Goal: Task Accomplishment & Management: Complete application form

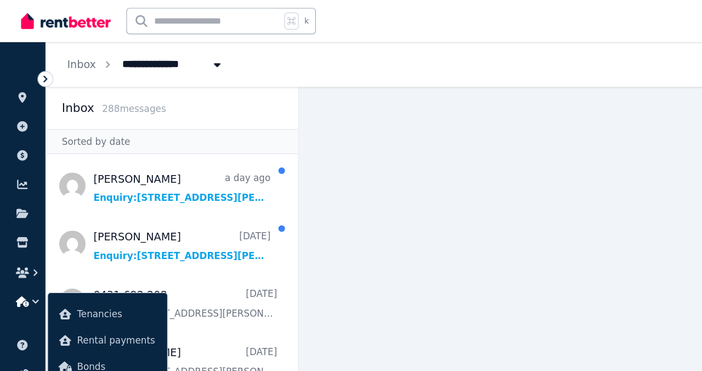
scroll to position [338, 0]
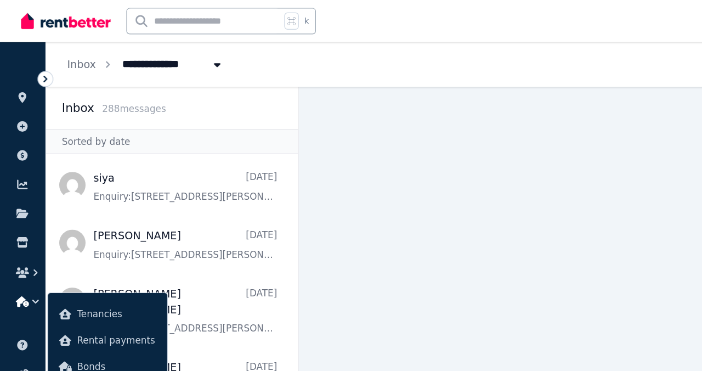
click at [63, 26] on img at bounding box center [55, 17] width 75 height 16
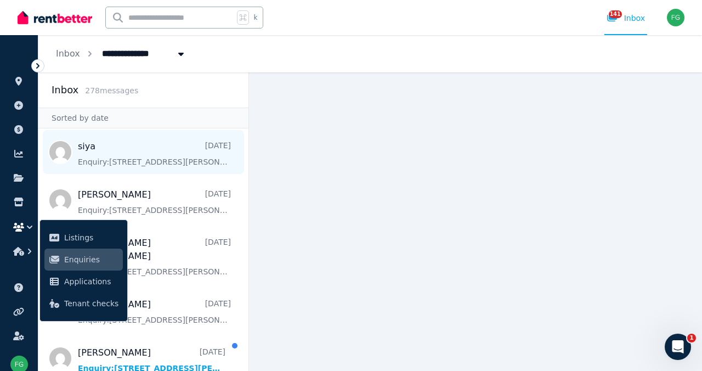
scroll to position [414, 0]
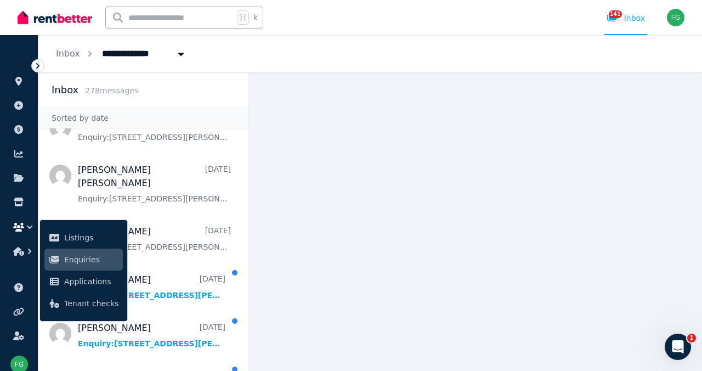
click at [53, 26] on img at bounding box center [55, 17] width 75 height 16
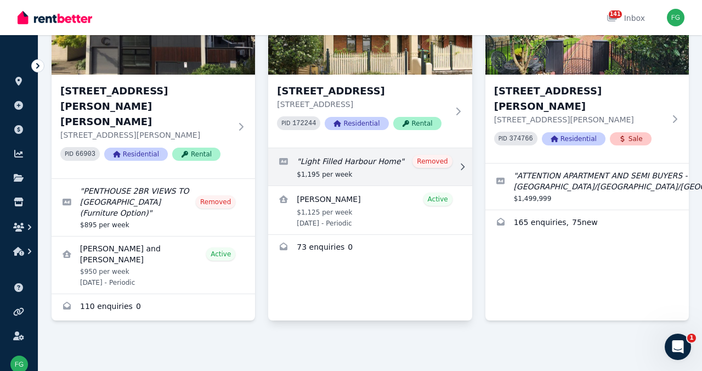
scroll to position [1449, 0]
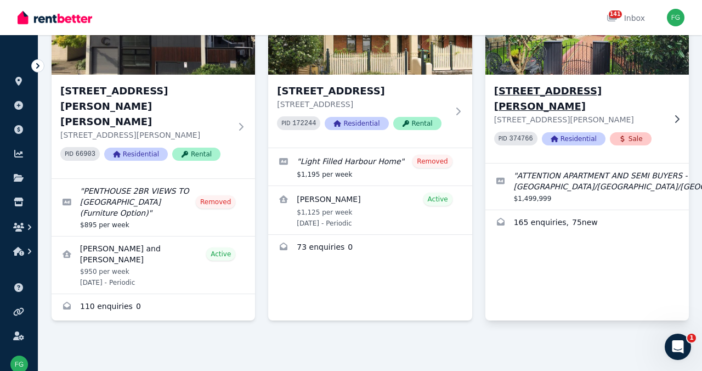
click at [593, 77] on img at bounding box center [587, 22] width 214 height 111
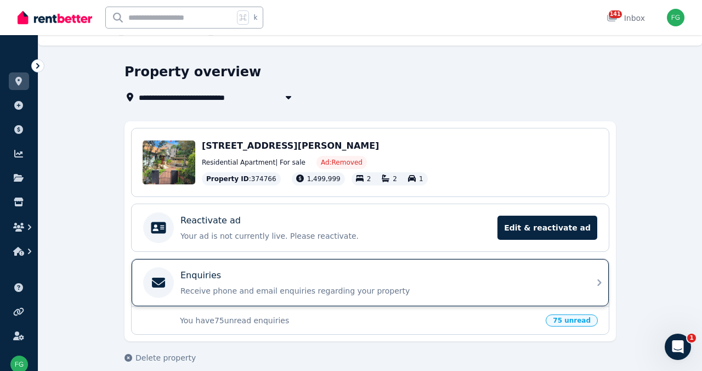
scroll to position [131, 0]
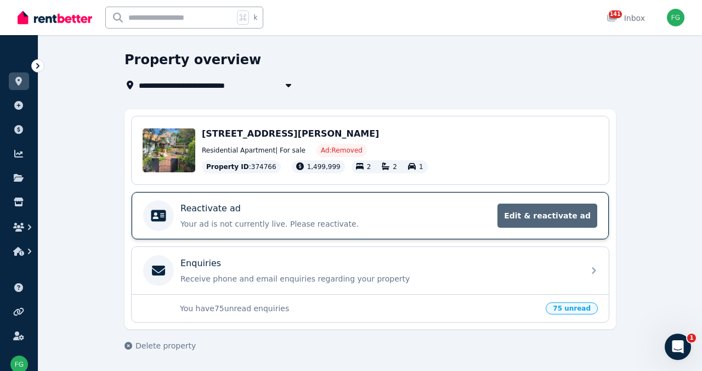
click at [577, 204] on span "Edit & reactivate ad" at bounding box center [548, 216] width 100 height 24
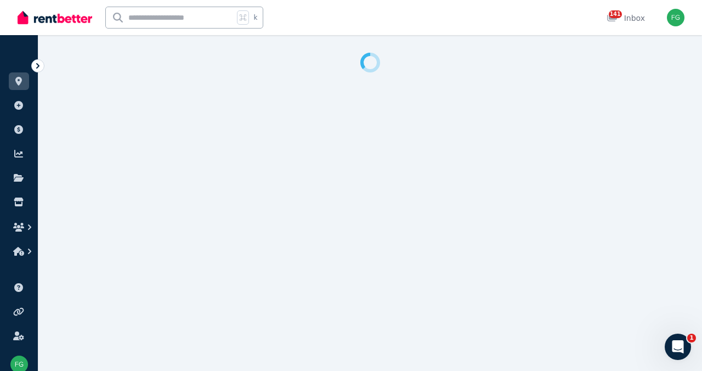
select select "**********"
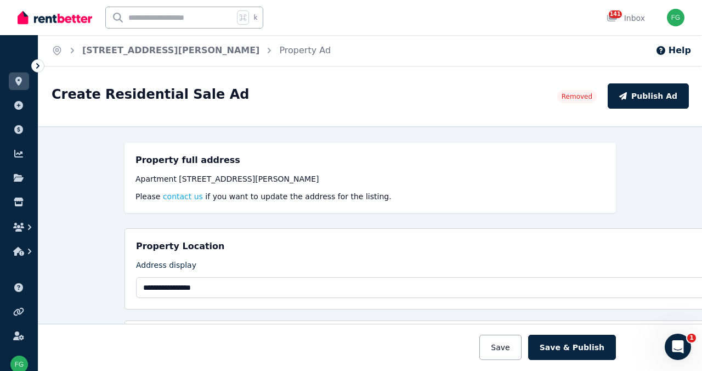
click at [136, 184] on div "Apartment 2/29 Alison Rd, Kensington NSW 2033" at bounding box center [371, 178] width 470 height 11
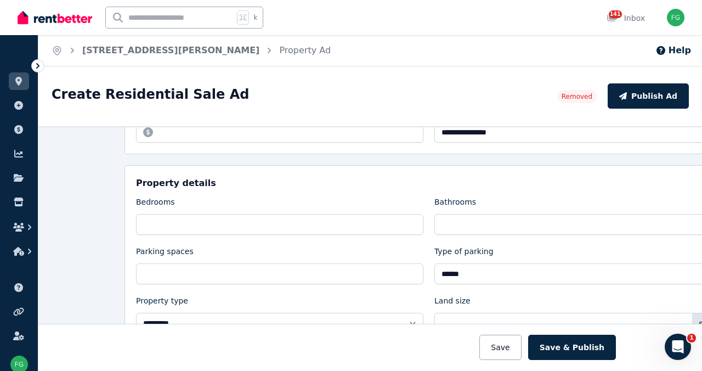
scroll to position [250, 0]
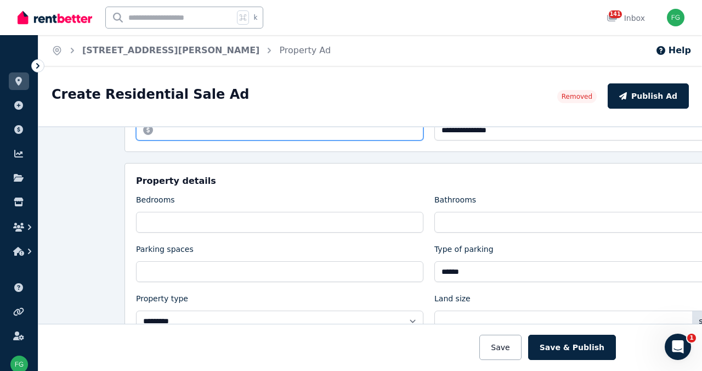
drag, startPoint x: 170, startPoint y: 225, endPoint x: 101, endPoint y: 222, distance: 69.2
click at [136, 140] on input "**********" at bounding box center [279, 130] width 287 height 21
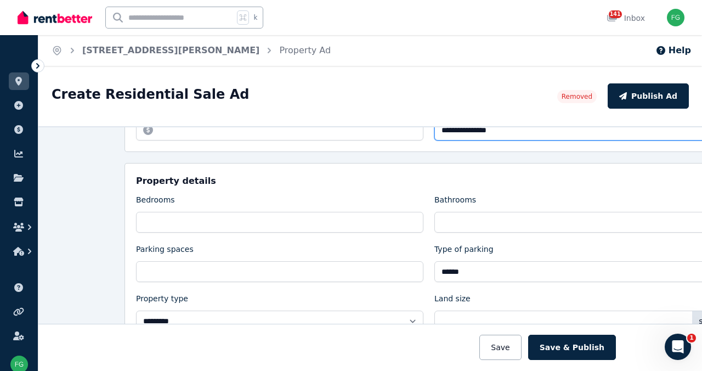
drag, startPoint x: 439, startPoint y: 224, endPoint x: 469, endPoint y: 225, distance: 29.6
click at [469, 140] on input "**********" at bounding box center [578, 130] width 287 height 21
click at [441, 140] on input "**********" at bounding box center [578, 130] width 287 height 21
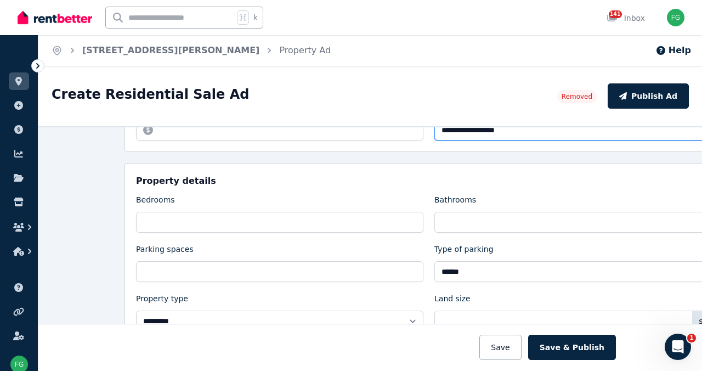
click at [440, 140] on input "**********" at bounding box center [578, 130] width 287 height 21
type input "**********"
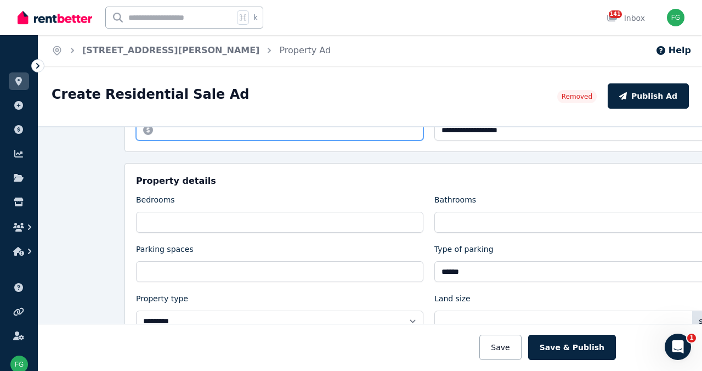
drag, startPoint x: 250, startPoint y: 224, endPoint x: 84, endPoint y: 217, distance: 165.3
click at [136, 140] on input "**********" at bounding box center [279, 130] width 287 height 21
click at [136, 140] on input "******" at bounding box center [279, 130] width 287 height 21
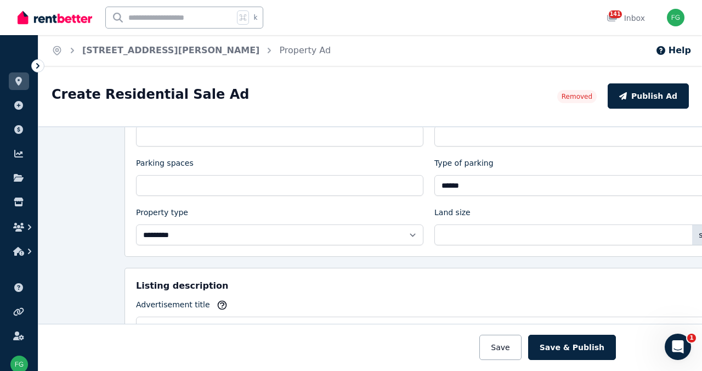
scroll to position [337, 0]
type input "******"
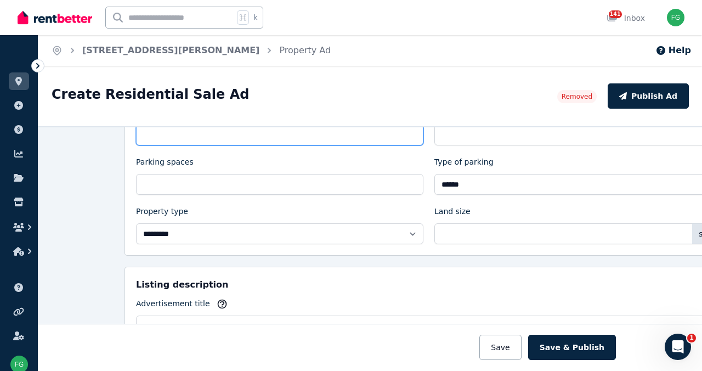
drag, startPoint x: 99, startPoint y: 249, endPoint x: 77, endPoint y: 246, distance: 22.2
click at [136, 145] on input "*" at bounding box center [279, 135] width 287 height 21
type input "*"
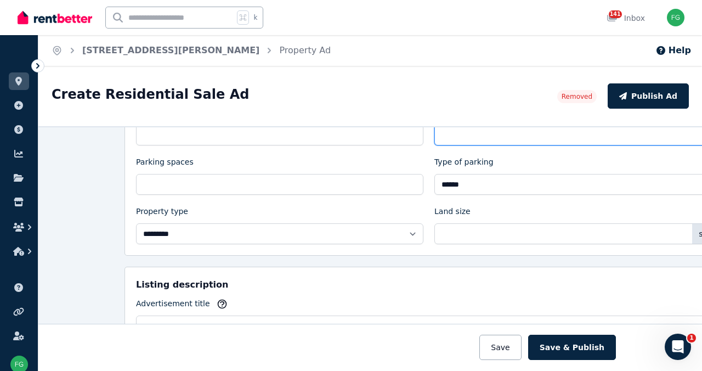
drag, startPoint x: 391, startPoint y: 251, endPoint x: 379, endPoint y: 250, distance: 12.1
click at [435, 145] on input "*" at bounding box center [578, 135] width 287 height 21
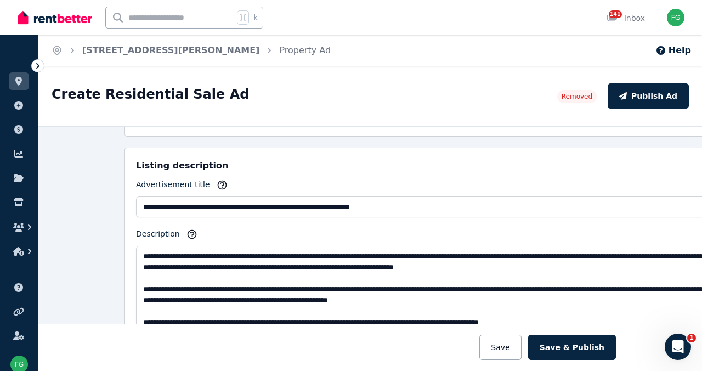
scroll to position [457, 0]
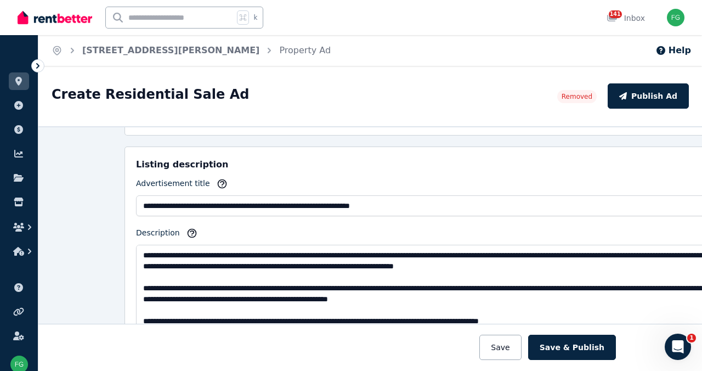
type input "**"
click at [366, 124] on div "**********" at bounding box center [429, 55] width 586 height 137
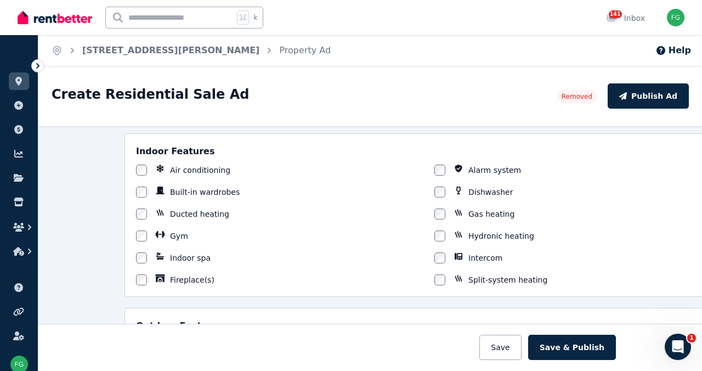
scroll to position [687, 0]
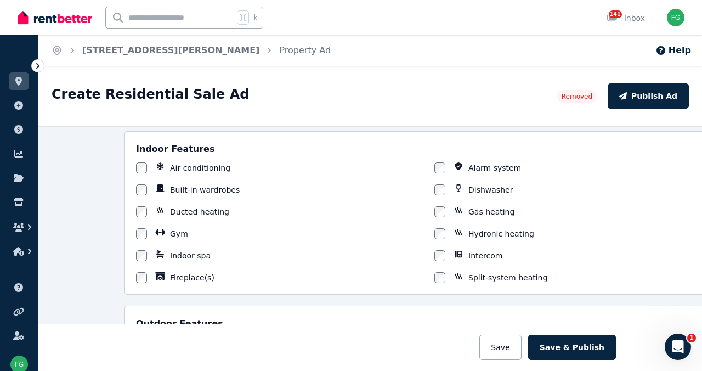
type input "**"
drag, startPoint x: 131, startPoint y: 200, endPoint x: 148, endPoint y: 199, distance: 17.1
click at [148, 109] on textarea "Description" at bounding box center [429, 61] width 586 height 94
click at [184, 109] on textarea "Description" at bounding box center [429, 61] width 586 height 94
click at [136, 109] on textarea "Description" at bounding box center [429, 61] width 586 height 94
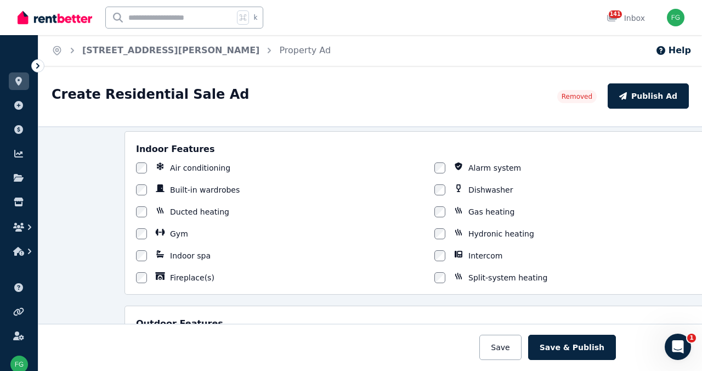
drag, startPoint x: 252, startPoint y: 199, endPoint x: 281, endPoint y: 199, distance: 28.5
click at [281, 109] on textarea "Description" at bounding box center [429, 61] width 586 height 94
click at [252, 109] on textarea "Description" at bounding box center [429, 61] width 586 height 94
drag, startPoint x: 590, startPoint y: 199, endPoint x: 116, endPoint y: 216, distance: 474.9
click at [136, 109] on textarea "Description" at bounding box center [429, 61] width 586 height 94
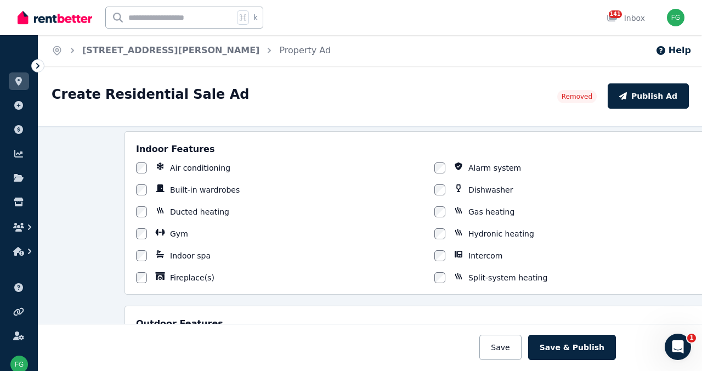
click at [163, 109] on textarea "Description" at bounding box center [429, 61] width 586 height 94
drag, startPoint x: 533, startPoint y: 201, endPoint x: 548, endPoint y: 201, distance: 15.4
click at [548, 109] on textarea "Description" at bounding box center [429, 61] width 586 height 94
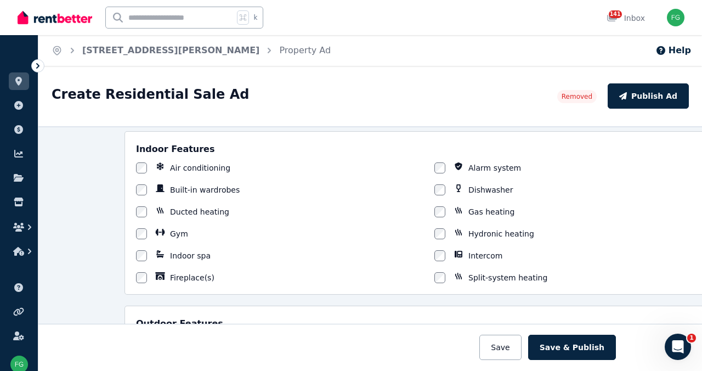
drag, startPoint x: 129, startPoint y: 217, endPoint x: 142, endPoint y: 217, distance: 13.2
click at [143, 109] on textarea "Description" at bounding box center [429, 61] width 586 height 94
drag, startPoint x: 87, startPoint y: 238, endPoint x: 284, endPoint y: 257, distance: 198.4
click at [284, 109] on textarea "Description" at bounding box center [429, 61] width 586 height 94
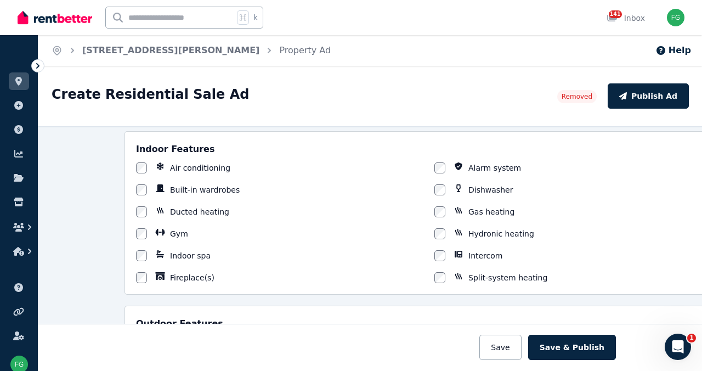
scroll to position [364, 0]
drag, startPoint x: 91, startPoint y: 209, endPoint x: 111, endPoint y: 209, distance: 20.3
click at [136, 109] on textarea "Description" at bounding box center [429, 61] width 586 height 94
drag, startPoint x: 86, startPoint y: 213, endPoint x: 244, endPoint y: 209, distance: 158.0
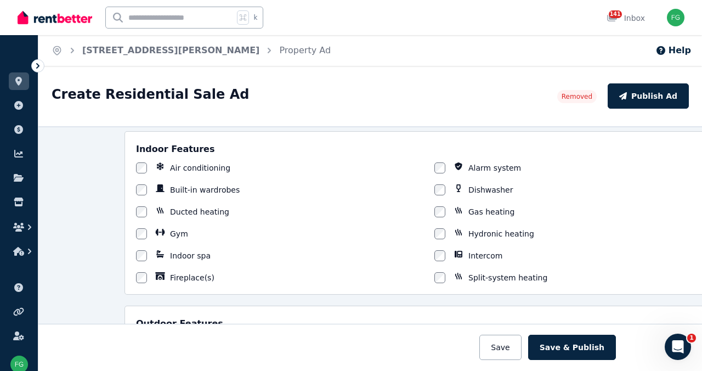
click at [244, 109] on textarea "Description" at bounding box center [429, 61] width 586 height 94
click at [136, 109] on textarea "Description" at bounding box center [429, 61] width 586 height 94
drag, startPoint x: 92, startPoint y: 204, endPoint x: 78, endPoint y: 204, distance: 13.7
click at [136, 109] on textarea "Description" at bounding box center [429, 61] width 586 height 94
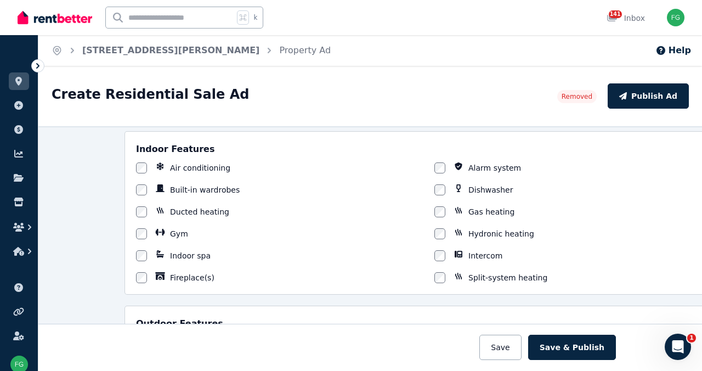
scroll to position [486, 0]
drag, startPoint x: 92, startPoint y: 208, endPoint x: 121, endPoint y: 208, distance: 29.6
click at [136, 109] on textarea "Description" at bounding box center [429, 61] width 586 height 94
drag, startPoint x: 159, startPoint y: 211, endPoint x: 165, endPoint y: 212, distance: 5.7
click at [159, 109] on textarea "Description" at bounding box center [429, 61] width 586 height 94
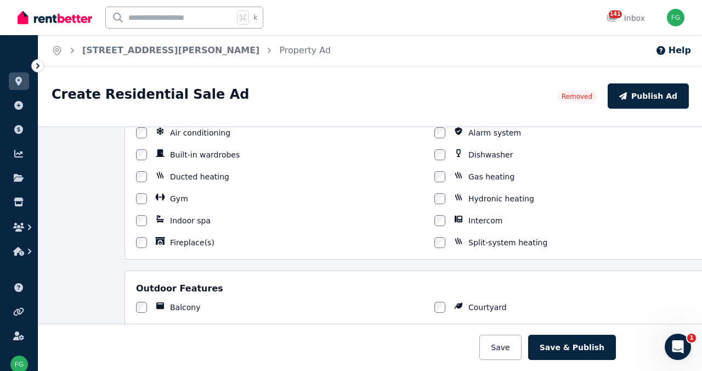
scroll to position [734, 0]
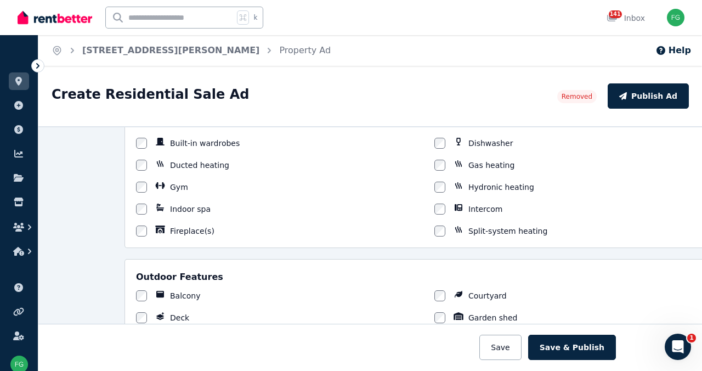
drag, startPoint x: 86, startPoint y: 221, endPoint x: 191, endPoint y: 220, distance: 105.3
click at [191, 62] on textarea "Description" at bounding box center [429, 15] width 586 height 94
click at [270, 62] on textarea "Description" at bounding box center [429, 15] width 586 height 94
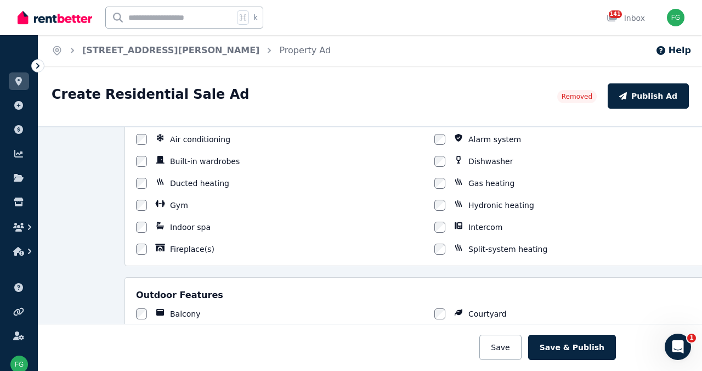
scroll to position [645, 0]
click at [174, 80] on textarea "Description" at bounding box center [429, 33] width 586 height 94
click at [152, 80] on textarea "Description" at bounding box center [429, 33] width 586 height 94
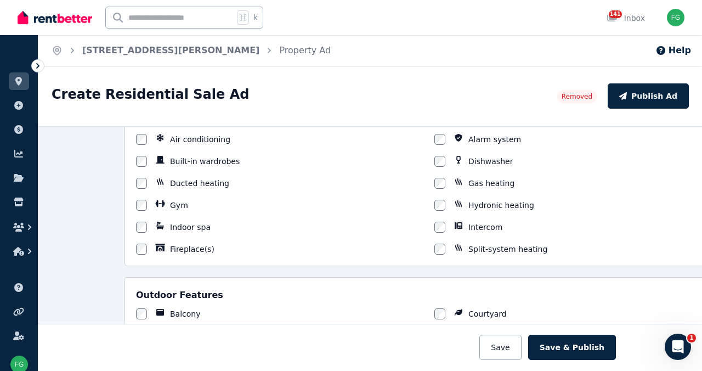
drag, startPoint x: 109, startPoint y: 249, endPoint x: 79, endPoint y: 215, distance: 45.5
click at [136, 80] on textarea "Description" at bounding box center [429, 33] width 586 height 94
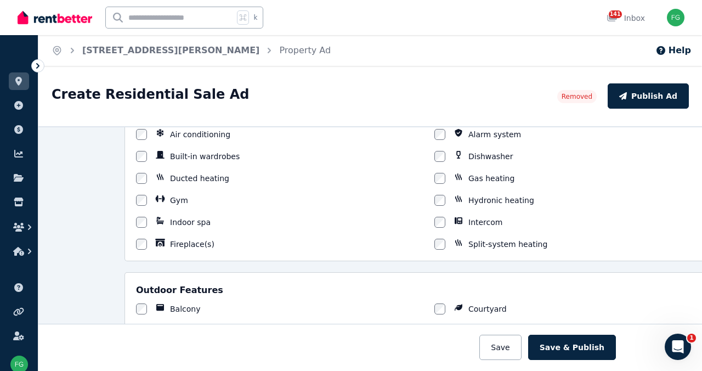
scroll to position [0, 0]
drag, startPoint x: 292, startPoint y: 168, endPoint x: 308, endPoint y: 167, distance: 16.5
click at [308, 75] on textarea "Description" at bounding box center [429, 28] width 586 height 94
click at [310, 75] on textarea "Description" at bounding box center [429, 28] width 586 height 94
drag, startPoint x: 311, startPoint y: 167, endPoint x: 329, endPoint y: 166, distance: 18.1
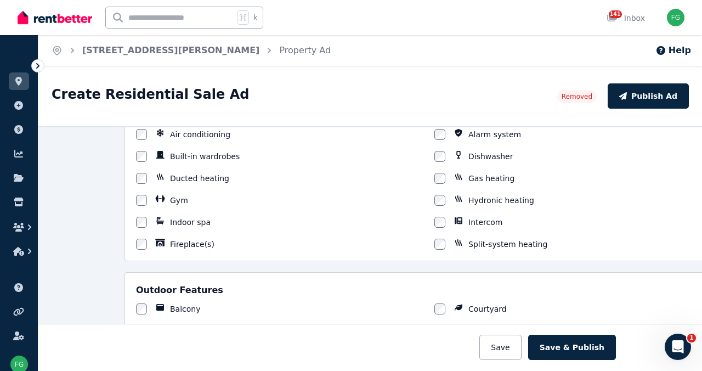
click at [329, 75] on textarea "Description" at bounding box center [429, 28] width 586 height 94
drag, startPoint x: 576, startPoint y: 167, endPoint x: 582, endPoint y: 167, distance: 6.1
click at [582, 75] on textarea "Description" at bounding box center [429, 28] width 586 height 94
click at [247, 75] on textarea "Description" at bounding box center [429, 28] width 586 height 94
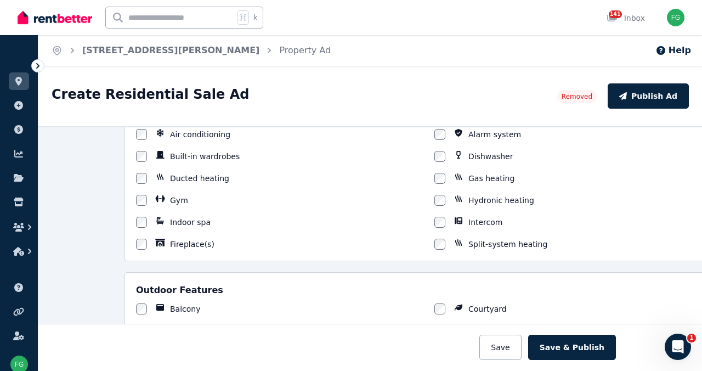
scroll to position [4, 0]
click at [218, 75] on textarea "Description" at bounding box center [429, 28] width 586 height 94
click at [274, 75] on textarea "Description" at bounding box center [429, 28] width 586 height 94
drag, startPoint x: 200, startPoint y: 176, endPoint x: 221, endPoint y: 176, distance: 20.9
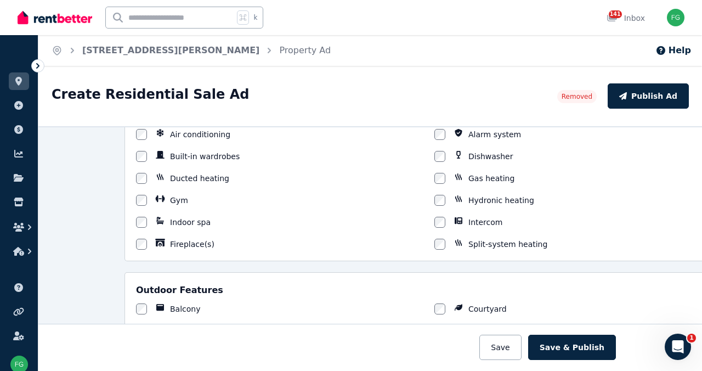
click at [218, 75] on textarea "Description" at bounding box center [429, 28] width 586 height 94
click at [274, 75] on textarea "Description" at bounding box center [429, 28] width 586 height 94
drag, startPoint x: 577, startPoint y: 186, endPoint x: 127, endPoint y: 200, distance: 450.6
click at [136, 75] on textarea "Description" at bounding box center [429, 28] width 586 height 94
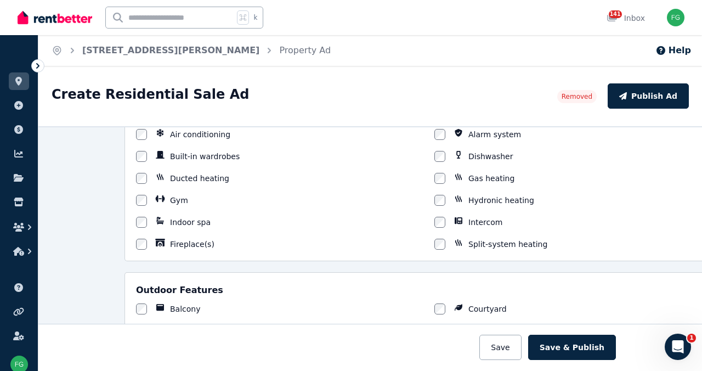
drag, startPoint x: 575, startPoint y: 187, endPoint x: 590, endPoint y: 185, distance: 14.3
click at [590, 75] on textarea "Description" at bounding box center [429, 28] width 586 height 94
click at [136, 75] on textarea "Description" at bounding box center [429, 28] width 586 height 94
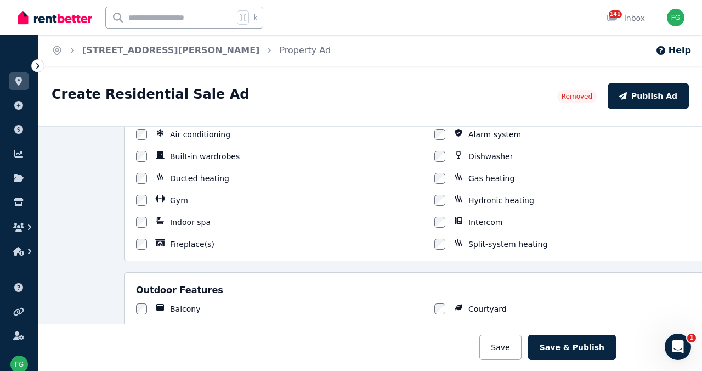
click at [177, 75] on textarea "Description" at bounding box center [429, 28] width 586 height 94
drag, startPoint x: 179, startPoint y: 204, endPoint x: 198, endPoint y: 203, distance: 18.7
click at [198, 75] on textarea "Description" at bounding box center [429, 28] width 586 height 94
click at [225, 75] on textarea "Description" at bounding box center [429, 28] width 586 height 94
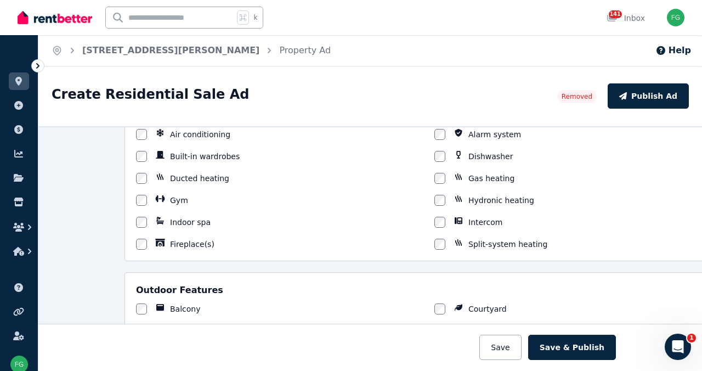
click at [181, 75] on textarea "Description" at bounding box center [429, 28] width 586 height 94
type textarea "**********"
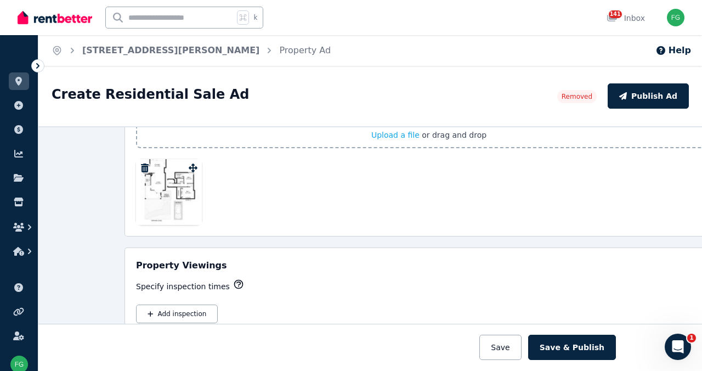
scroll to position [1466, 0]
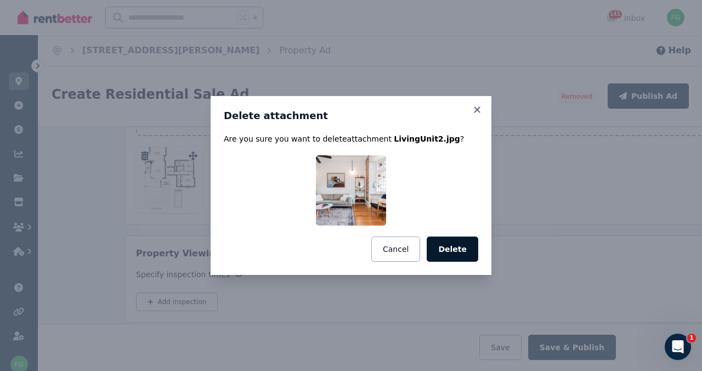
click at [478, 262] on button "Delete" at bounding box center [453, 248] width 52 height 25
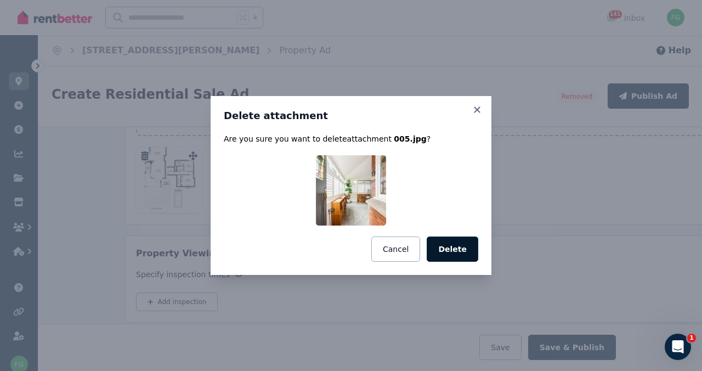
click at [478, 262] on button "Delete" at bounding box center [453, 248] width 52 height 25
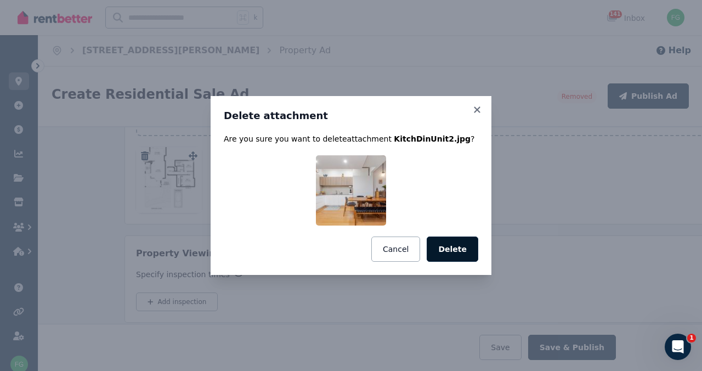
click at [478, 262] on button "Delete" at bounding box center [453, 248] width 52 height 25
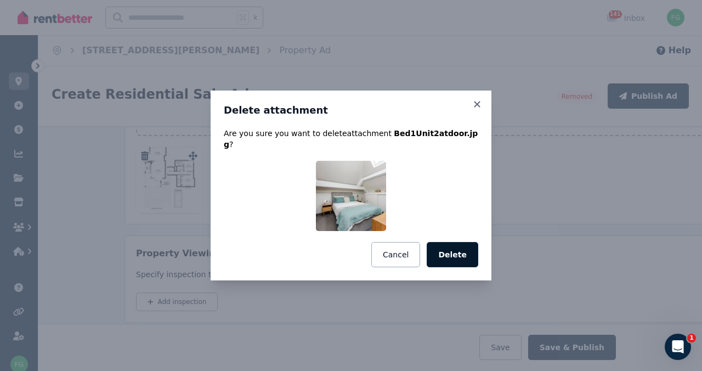
click at [478, 262] on button "Delete" at bounding box center [453, 254] width 52 height 25
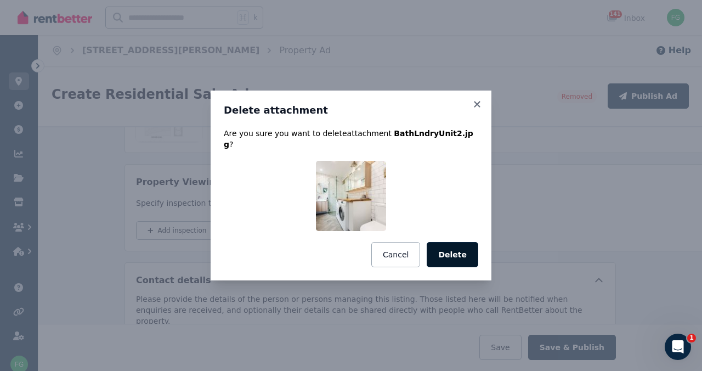
drag, startPoint x: 489, startPoint y: 266, endPoint x: 444, endPoint y: 261, distance: 45.9
click at [478, 266] on button "Delete" at bounding box center [453, 254] width 52 height 25
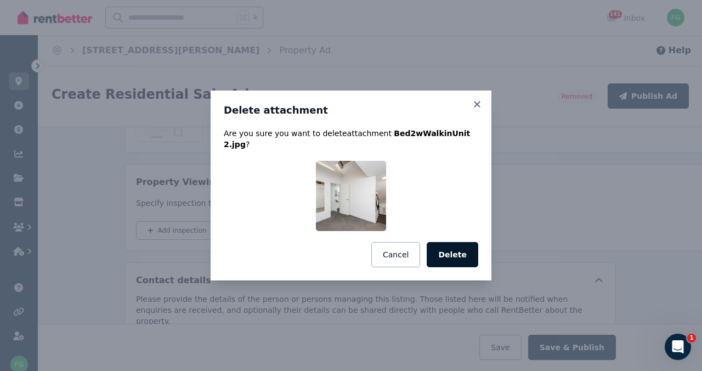
click at [476, 260] on button "Delete" at bounding box center [453, 254] width 52 height 25
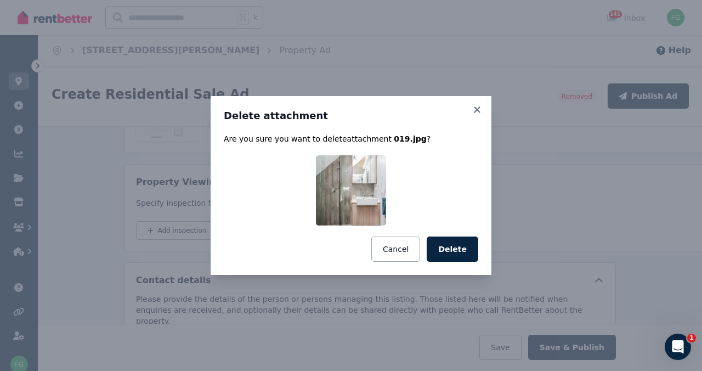
drag, startPoint x: 477, startPoint y: 270, endPoint x: 472, endPoint y: 270, distance: 5.5
click at [475, 262] on button "Delete" at bounding box center [453, 248] width 52 height 25
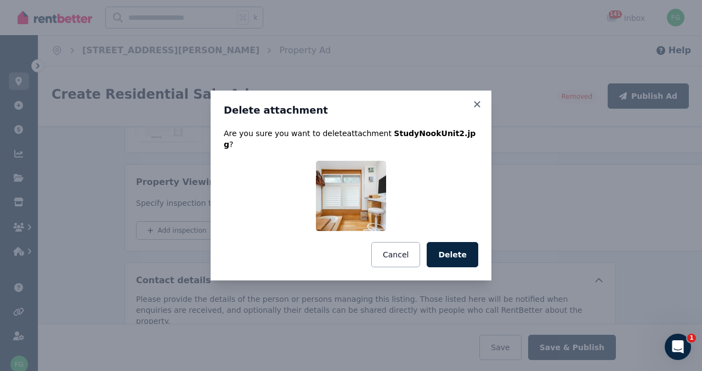
drag, startPoint x: 482, startPoint y: 261, endPoint x: 442, endPoint y: 262, distance: 40.1
click at [478, 261] on button "Delete" at bounding box center [453, 254] width 52 height 25
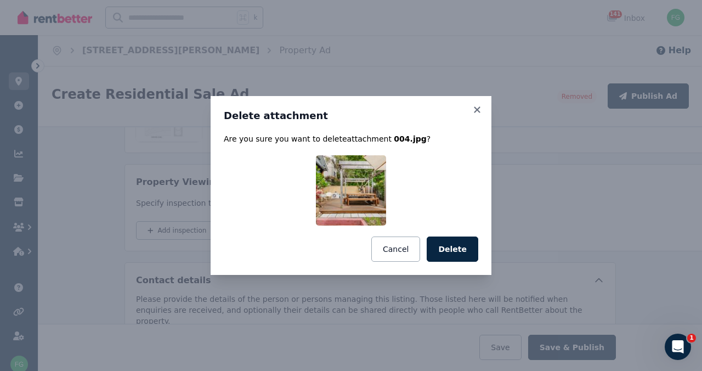
click at [476, 262] on button "Delete" at bounding box center [453, 248] width 52 height 25
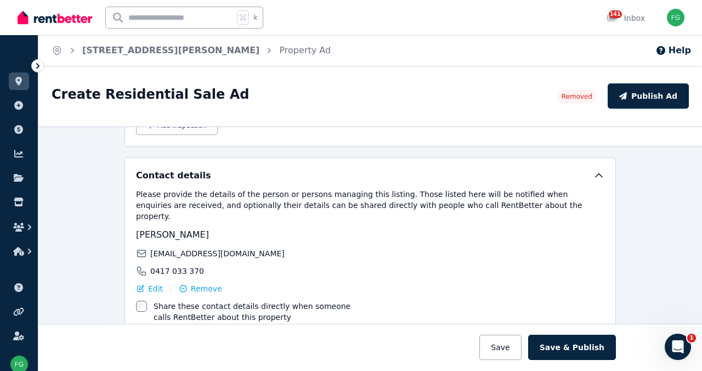
scroll to position [1584, 0]
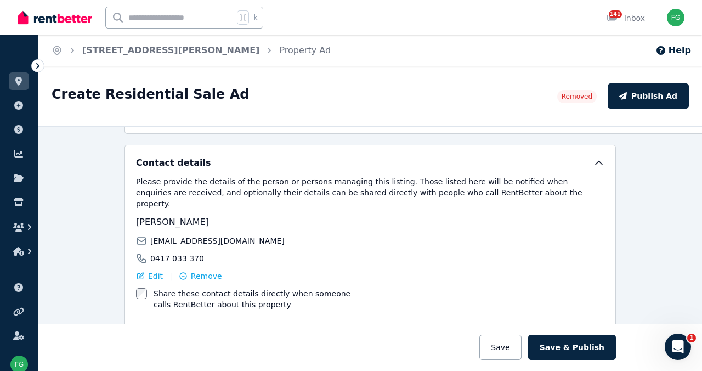
click at [0, 0] on input "Upload a file or drag and drop" at bounding box center [0, 0] width 0 height 0
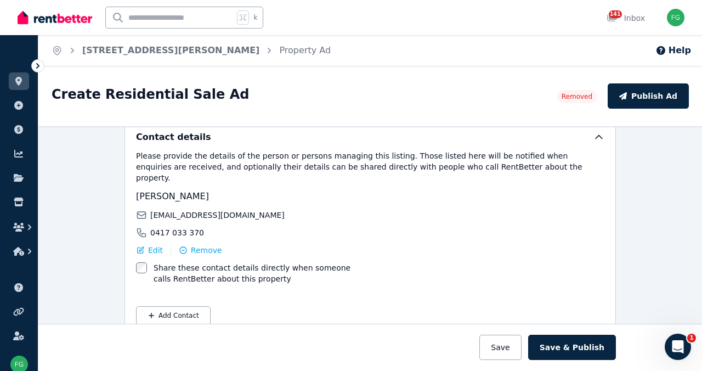
scroll to position [1644, 0]
click at [0, 0] on input "Upload a file or drag and drop" at bounding box center [0, 0] width 0 height 0
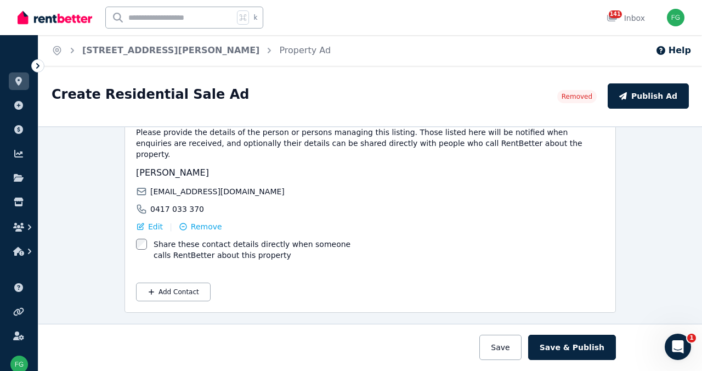
scroll to position [1741, 0]
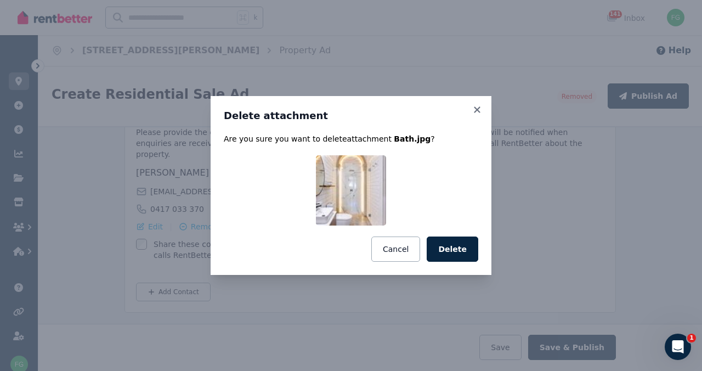
click at [478, 262] on button "Delete" at bounding box center [453, 248] width 52 height 25
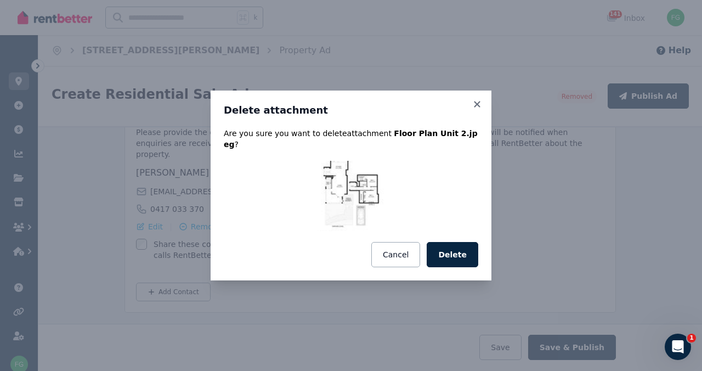
click at [478, 265] on button "Delete" at bounding box center [453, 254] width 52 height 25
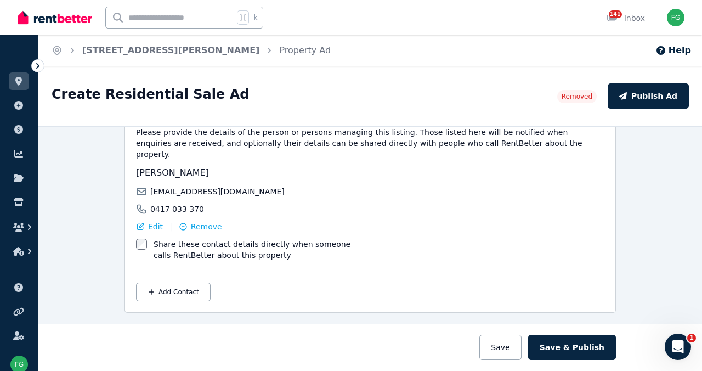
scroll to position [1656, 0]
click at [0, 0] on input "Upload a file or drag and drop" at bounding box center [0, 0] width 0 height 0
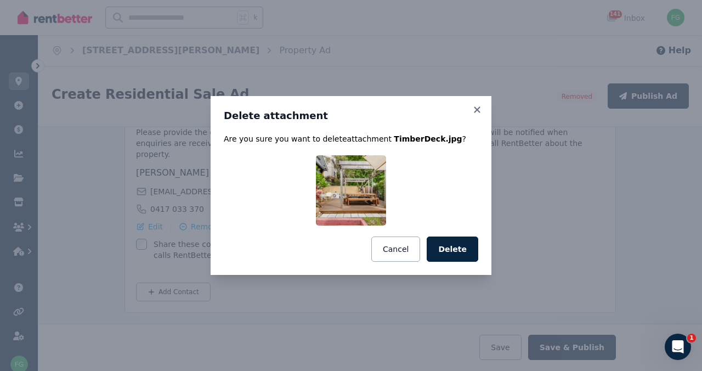
click at [478, 262] on button "Delete" at bounding box center [453, 248] width 52 height 25
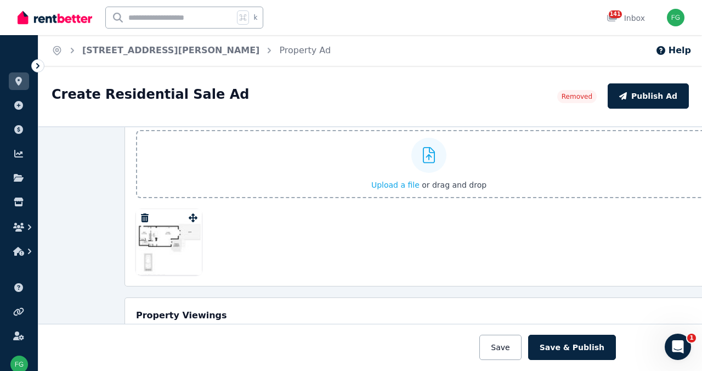
scroll to position [1282, 0]
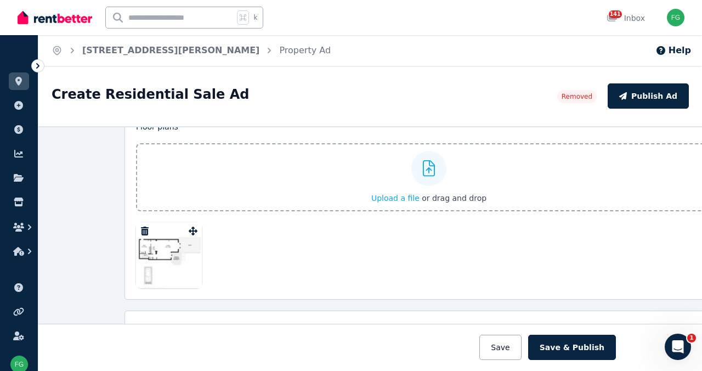
click at [0, 0] on input "Upload a file or drag and drop" at bounding box center [0, 0] width 0 height 0
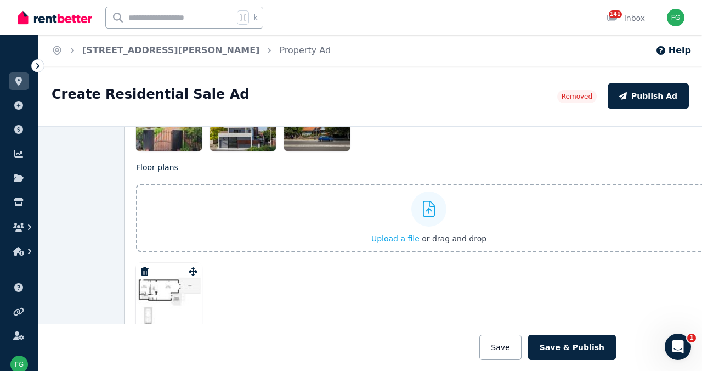
scroll to position [1317, 0]
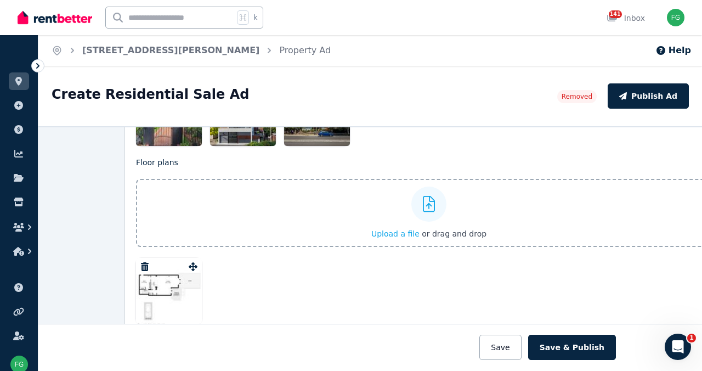
click at [0, 0] on input "Upload a file or drag and drop" at bounding box center [0, 0] width 0 height 0
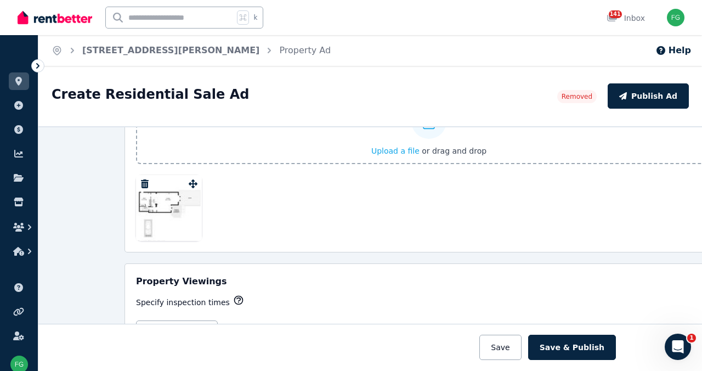
scroll to position [1388, 0]
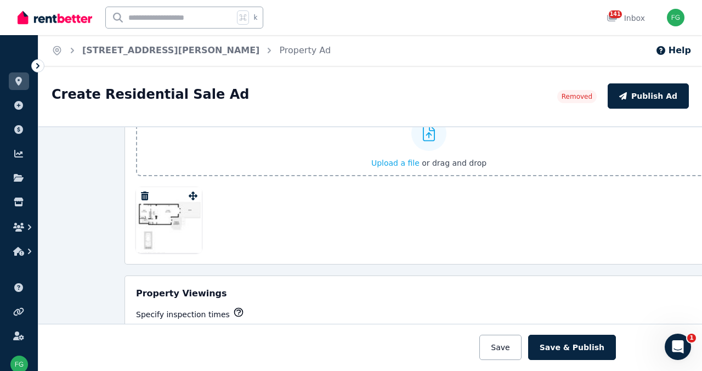
click at [0, 0] on input "Upload a file or drag and drop" at bounding box center [0, 0] width 0 height 0
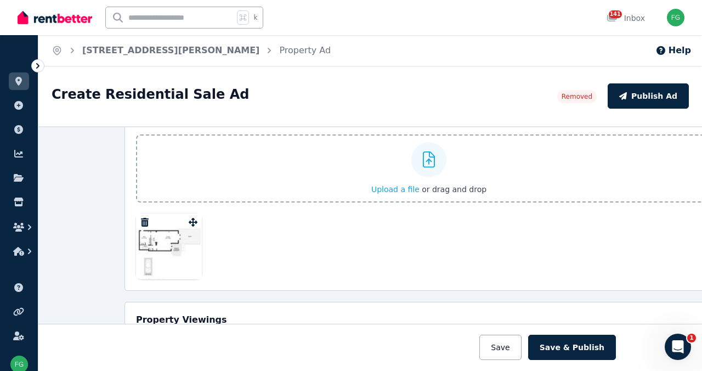
click at [0, 0] on input "Upload a file or drag and drop" at bounding box center [0, 0] width 0 height 0
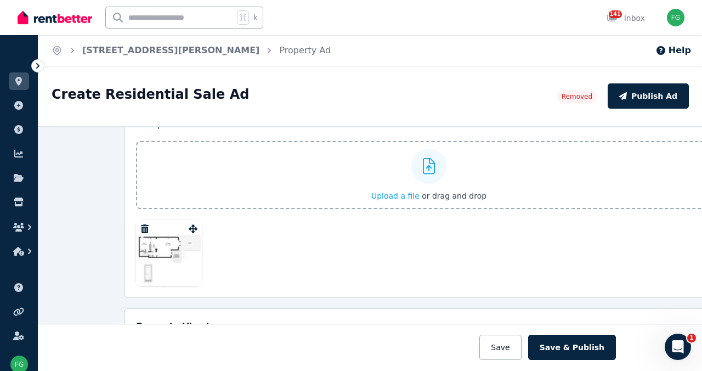
click at [0, 0] on input "Upload a file or drag and drop" at bounding box center [0, 0] width 0 height 0
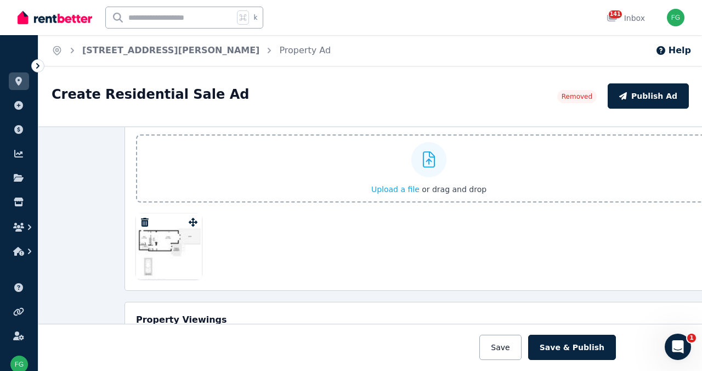
click at [0, 0] on input "Upload a file or drag and drop" at bounding box center [0, 0] width 0 height 0
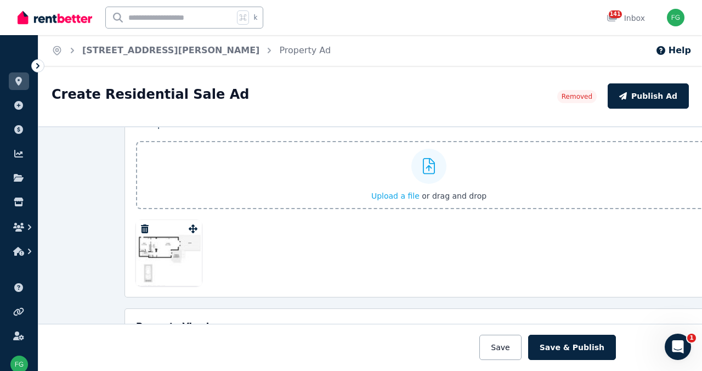
click at [0, 0] on input "Upload a file or drag and drop" at bounding box center [0, 0] width 0 height 0
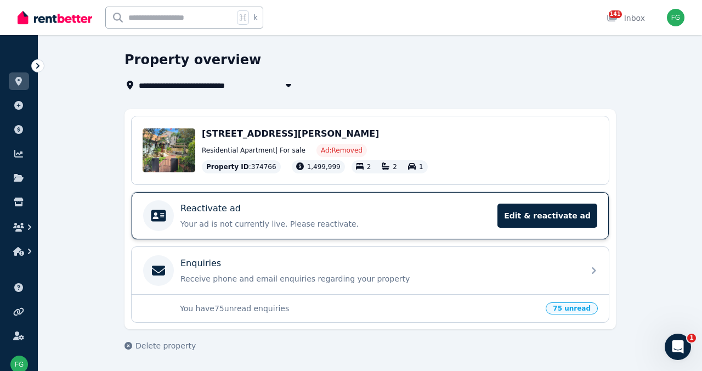
scroll to position [78, 0]
click at [577, 228] on span "Edit & reactivate ad" at bounding box center [548, 216] width 100 height 24
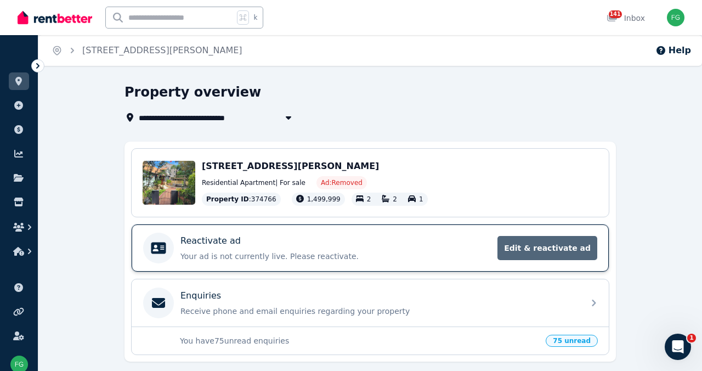
select select "**********"
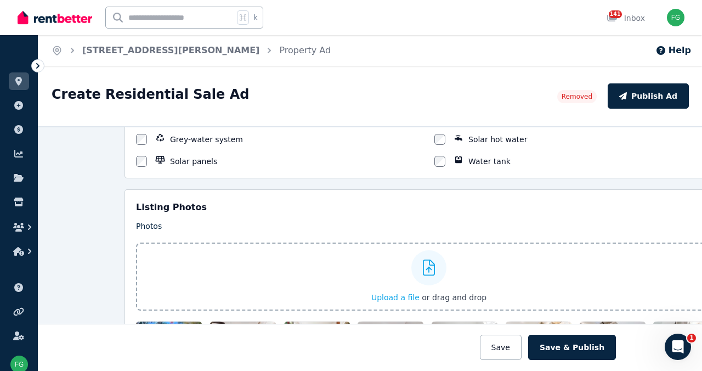
scroll to position [1042, 0]
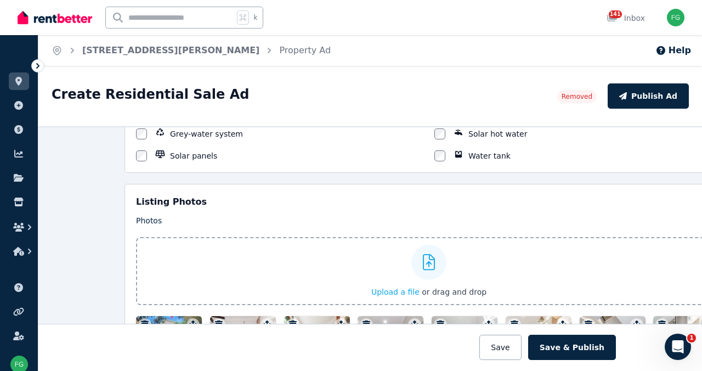
click at [125, 86] on div "Outdoor Features Balcony Courtyard Deck Garden shed Outdoor spa Secure parking …" at bounding box center [429, 16] width 609 height 142
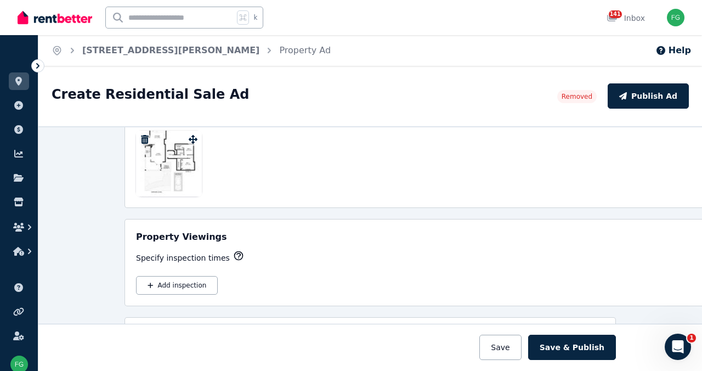
scroll to position [1486, 0]
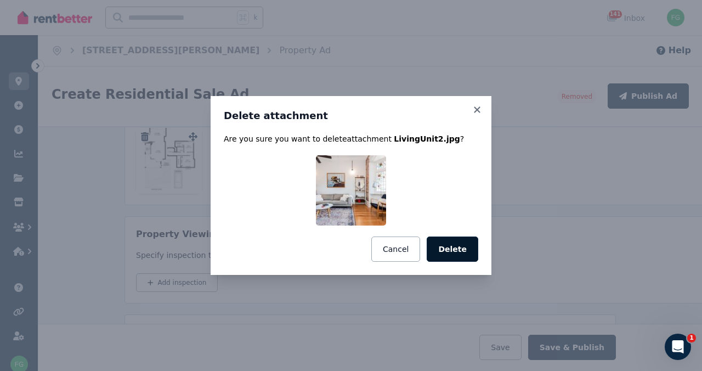
drag, startPoint x: 491, startPoint y: 270, endPoint x: 454, endPoint y: 264, distance: 37.9
click at [478, 262] on button "Delete" at bounding box center [453, 248] width 52 height 25
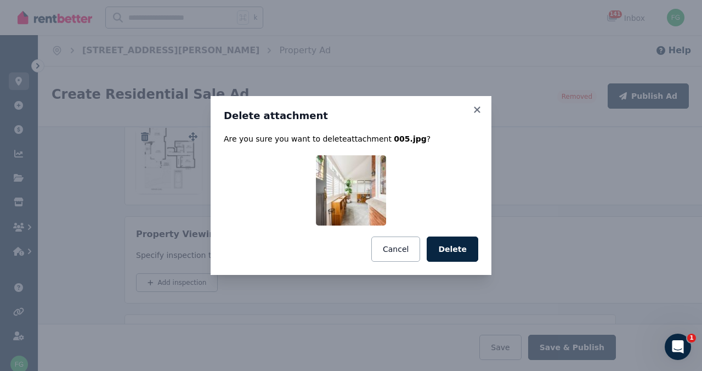
drag, startPoint x: 488, startPoint y: 267, endPoint x: 477, endPoint y: 267, distance: 11.0
click at [478, 262] on button "Delete" at bounding box center [453, 248] width 52 height 25
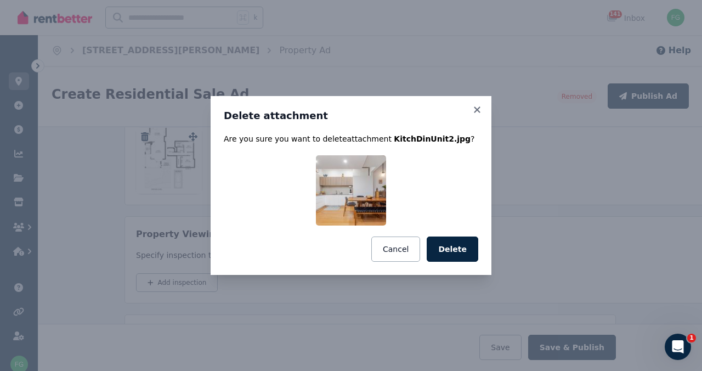
click at [451, 262] on div "Cancel Delete" at bounding box center [351, 248] width 255 height 25
drag, startPoint x: 504, startPoint y: 272, endPoint x: 480, endPoint y: 267, distance: 24.2
click at [478, 262] on button "Delete" at bounding box center [453, 248] width 52 height 25
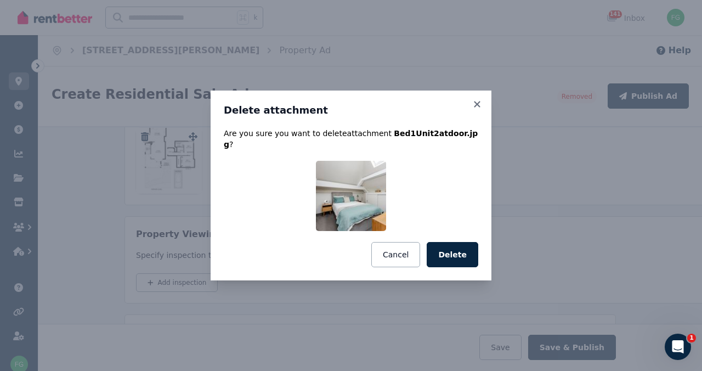
drag, startPoint x: 485, startPoint y: 270, endPoint x: 438, endPoint y: 258, distance: 48.7
click at [478, 267] on button "Delete" at bounding box center [453, 254] width 52 height 25
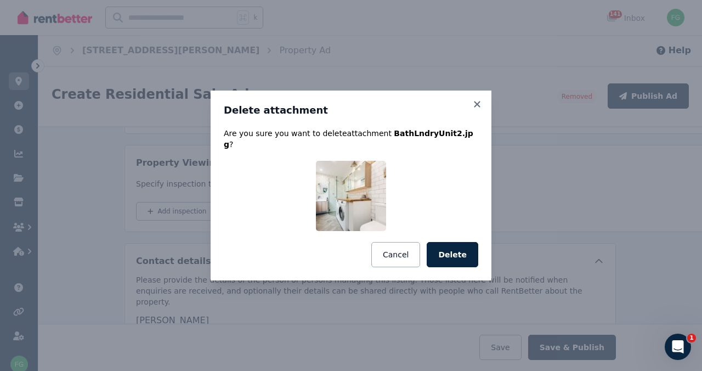
drag, startPoint x: 483, startPoint y: 269, endPoint x: 432, endPoint y: 257, distance: 52.3
click at [476, 267] on button "Delete" at bounding box center [453, 254] width 52 height 25
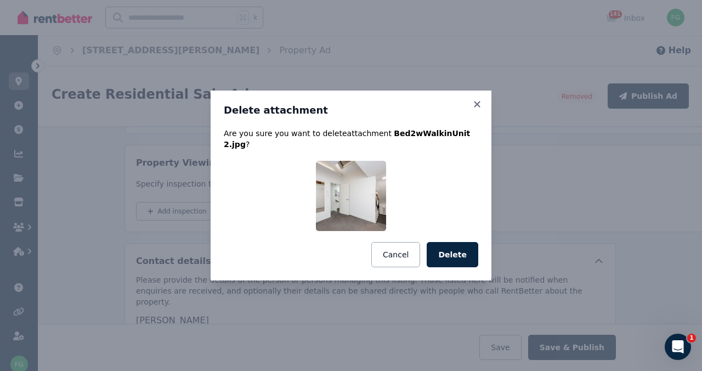
drag, startPoint x: 472, startPoint y: 269, endPoint x: 424, endPoint y: 259, distance: 49.2
click at [465, 267] on button "Delete" at bounding box center [453, 254] width 52 height 25
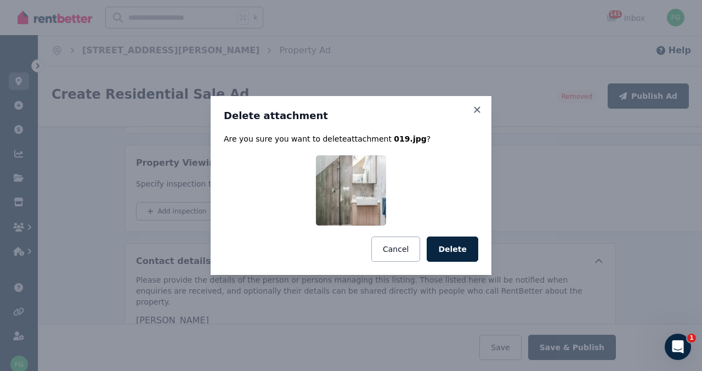
click at [478, 262] on button "Delete" at bounding box center [453, 248] width 52 height 25
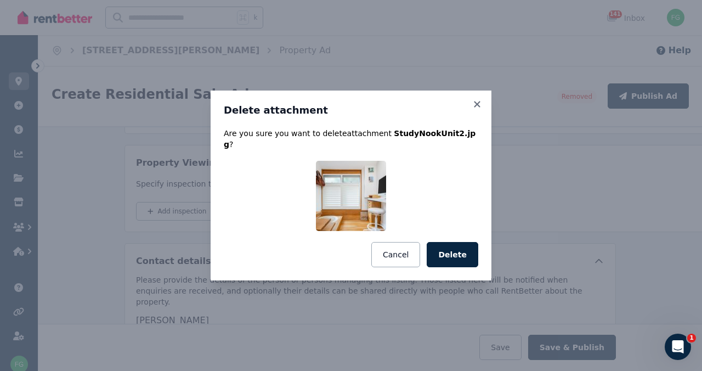
drag, startPoint x: 479, startPoint y: 261, endPoint x: 471, endPoint y: 259, distance: 8.3
click at [477, 261] on button "Delete" at bounding box center [453, 254] width 52 height 25
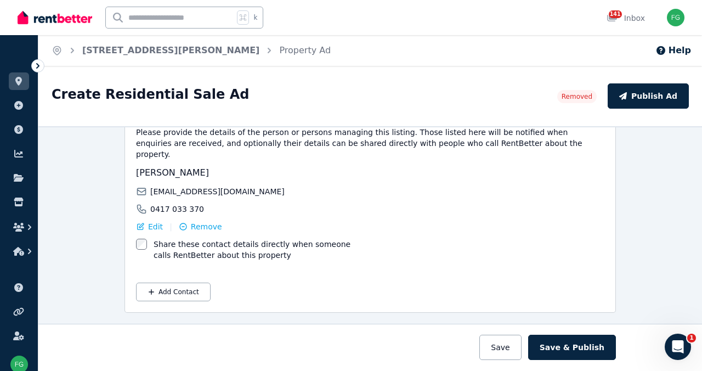
scroll to position [1655, 0]
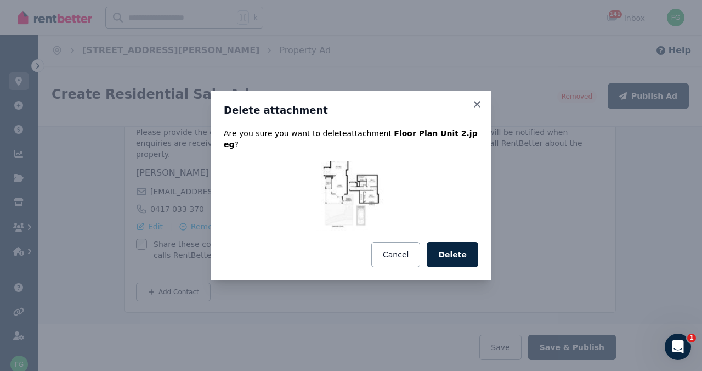
click at [478, 263] on button "Delete" at bounding box center [453, 254] width 52 height 25
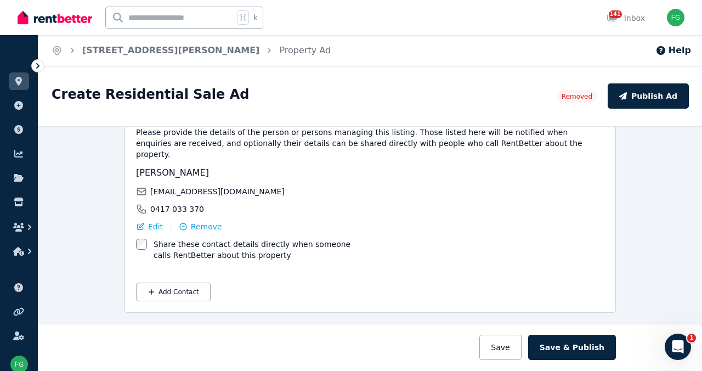
scroll to position [1554, 0]
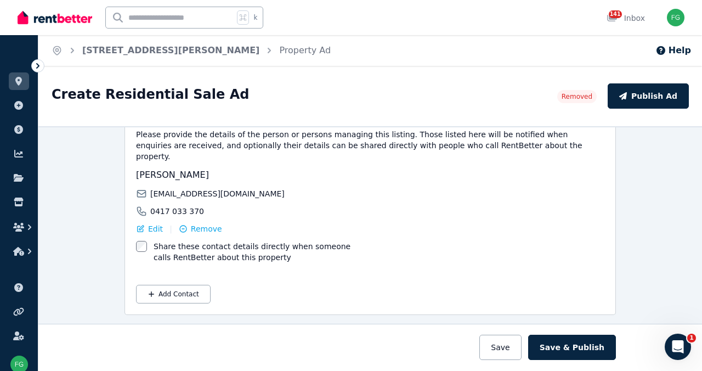
click at [0, 0] on input "Upload a file or drag and drop" at bounding box center [0, 0] width 0 height 0
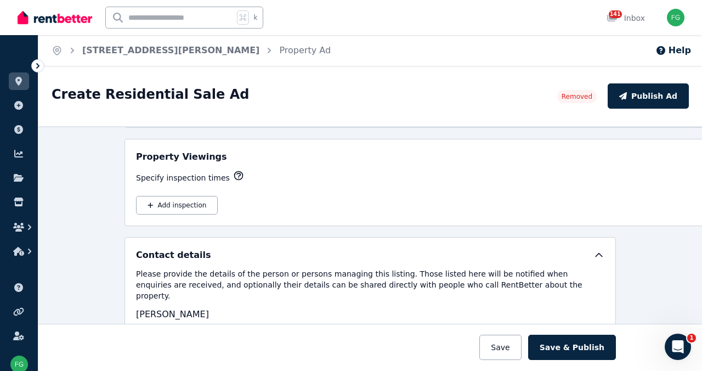
scroll to position [1448, 0]
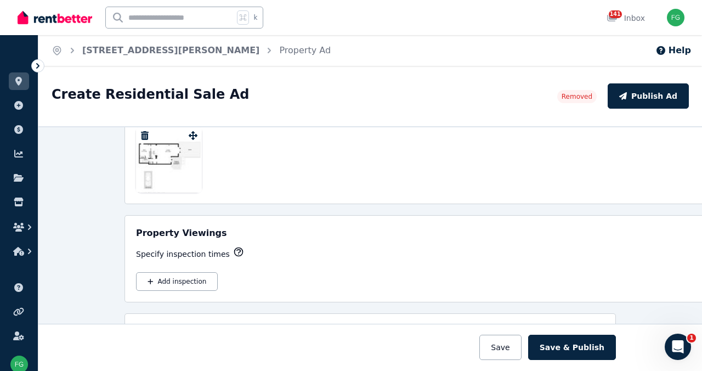
click at [0, 0] on input "Upload a file or drag and drop" at bounding box center [0, 0] width 0 height 0
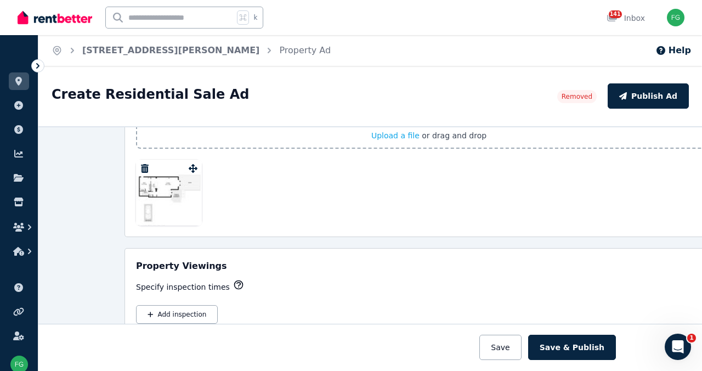
click at [0, 0] on input "Upload a file or drag and drop" at bounding box center [0, 0] width 0 height 0
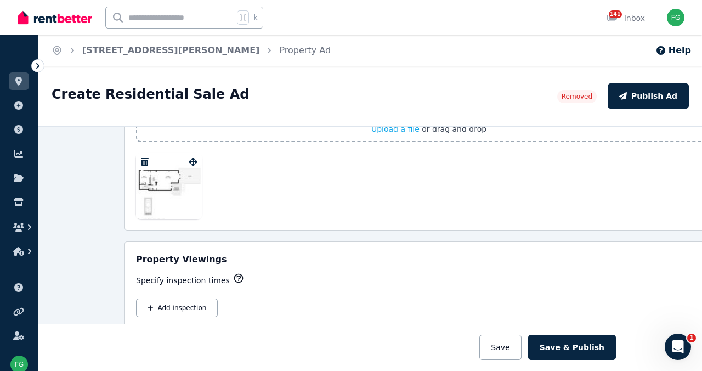
click at [0, 0] on input "Upload a file or drag and drop" at bounding box center [0, 0] width 0 height 0
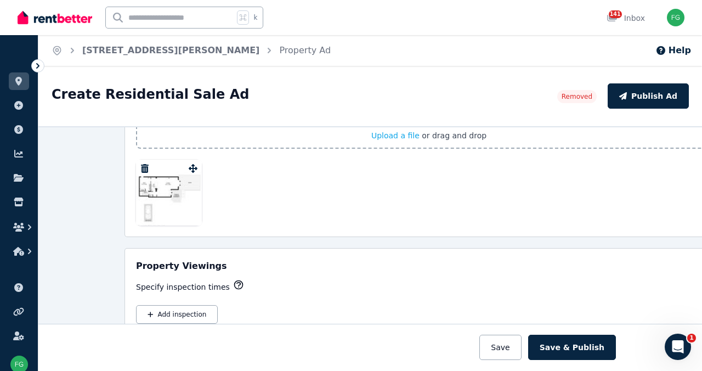
click at [0, 0] on input "Upload a file or drag and drop" at bounding box center [0, 0] width 0 height 0
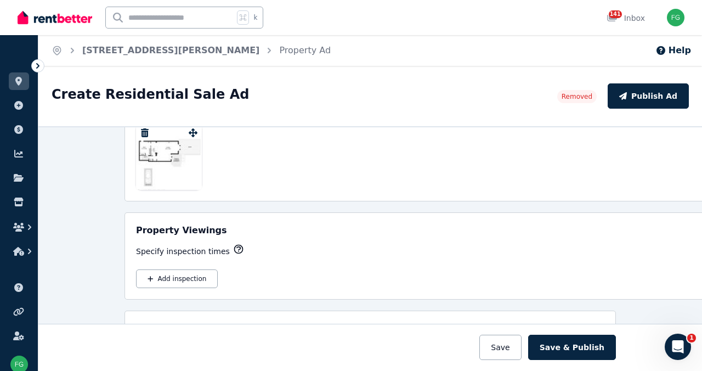
scroll to position [1516, 0]
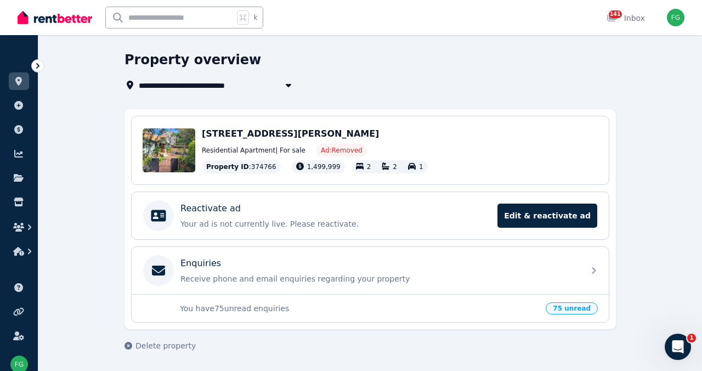
scroll to position [86, 0]
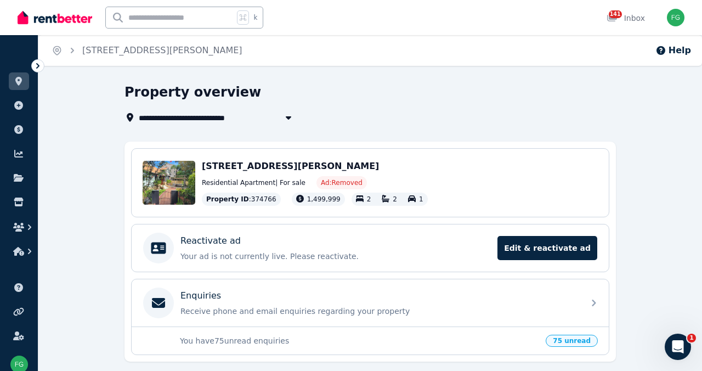
select select "**********"
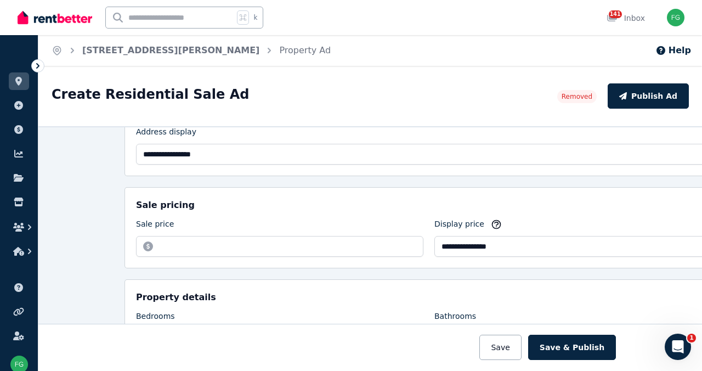
scroll to position [134, 0]
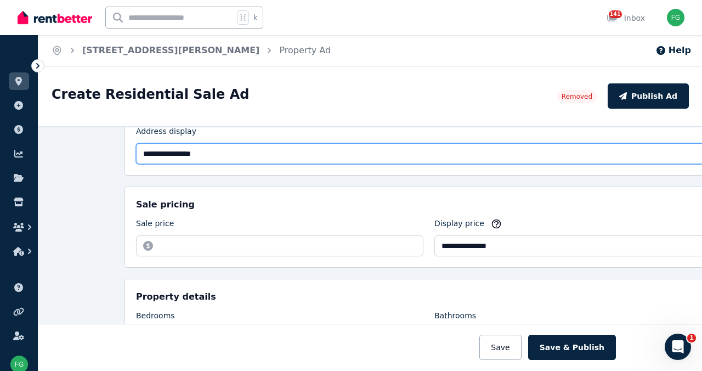
click at [651, 164] on select "**********" at bounding box center [429, 153] width 586 height 21
select select "**********"
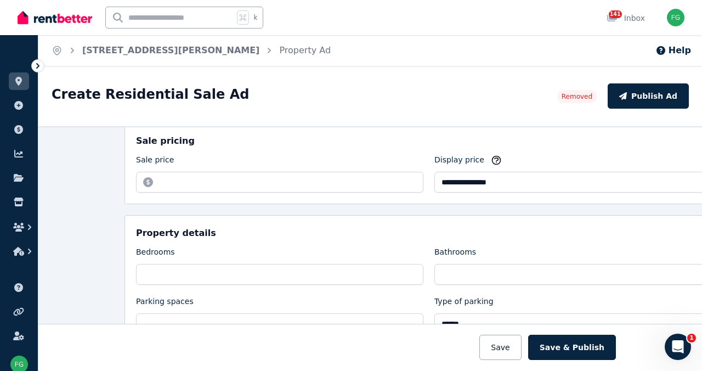
scroll to position [207, 0]
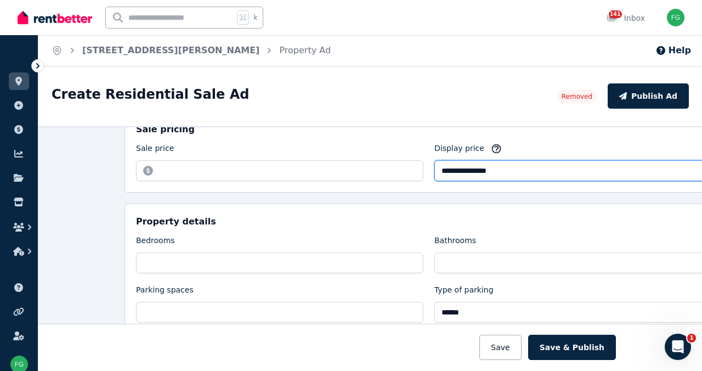
drag, startPoint x: 448, startPoint y: 265, endPoint x: 438, endPoint y: 265, distance: 9.9
click at [439, 181] on input "**********" at bounding box center [578, 170] width 287 height 21
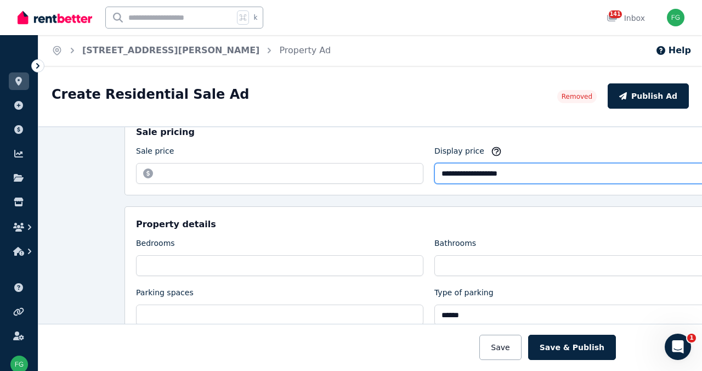
click at [483, 184] on input "**********" at bounding box center [578, 173] width 287 height 21
click at [441, 184] on input "**********" at bounding box center [578, 173] width 287 height 21
click at [439, 184] on input "**********" at bounding box center [578, 173] width 287 height 21
type input "**********"
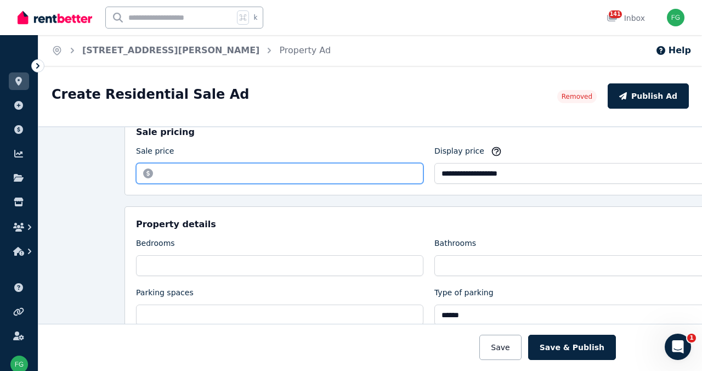
drag, startPoint x: 121, startPoint y: 266, endPoint x: 87, endPoint y: 263, distance: 33.5
click at [136, 184] on input "**********" at bounding box center [279, 173] width 287 height 21
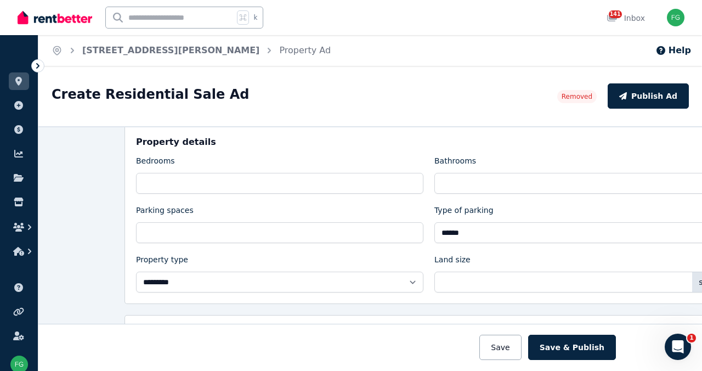
scroll to position [310, 0]
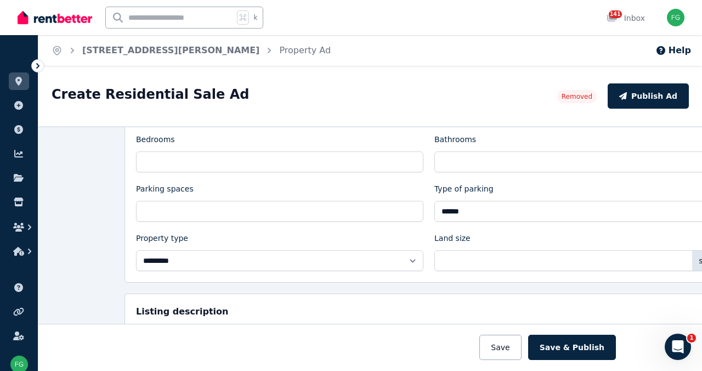
type input "******"
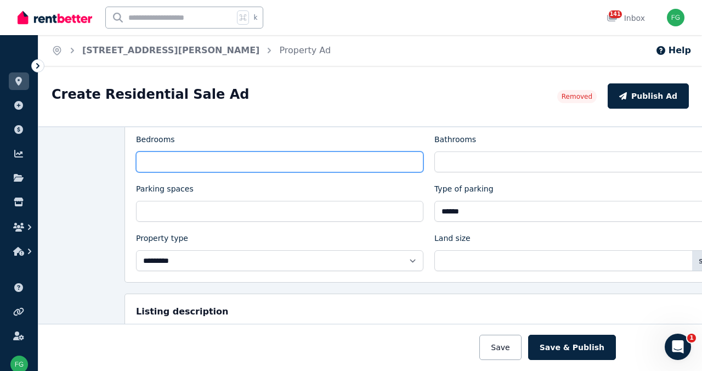
click at [125, 278] on div "**********" at bounding box center [429, 193] width 609 height 180
type input "*"
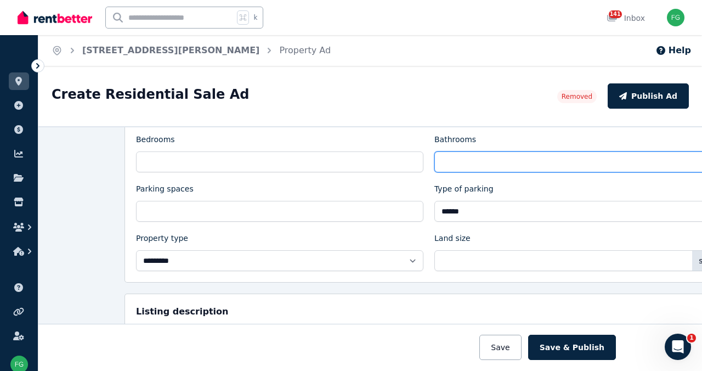
drag, startPoint x: 391, startPoint y: 280, endPoint x: 376, endPoint y: 279, distance: 14.9
click at [375, 271] on div "**********" at bounding box center [429, 202] width 586 height 137
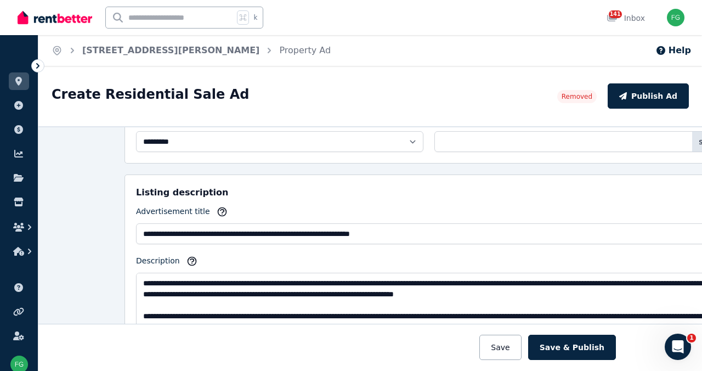
scroll to position [434, 0]
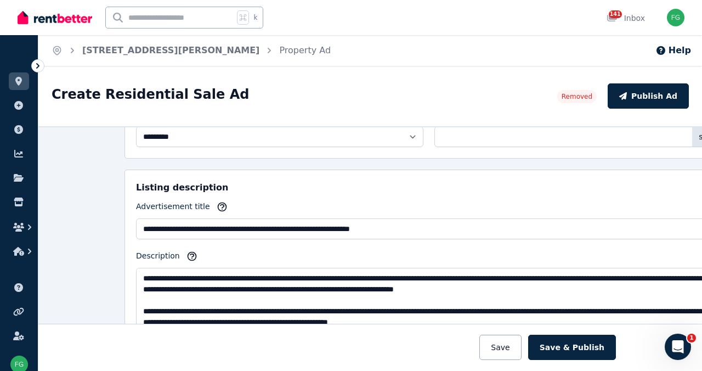
type input "**"
drag, startPoint x: 407, startPoint y: 278, endPoint x: 376, endPoint y: 277, distance: 31.3
click at [376, 147] on div "**********" at bounding box center [429, 78] width 586 height 137
type input "**"
drag, startPoint x: 554, startPoint y: 338, endPoint x: 547, endPoint y: 337, distance: 6.7
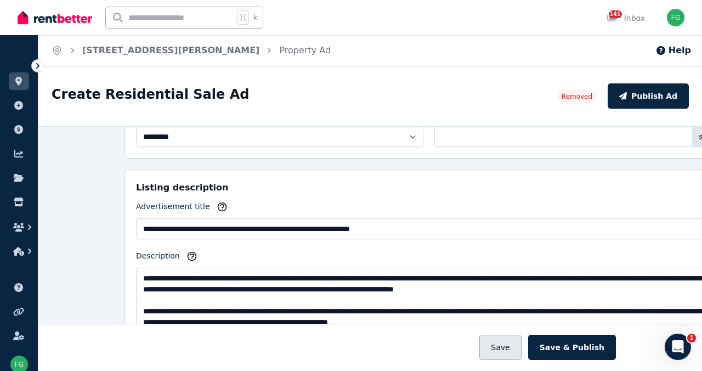
click at [521, 338] on button "Save" at bounding box center [500, 347] width 42 height 25
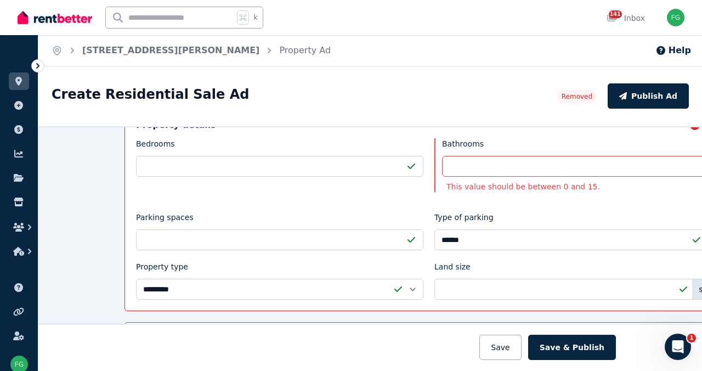
scroll to position [304, 0]
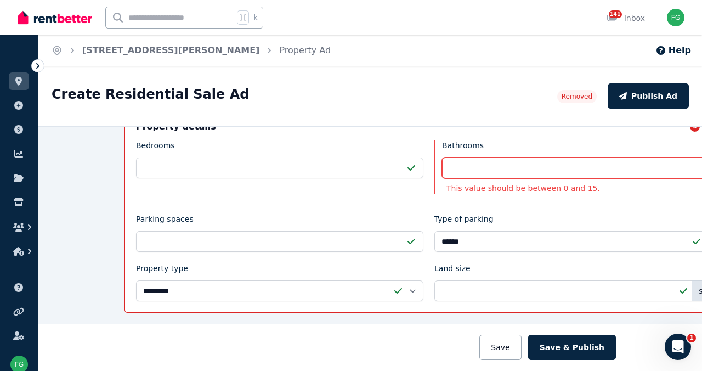
drag, startPoint x: 413, startPoint y: 288, endPoint x: 385, endPoint y: 284, distance: 28.2
click at [435, 194] on div "Bathrooms ** This value should be between 0 and 15." at bounding box center [578, 167] width 287 height 54
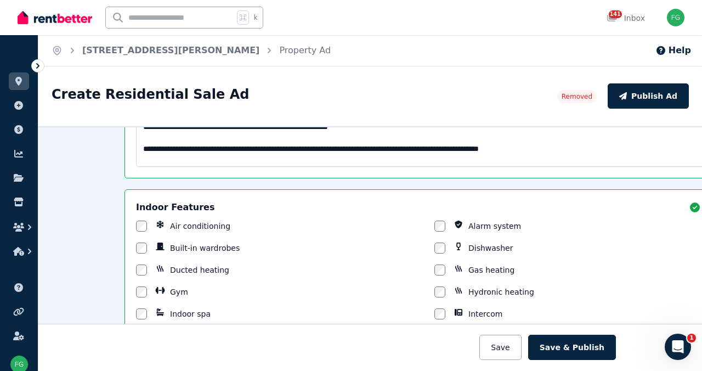
scroll to position [0, 0]
type input "*"
click at [521, 346] on button "Save" at bounding box center [500, 347] width 42 height 25
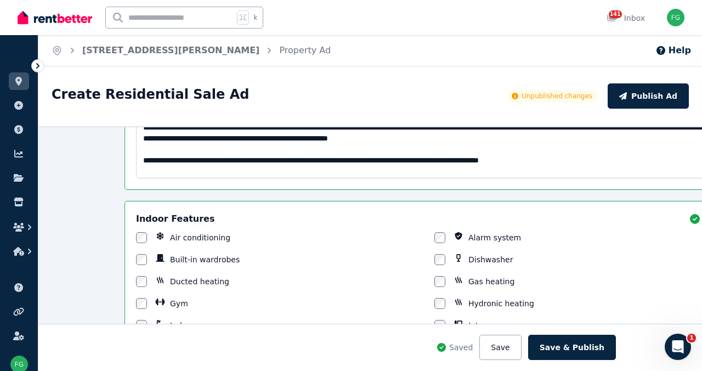
scroll to position [656, 0]
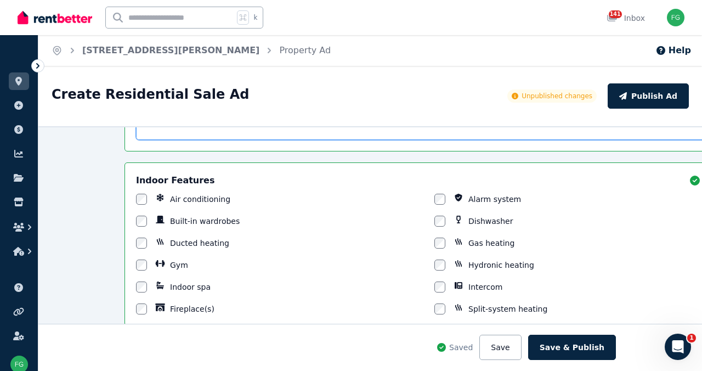
click at [166, 140] on textarea "Description" at bounding box center [429, 93] width 586 height 94
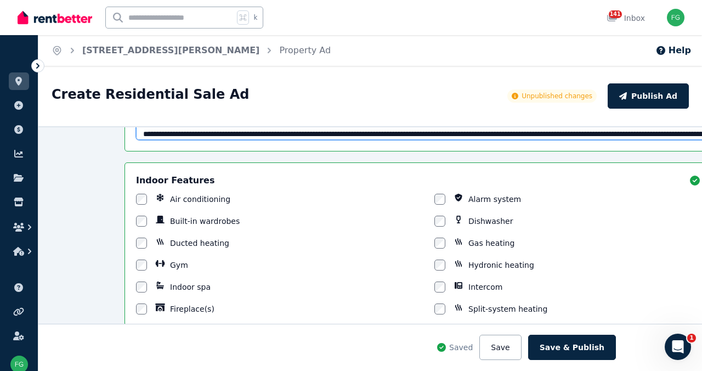
scroll to position [0, 0]
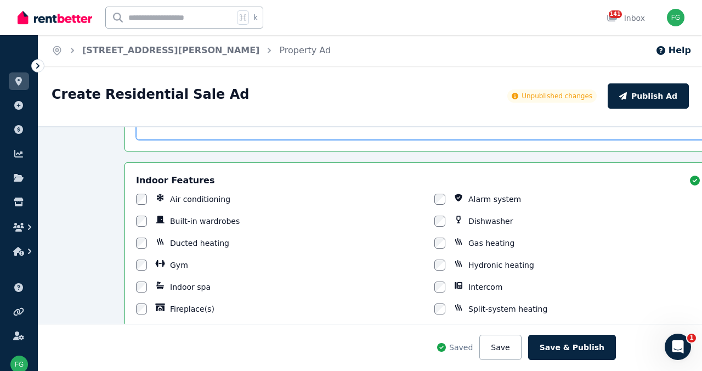
drag, startPoint x: 86, startPoint y: 232, endPoint x: 283, endPoint y: 231, distance: 196.4
click at [283, 140] on textarea "Description" at bounding box center [429, 93] width 586 height 94
click at [244, 140] on textarea "Description" at bounding box center [429, 93] width 586 height 94
drag, startPoint x: 415, startPoint y: 230, endPoint x: 420, endPoint y: 231, distance: 5.5
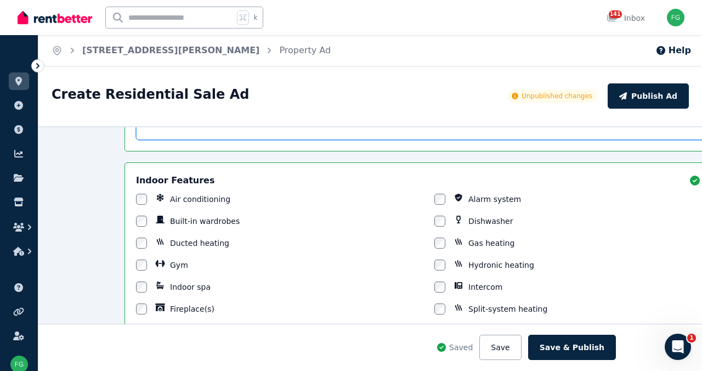
click at [421, 140] on textarea "Description" at bounding box center [429, 93] width 586 height 94
click at [334, 140] on textarea "Description" at bounding box center [429, 93] width 586 height 94
click at [349, 140] on textarea "Description" at bounding box center [429, 93] width 586 height 94
click at [344, 140] on textarea "Description" at bounding box center [429, 93] width 586 height 94
drag, startPoint x: 376, startPoint y: 232, endPoint x: 412, endPoint y: 230, distance: 35.7
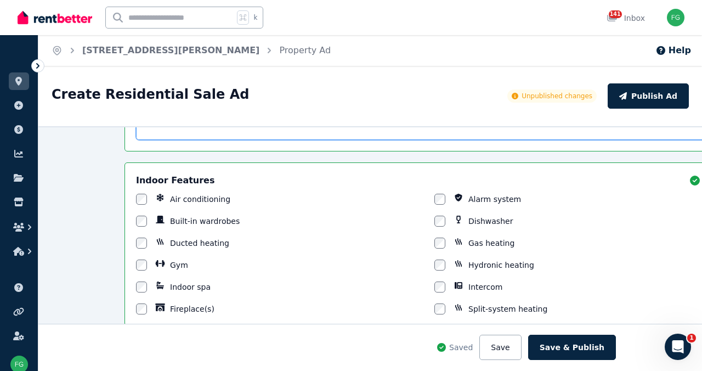
click at [412, 140] on textarea "Description" at bounding box center [429, 93] width 586 height 94
click at [332, 140] on textarea "Description" at bounding box center [429, 93] width 586 height 94
drag, startPoint x: 332, startPoint y: 232, endPoint x: 349, endPoint y: 234, distance: 17.1
click at [333, 140] on textarea "Description" at bounding box center [429, 93] width 586 height 94
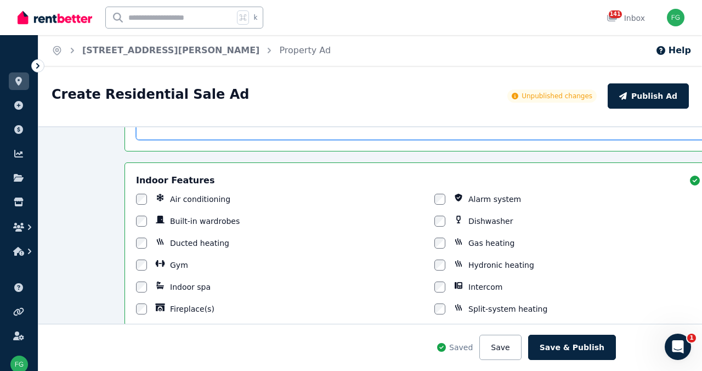
click at [376, 140] on textarea "Description" at bounding box center [429, 93] width 586 height 94
drag, startPoint x: 464, startPoint y: 232, endPoint x: 507, endPoint y: 234, distance: 42.8
click at [507, 140] on textarea "Description" at bounding box center [429, 93] width 586 height 94
click at [475, 140] on textarea "Description" at bounding box center [429, 93] width 586 height 94
click at [235, 140] on textarea "Description" at bounding box center [429, 93] width 586 height 94
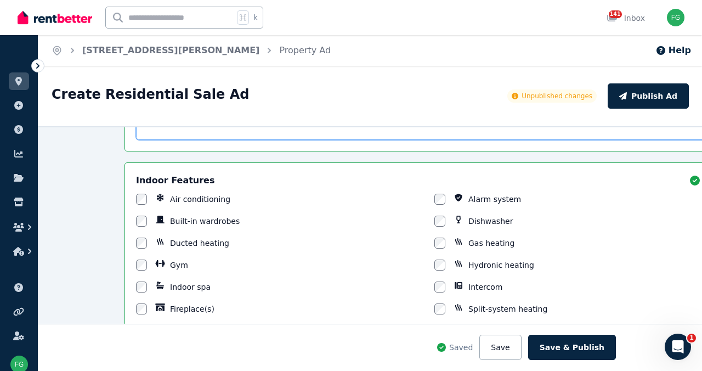
click at [269, 140] on textarea "Description" at bounding box center [429, 93] width 586 height 94
drag, startPoint x: 394, startPoint y: 246, endPoint x: 493, endPoint y: 247, distance: 99.3
click at [494, 140] on textarea "Description" at bounding box center [429, 93] width 586 height 94
click at [394, 140] on textarea "Description" at bounding box center [429, 93] width 586 height 94
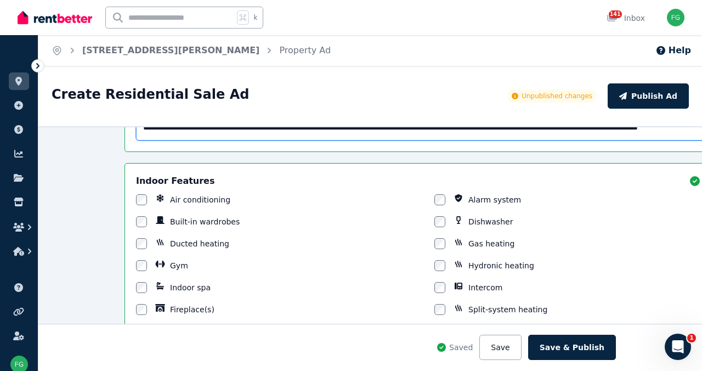
scroll to position [55, 0]
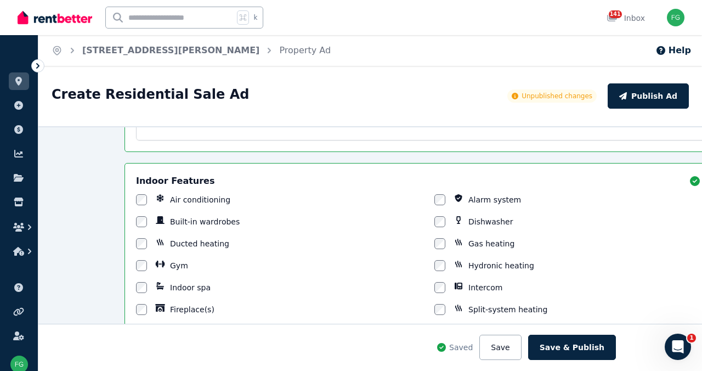
click at [521, 338] on button "Save" at bounding box center [500, 347] width 42 height 25
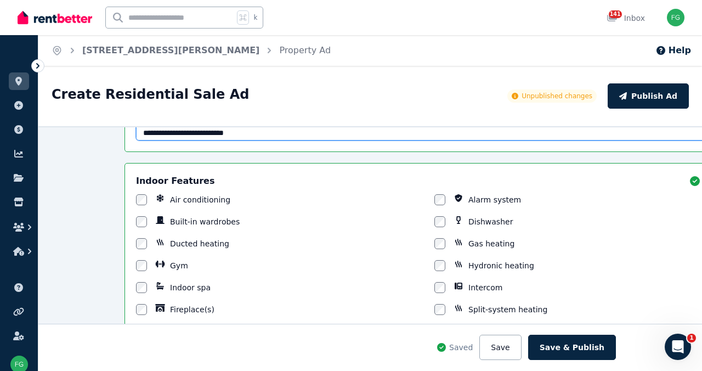
drag, startPoint x: 131, startPoint y: 253, endPoint x: 142, endPoint y: 253, distance: 11.0
click at [142, 140] on textarea "Description" at bounding box center [429, 93] width 586 height 94
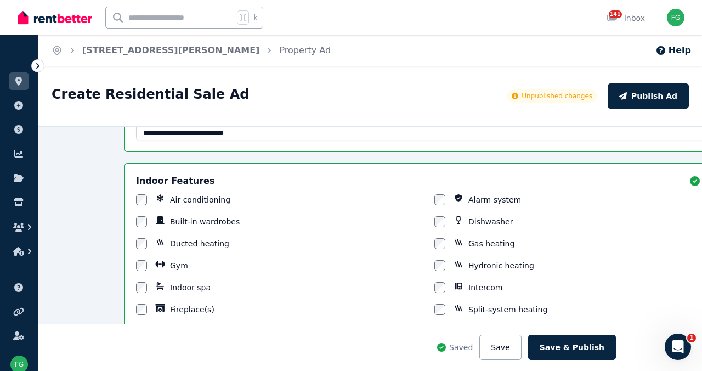
drag, startPoint x: 543, startPoint y: 342, endPoint x: 526, endPoint y: 338, distance: 17.6
click at [521, 342] on button "Save" at bounding box center [500, 347] width 42 height 25
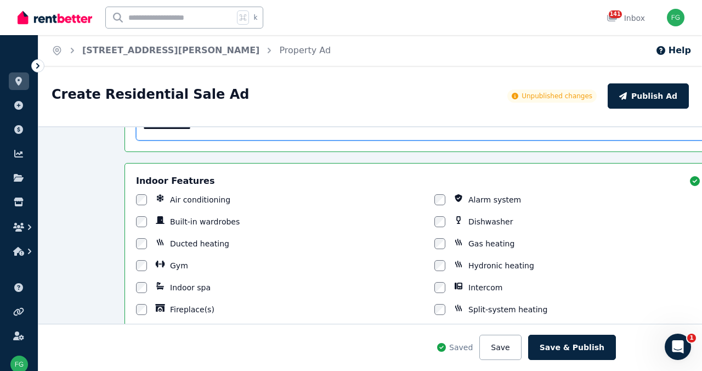
drag, startPoint x: 101, startPoint y: 253, endPoint x: 308, endPoint y: 267, distance: 207.2
click at [313, 140] on textarea "Description" at bounding box center [429, 93] width 586 height 94
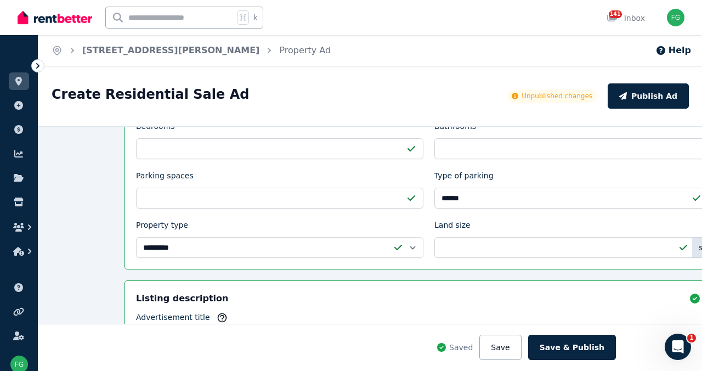
scroll to position [324, 0]
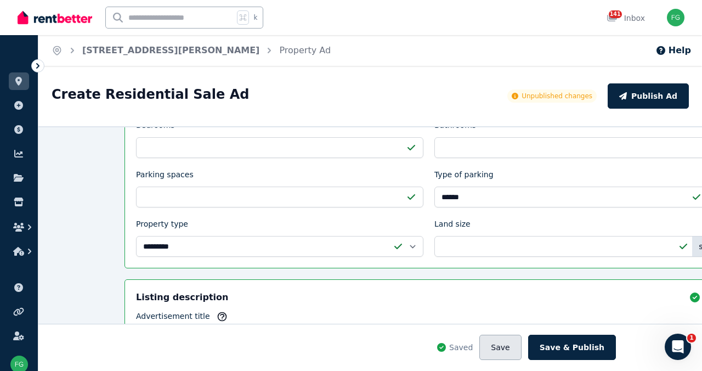
type textarea "**********"
drag, startPoint x: 560, startPoint y: 345, endPoint x: 550, endPoint y: 342, distance: 10.8
click at [521, 345] on button "Save" at bounding box center [500, 347] width 42 height 25
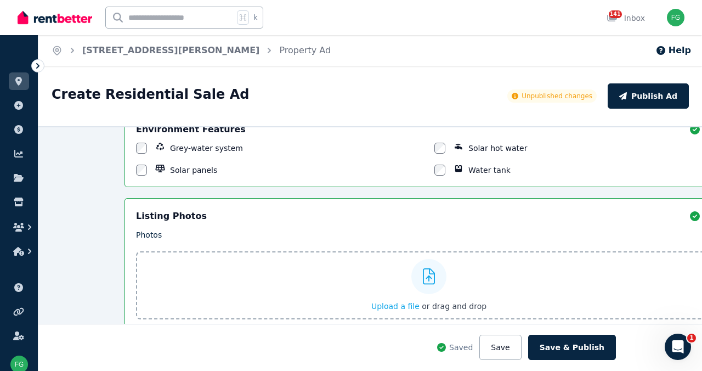
scroll to position [1039, 0]
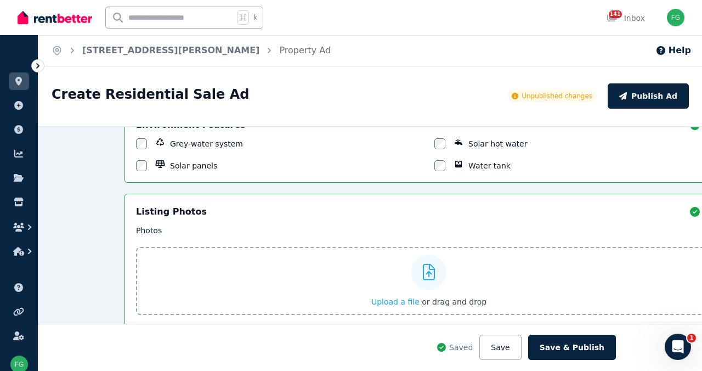
drag, startPoint x: 539, startPoint y: 342, endPoint x: 534, endPoint y: 339, distance: 5.9
click at [521, 342] on button "Save" at bounding box center [500, 347] width 42 height 25
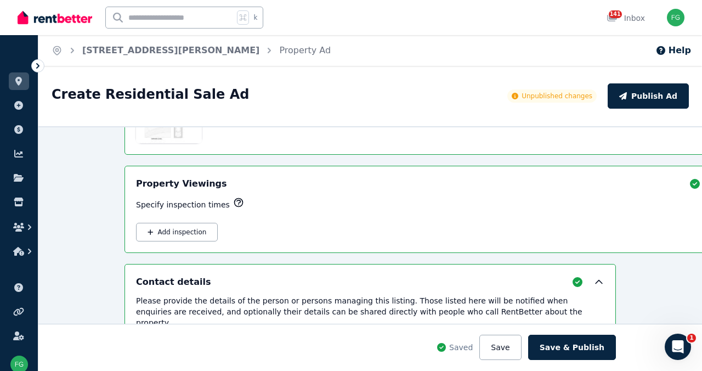
scroll to position [1535, 0]
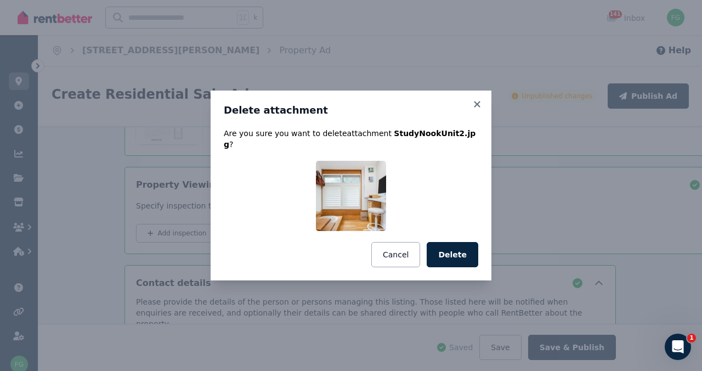
click at [475, 264] on button "Delete" at bounding box center [453, 254] width 52 height 25
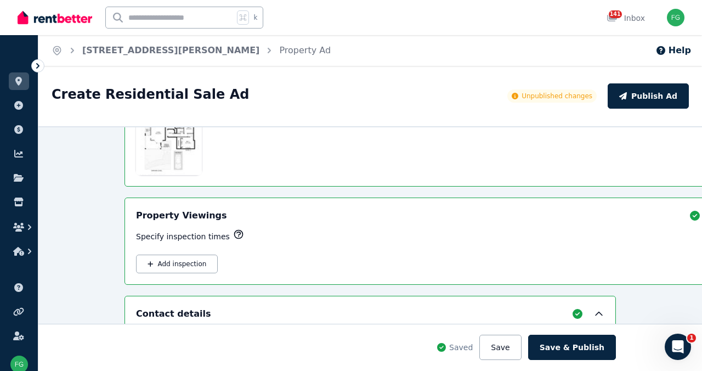
scroll to position [1503, 0]
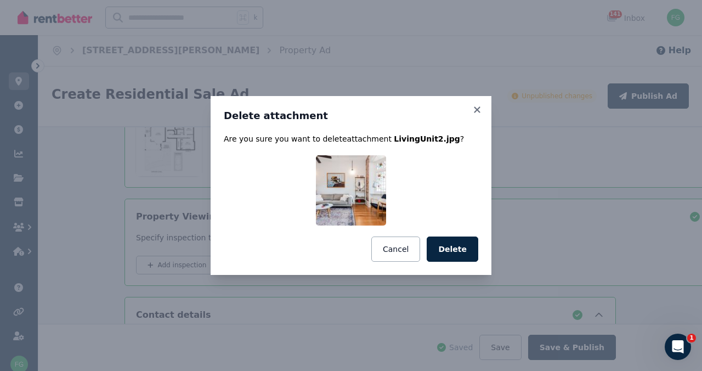
drag, startPoint x: 482, startPoint y: 259, endPoint x: 457, endPoint y: 256, distance: 25.5
click at [475, 258] on button "Delete" at bounding box center [453, 248] width 52 height 25
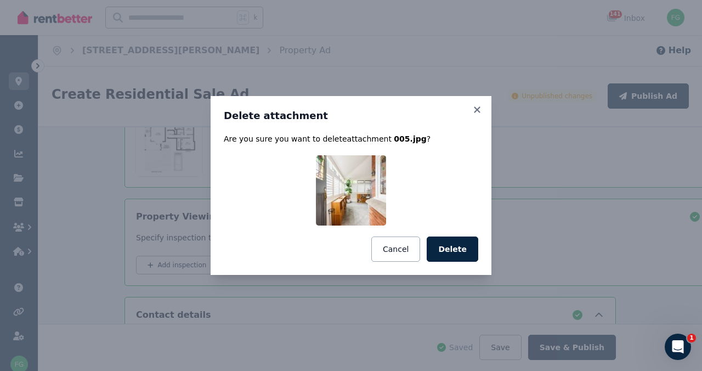
drag, startPoint x: 491, startPoint y: 268, endPoint x: 411, endPoint y: 256, distance: 81.1
click at [478, 262] on button "Delete" at bounding box center [453, 248] width 52 height 25
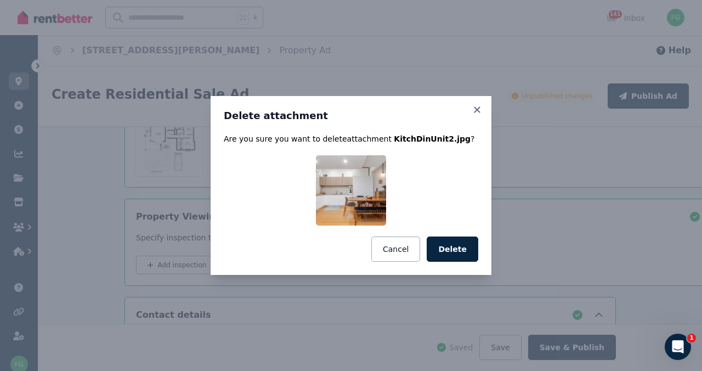
drag, startPoint x: 476, startPoint y: 267, endPoint x: 394, endPoint y: 252, distance: 83.0
click at [472, 262] on button "Delete" at bounding box center [453, 248] width 52 height 25
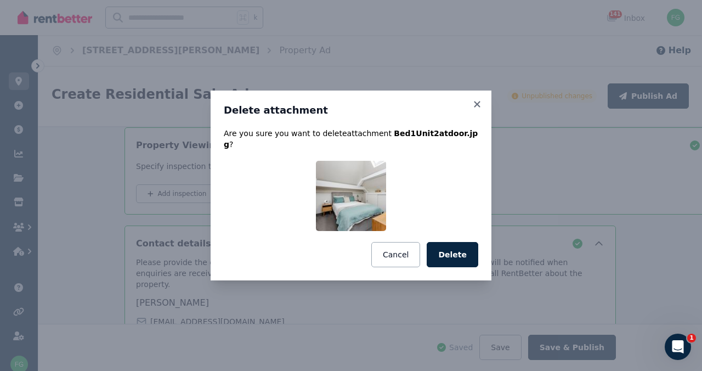
drag, startPoint x: 483, startPoint y: 268, endPoint x: 304, endPoint y: 240, distance: 181.0
click at [477, 266] on button "Delete" at bounding box center [453, 254] width 52 height 25
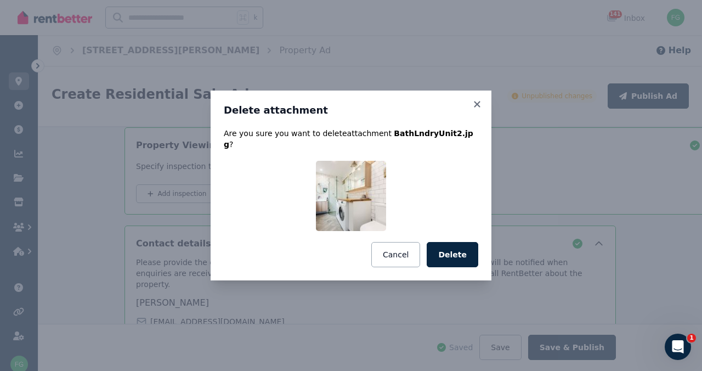
drag, startPoint x: 472, startPoint y: 266, endPoint x: 292, endPoint y: 229, distance: 184.2
click at [465, 263] on button "Delete" at bounding box center [453, 254] width 52 height 25
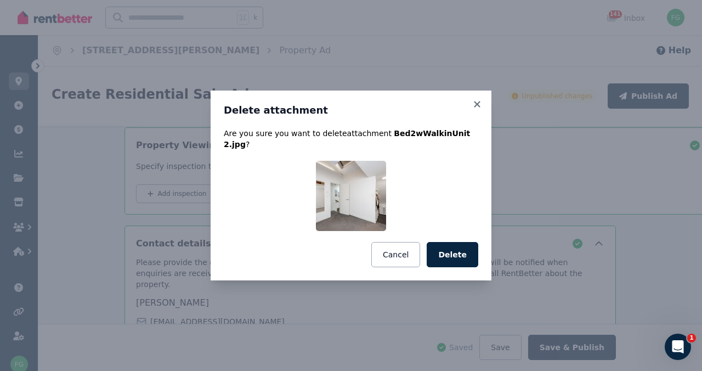
drag, startPoint x: 479, startPoint y: 264, endPoint x: 427, endPoint y: 244, distance: 55.9
click at [477, 263] on button "Delete" at bounding box center [453, 254] width 52 height 25
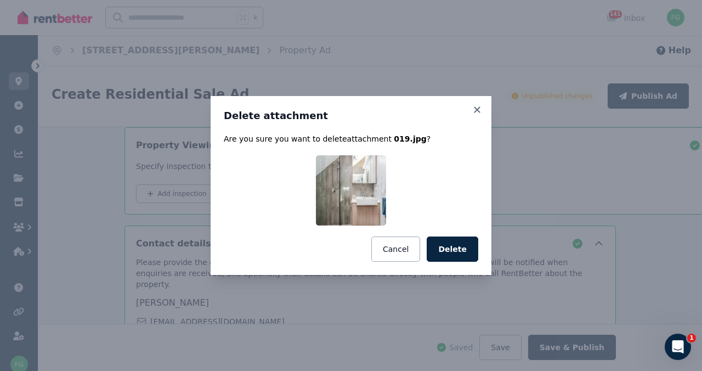
click at [468, 262] on button "Delete" at bounding box center [453, 248] width 52 height 25
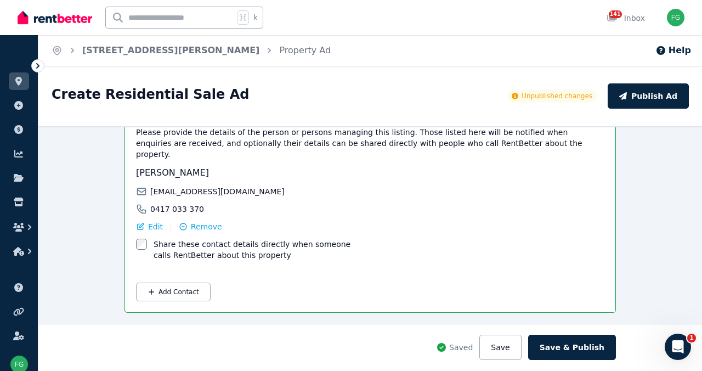
scroll to position [1674, 0]
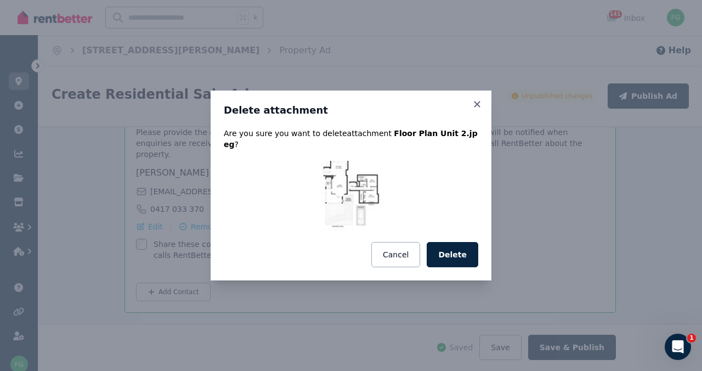
click at [478, 262] on button "Delete" at bounding box center [453, 254] width 52 height 25
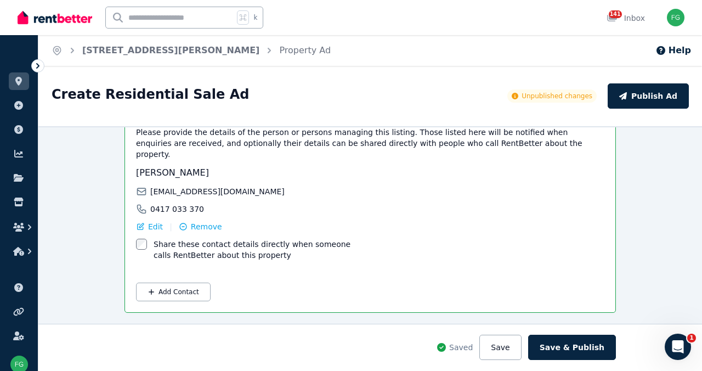
scroll to position [1572, 0]
click at [0, 0] on input "Upload a file or drag and drop" at bounding box center [0, 0] width 0 height 0
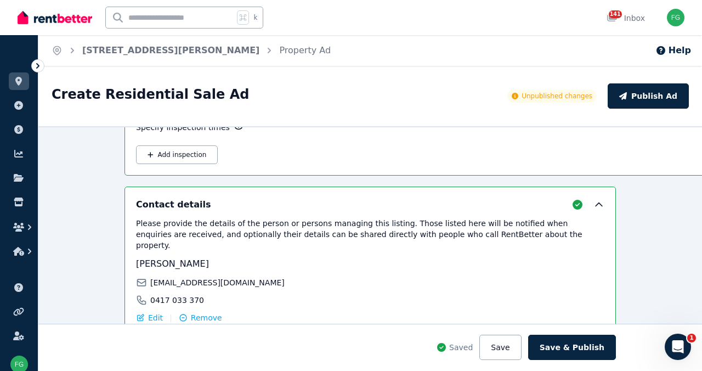
scroll to position [1454, 0]
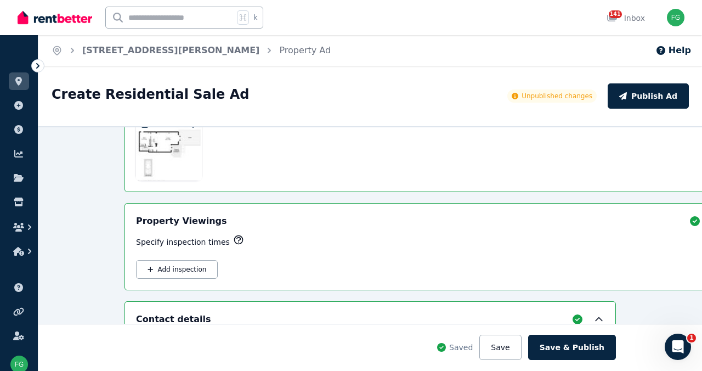
click at [0, 0] on input "Upload a file or drag and drop" at bounding box center [0, 0] width 0 height 0
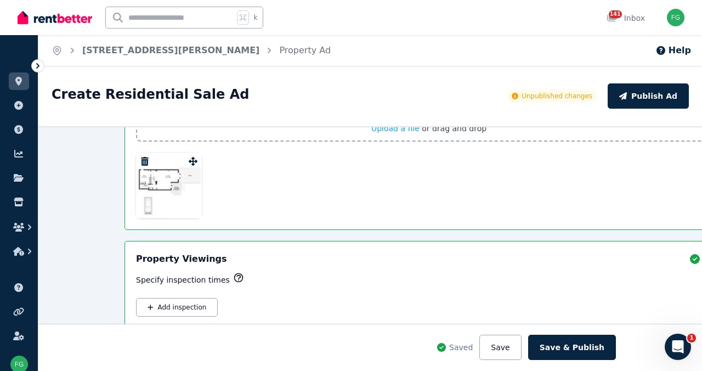
scroll to position [1496, 0]
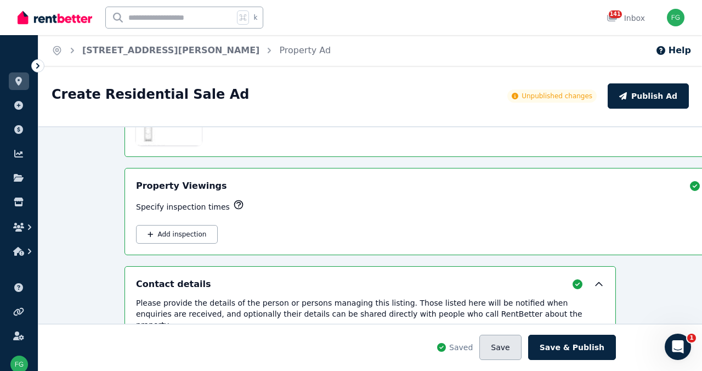
click at [521, 345] on button "Save" at bounding box center [500, 347] width 42 height 25
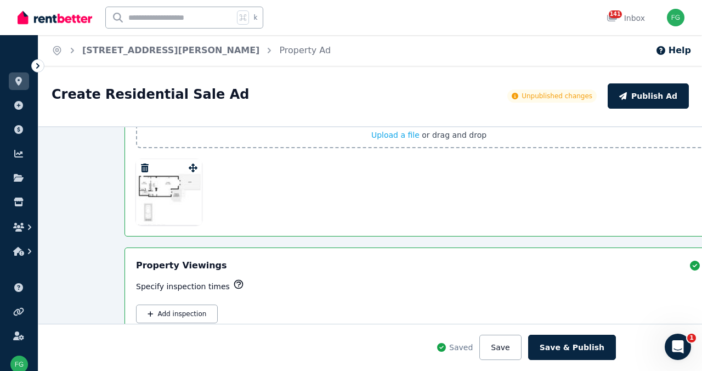
scroll to position [1396, 0]
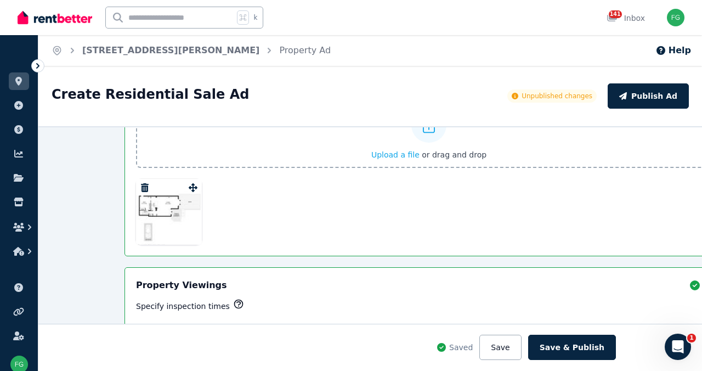
click at [0, 0] on input "Upload a file or drag and drop" at bounding box center [0, 0] width 0 height 0
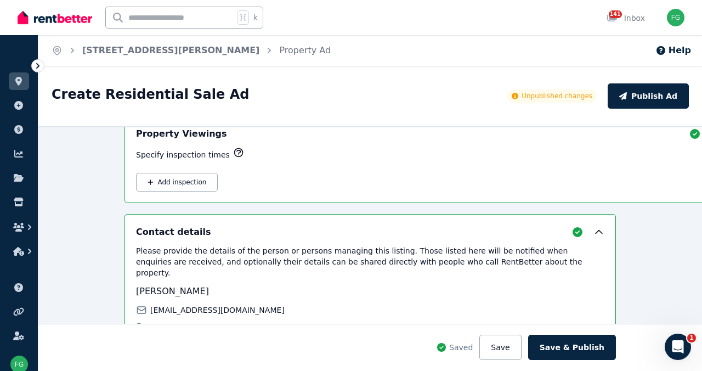
scroll to position [1515, 0]
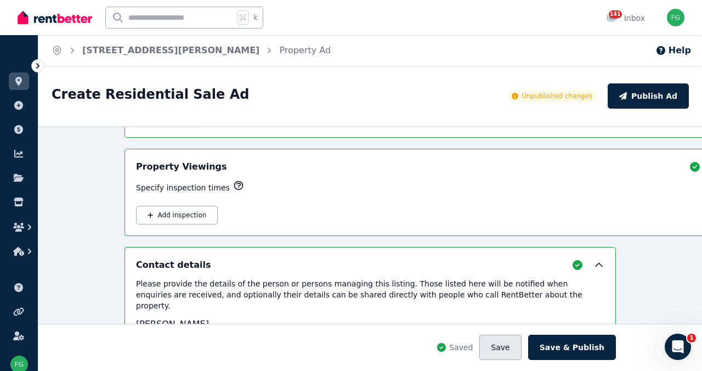
click at [521, 341] on button "Save" at bounding box center [500, 347] width 42 height 25
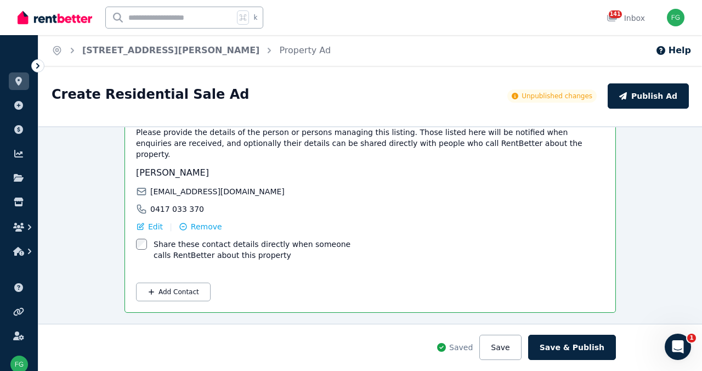
scroll to position [1670, 0]
click at [0, 0] on input "Upload a file or drag and drop" at bounding box center [0, 0] width 0 height 0
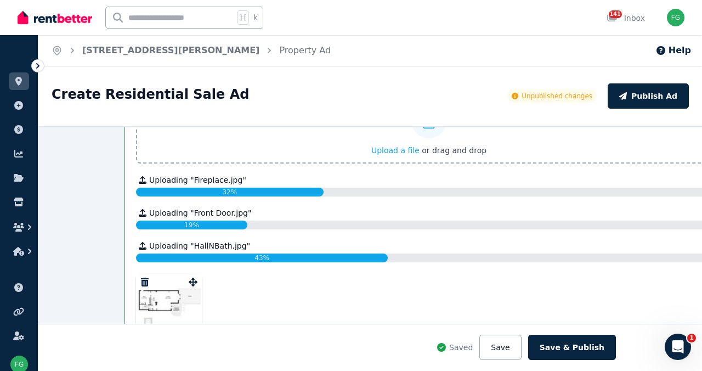
scroll to position [1438, 0]
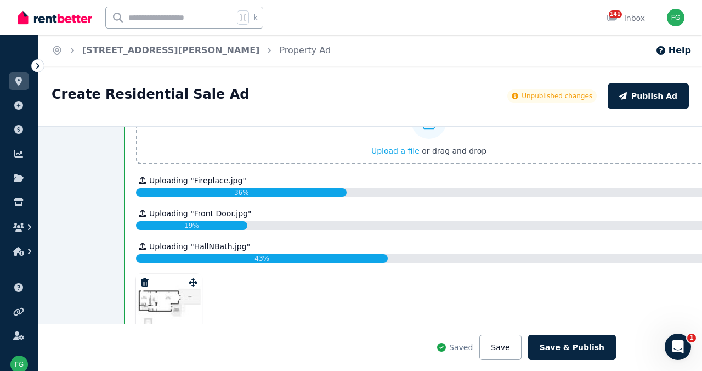
click at [0, 0] on input "Upload a file or drag and drop" at bounding box center [0, 0] width 0 height 0
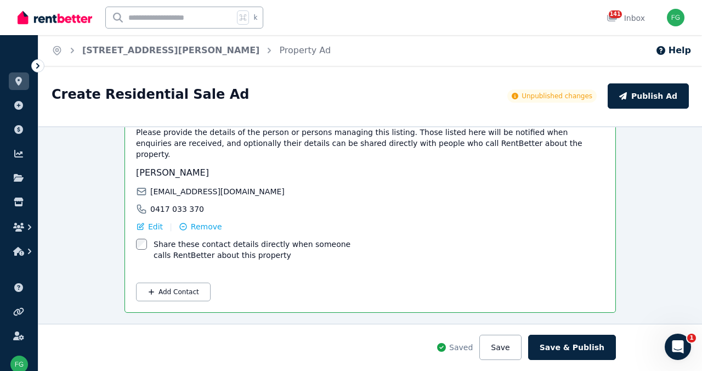
scroll to position [2014, 0]
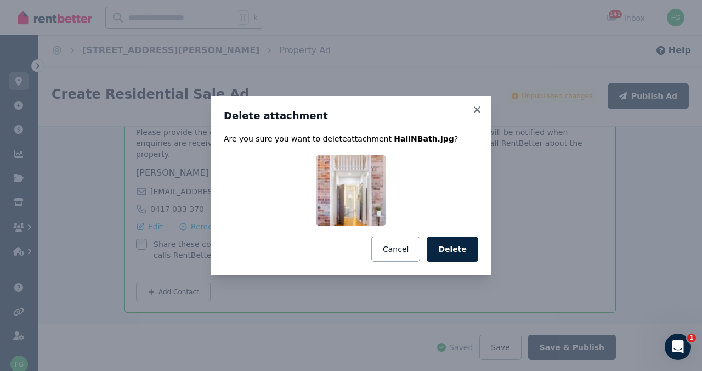
scroll to position [1981, 0]
click at [465, 257] on button "Delete" at bounding box center [453, 248] width 52 height 25
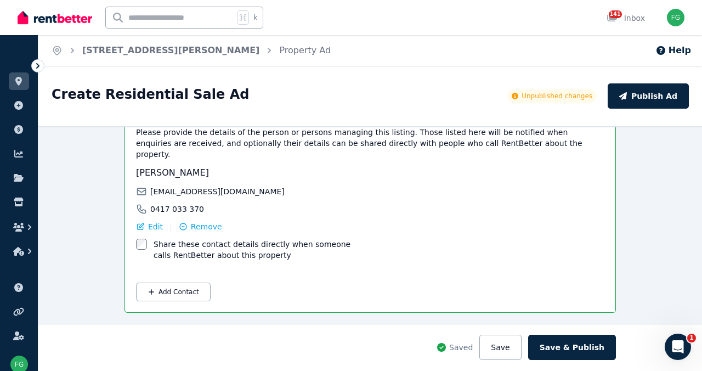
scroll to position [1936, 0]
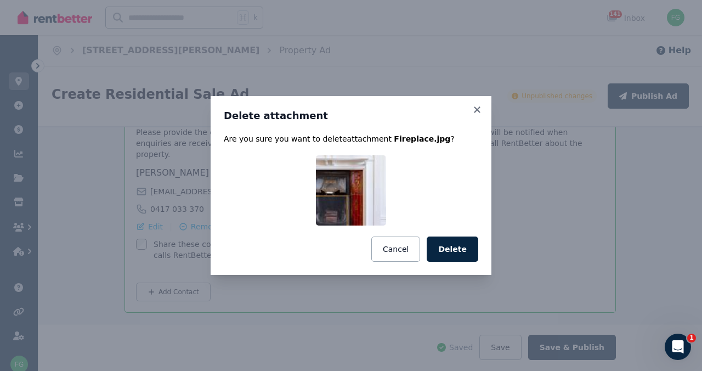
drag, startPoint x: 473, startPoint y: 267, endPoint x: 465, endPoint y: 266, distance: 7.9
click at [472, 262] on button "Delete" at bounding box center [453, 248] width 52 height 25
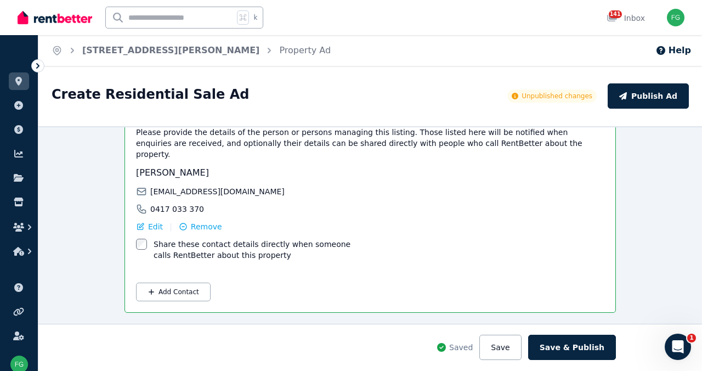
scroll to position [1887, 0]
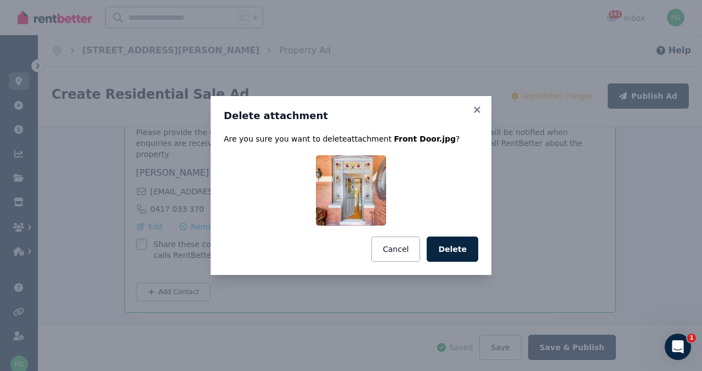
click at [478, 262] on button "Delete" at bounding box center [453, 248] width 52 height 25
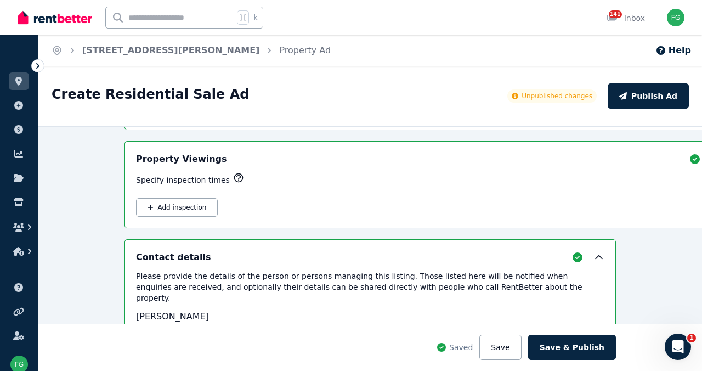
scroll to position [1596, 0]
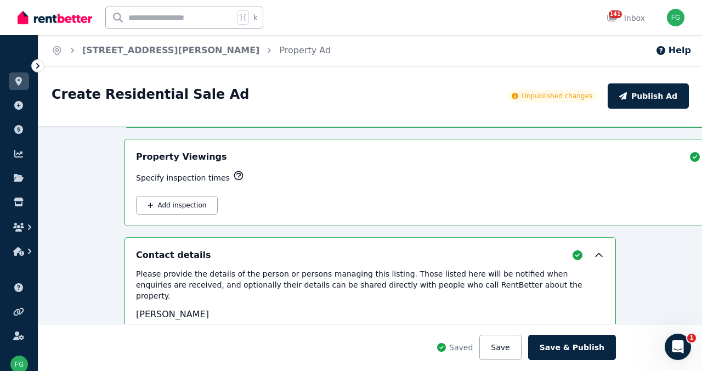
click at [521, 342] on button "Save" at bounding box center [500, 347] width 42 height 25
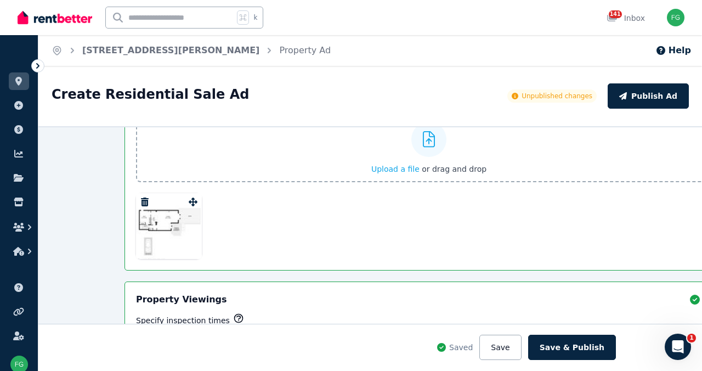
scroll to position [1447, 0]
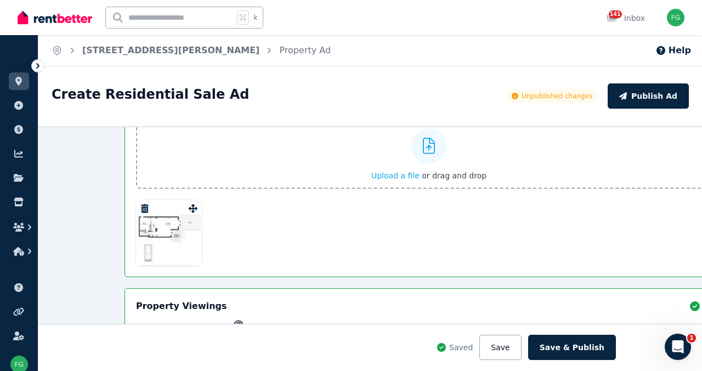
click at [0, 0] on input "Upload a file or drag and drop" at bounding box center [0, 0] width 0 height 0
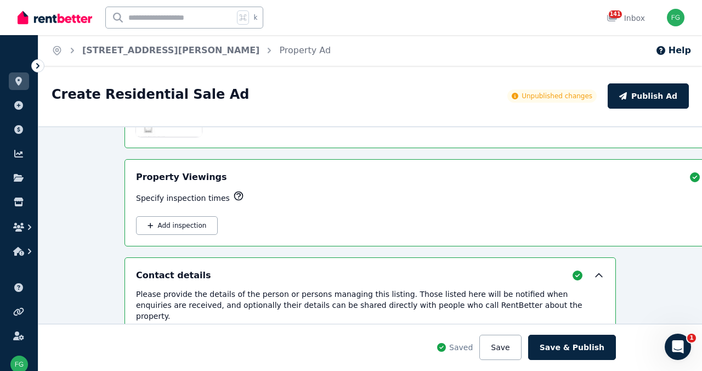
scroll to position [1558, 0]
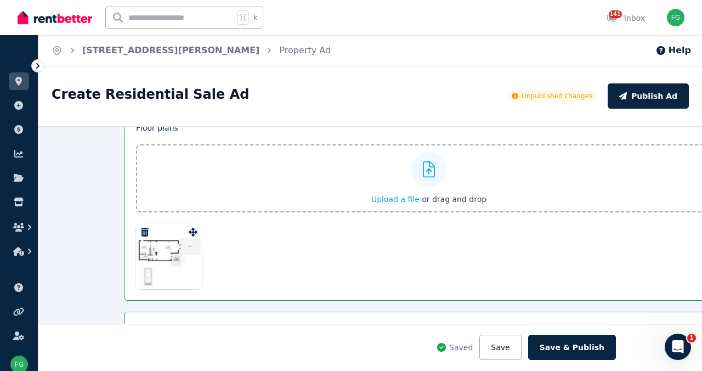
click at [0, 0] on input "Upload a file or drag and drop" at bounding box center [0, 0] width 0 height 0
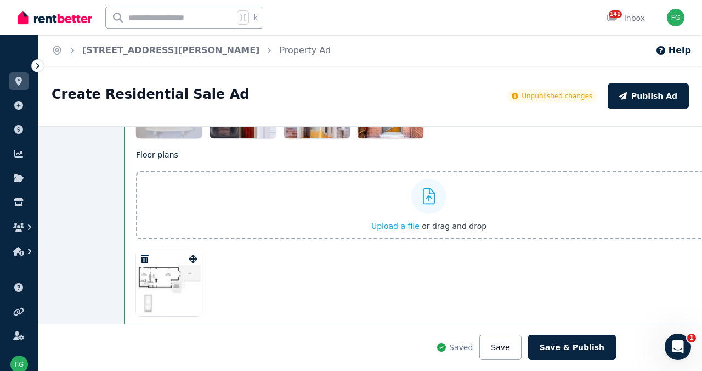
click at [0, 0] on input "Upload a file or drag and drop" at bounding box center [0, 0] width 0 height 0
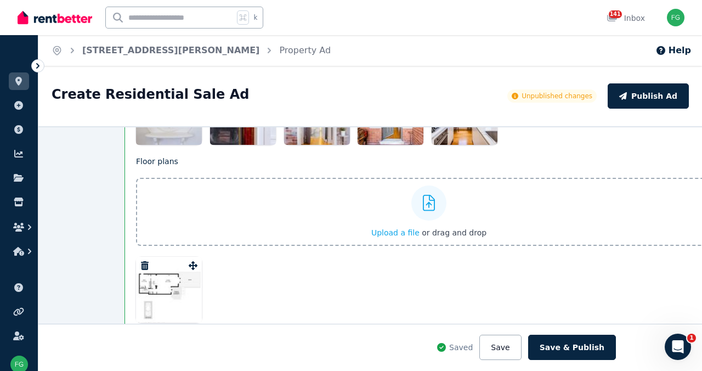
click at [0, 0] on input "Upload a file or drag and drop" at bounding box center [0, 0] width 0 height 0
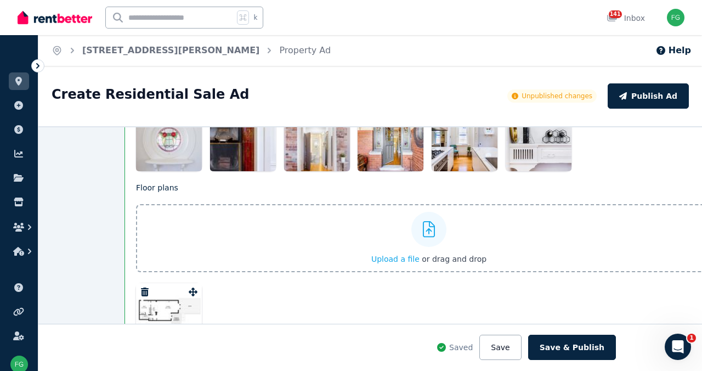
click at [0, 0] on input "Upload a file or drag and drop" at bounding box center [0, 0] width 0 height 0
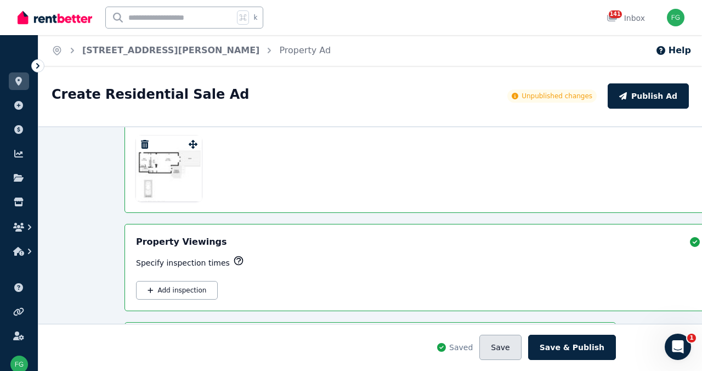
scroll to position [1517, 0]
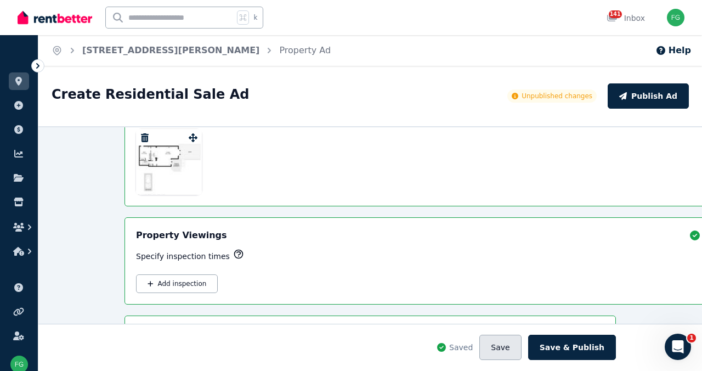
click at [521, 339] on button "Save" at bounding box center [500, 347] width 42 height 25
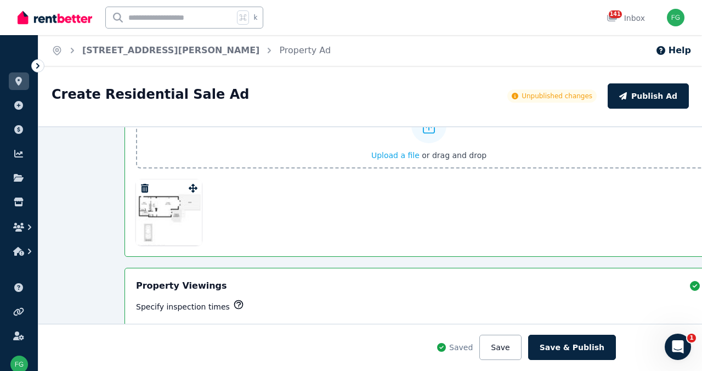
scroll to position [1447, 0]
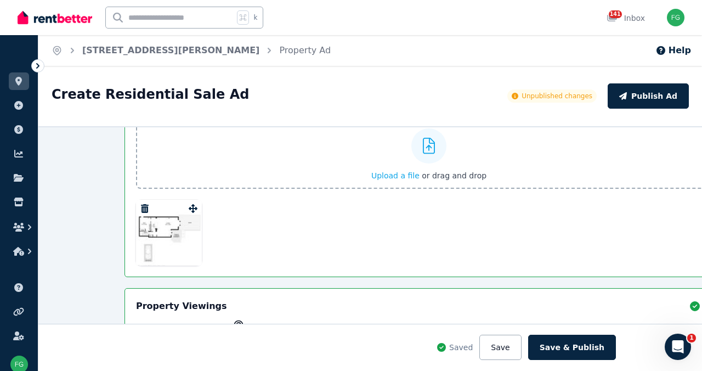
click at [0, 0] on input "Upload a file or drag and drop" at bounding box center [0, 0] width 0 height 0
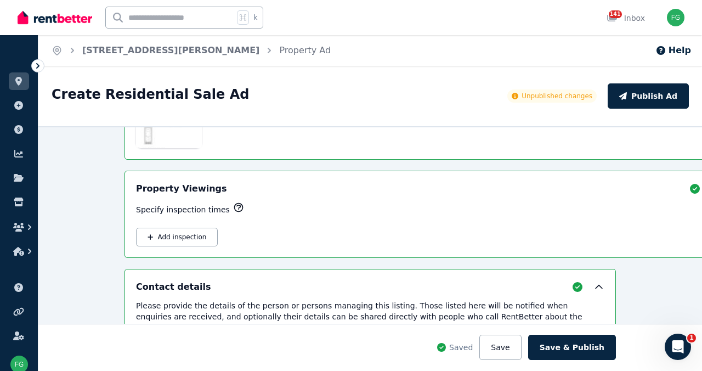
scroll to position [1600, 0]
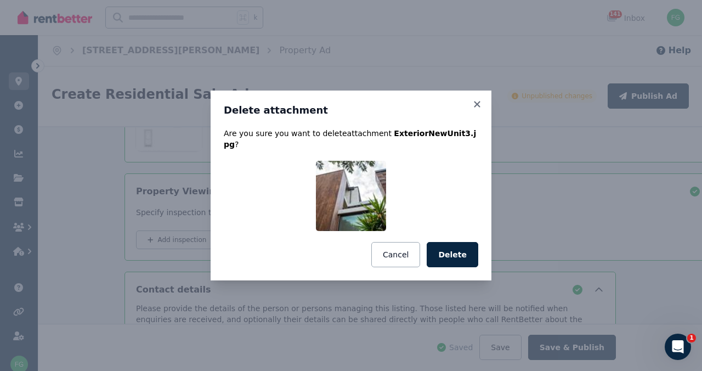
click at [473, 263] on button "Delete" at bounding box center [453, 254] width 52 height 25
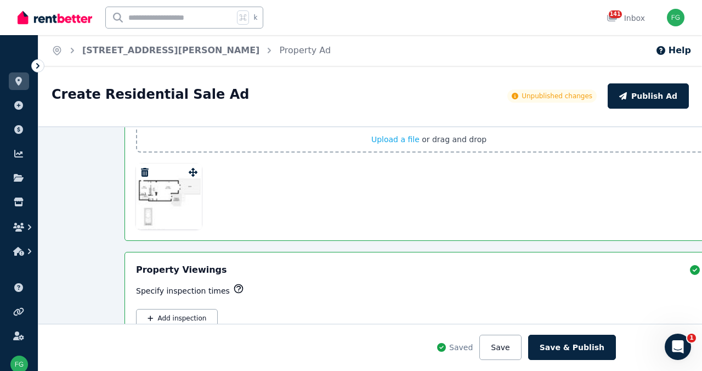
scroll to position [1520, 0]
drag, startPoint x: 260, startPoint y: 189, endPoint x: 233, endPoint y: 303, distance: 117.4
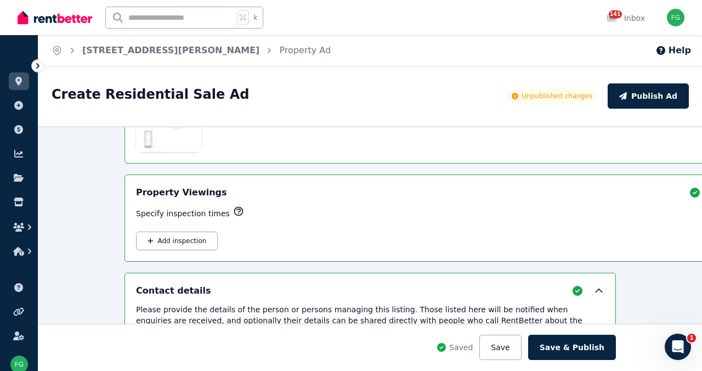
scroll to position [1601, 0]
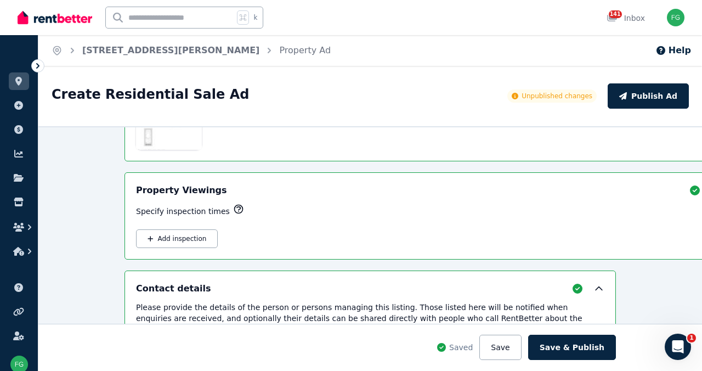
click at [521, 339] on button "Save" at bounding box center [500, 347] width 42 height 25
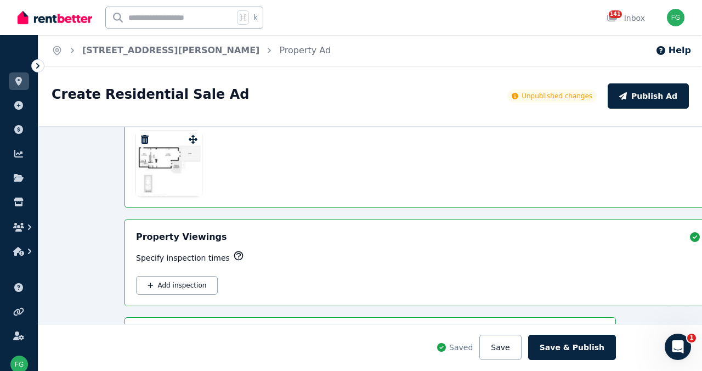
scroll to position [1555, 0]
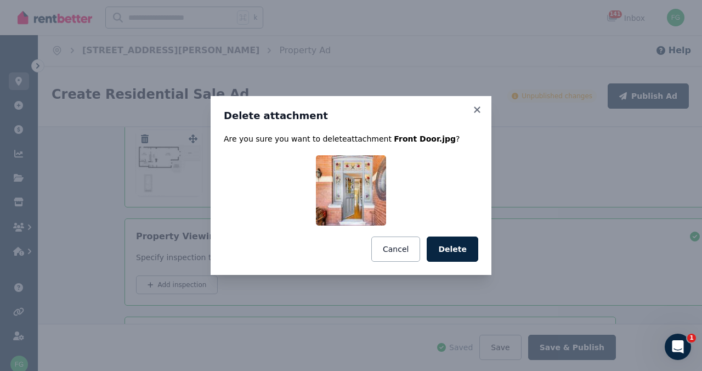
drag, startPoint x: 478, startPoint y: 261, endPoint x: 469, endPoint y: 260, distance: 8.8
click at [474, 260] on button "Delete" at bounding box center [453, 248] width 52 height 25
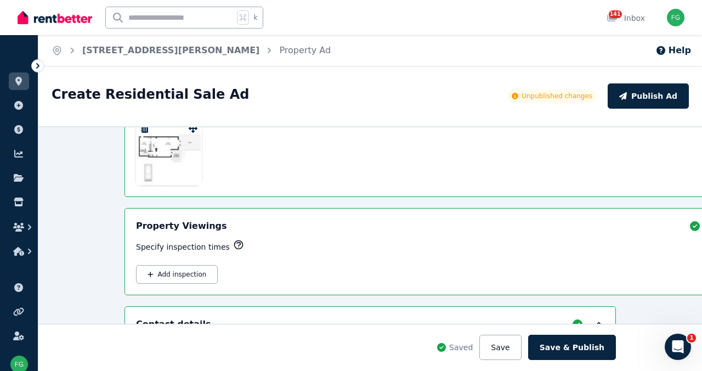
scroll to position [1492, 0]
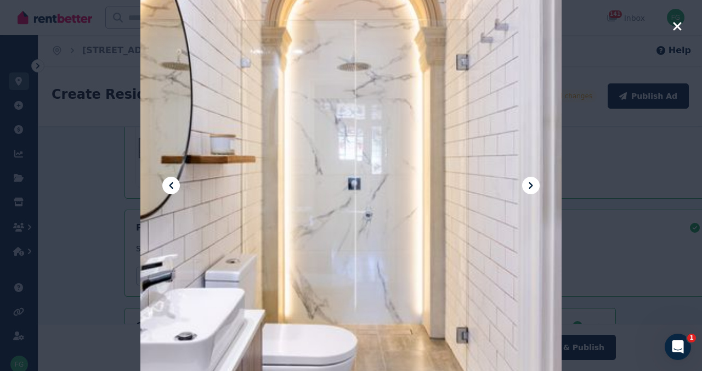
click at [178, 184] on icon at bounding box center [171, 185] width 13 height 13
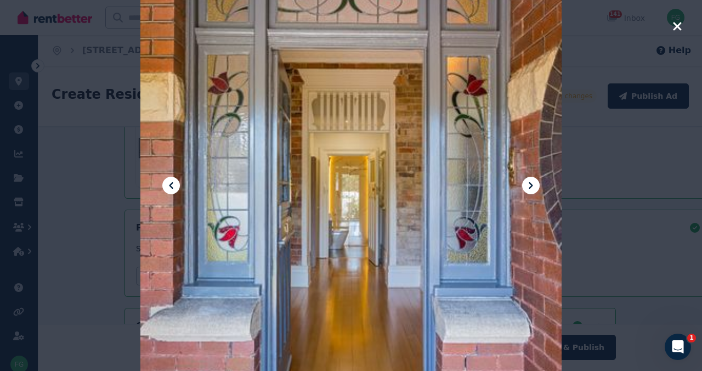
click at [178, 184] on icon at bounding box center [171, 185] width 13 height 13
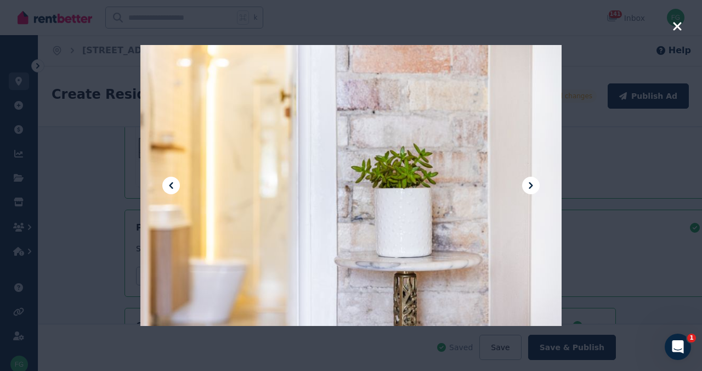
click at [178, 184] on icon at bounding box center [171, 185] width 13 height 13
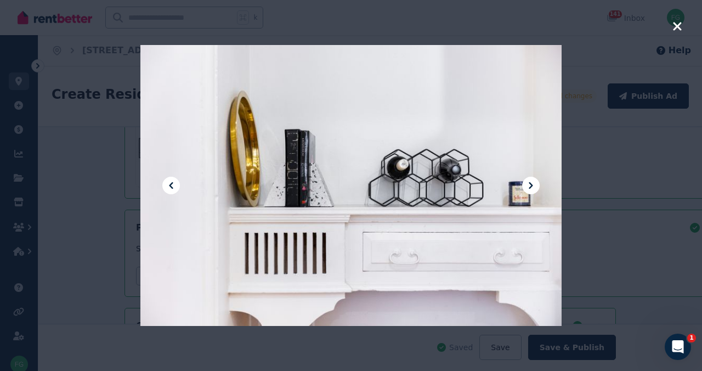
click at [178, 184] on icon at bounding box center [171, 185] width 13 height 13
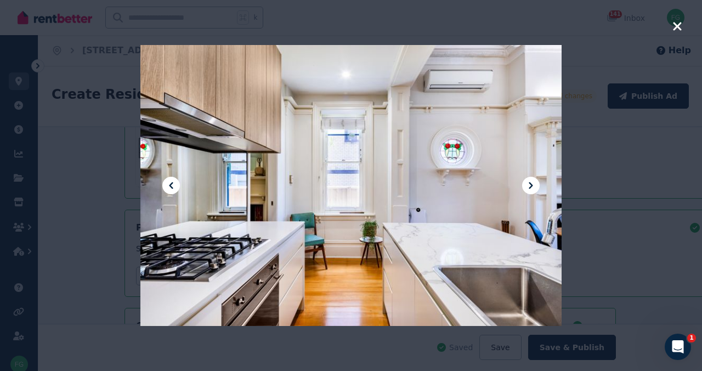
click at [178, 184] on icon at bounding box center [171, 185] width 13 height 13
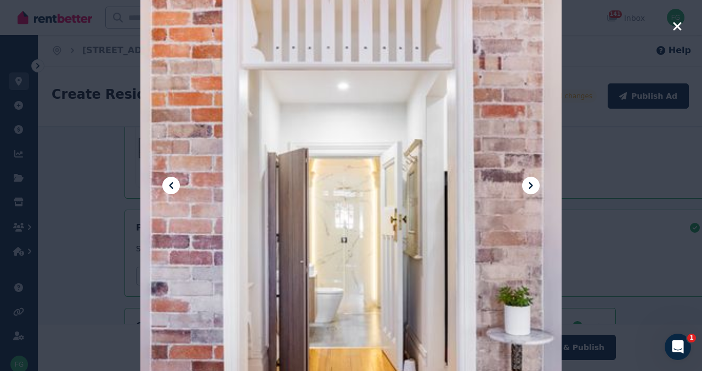
click at [178, 184] on icon at bounding box center [171, 185] width 13 height 13
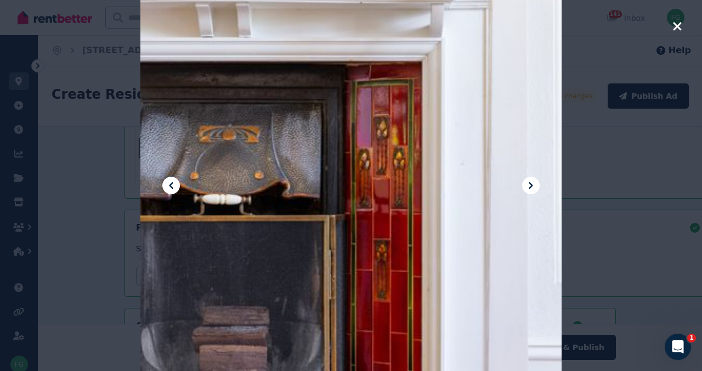
click at [178, 184] on icon at bounding box center [171, 185] width 13 height 13
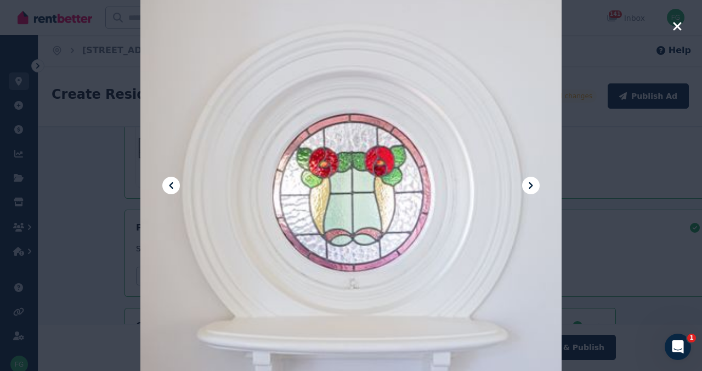
click at [178, 184] on icon at bounding box center [171, 185] width 13 height 13
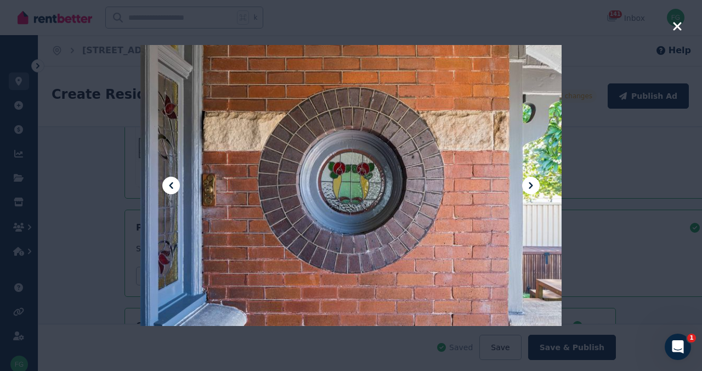
click at [178, 184] on icon at bounding box center [171, 185] width 13 height 13
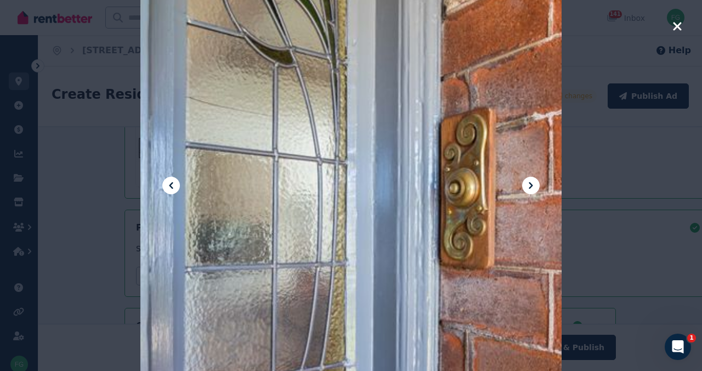
click at [178, 184] on icon at bounding box center [171, 185] width 13 height 13
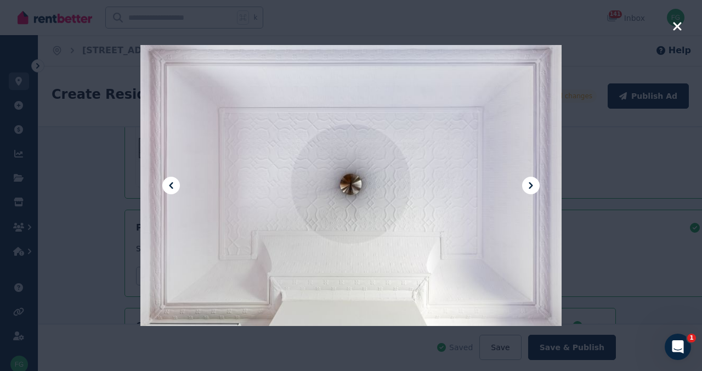
click at [673, 29] on icon "button" at bounding box center [678, 26] width 10 height 13
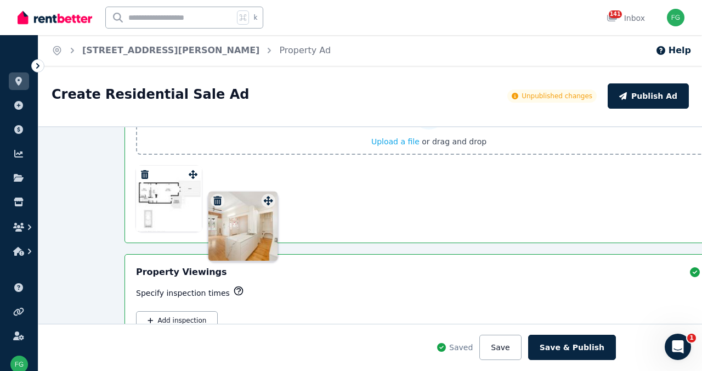
drag, startPoint x: 428, startPoint y: 199, endPoint x: 267, endPoint y: 207, distance: 162.1
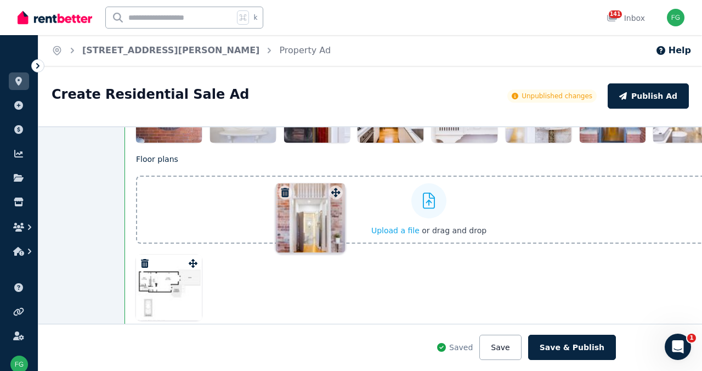
scroll to position [1357, 0]
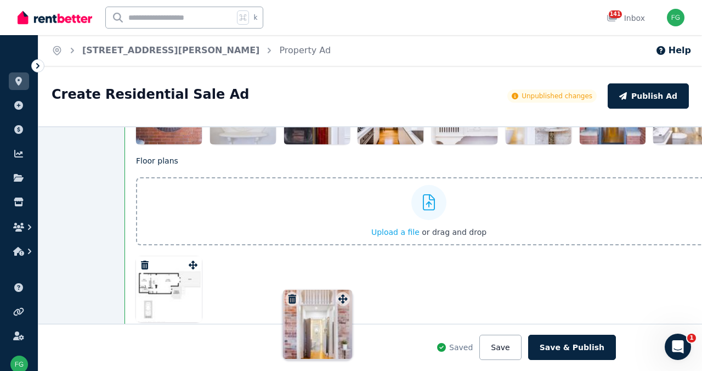
drag, startPoint x: 280, startPoint y: 244, endPoint x: 339, endPoint y: 297, distance: 79.6
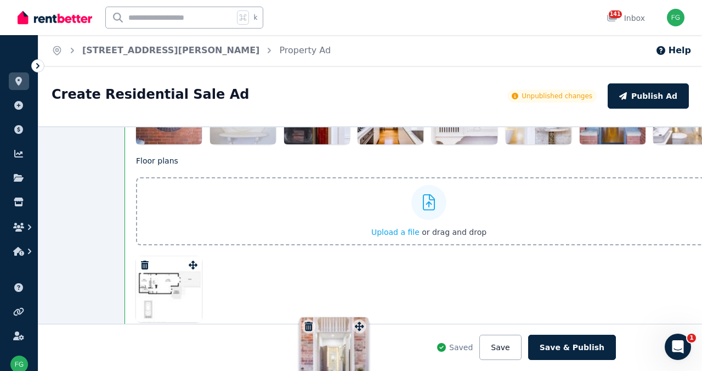
click at [339, 144] on div "Photos Upload a file or drag and drop Uploaded " Unit 1.jpg " Uploaded " Unit1C…" at bounding box center [429, 25] width 586 height 238
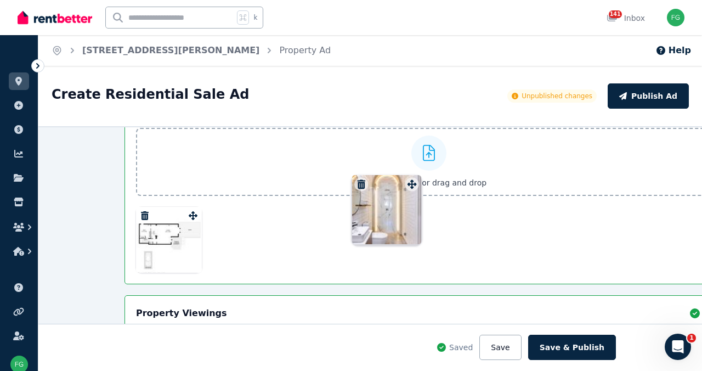
scroll to position [1375, 0]
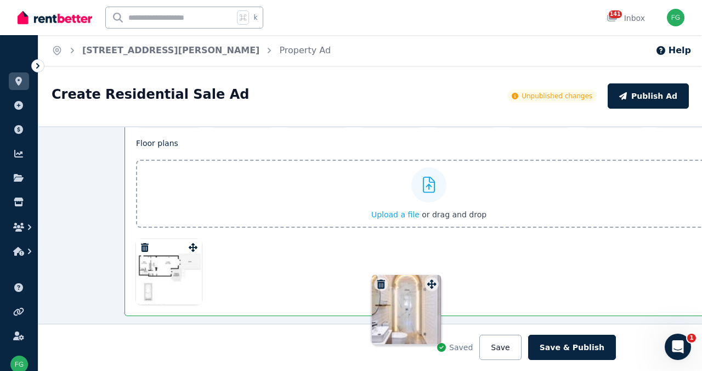
drag, startPoint x: 650, startPoint y: 243, endPoint x: 428, endPoint y: 279, distance: 224.0
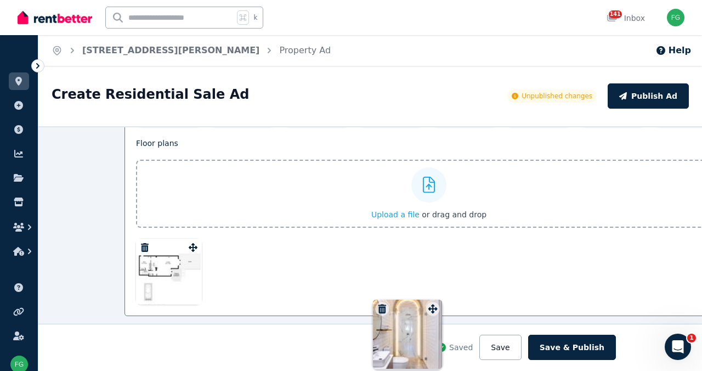
click at [428, 127] on div "Photos Upload a file or drag and drop Uploaded " Unit 1.jpg " Uploaded " Unit1C…" at bounding box center [429, 8] width 586 height 238
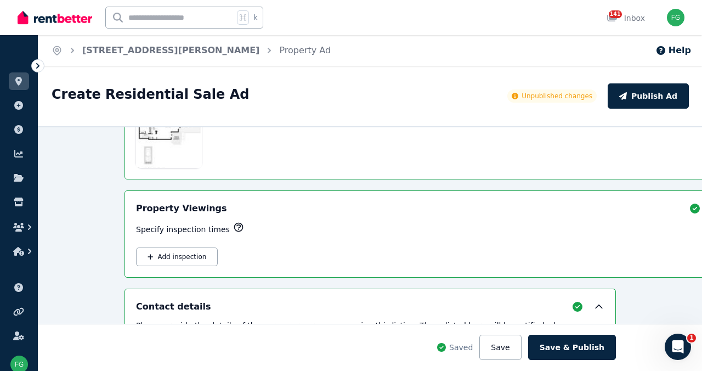
scroll to position [1514, 0]
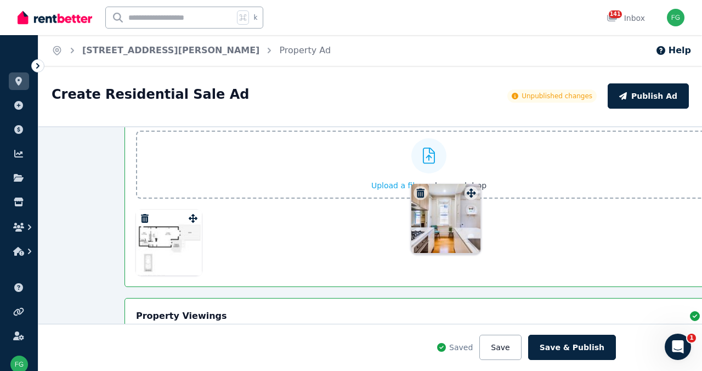
drag, startPoint x: 428, startPoint y: 246, endPoint x: 481, endPoint y: 250, distance: 53.3
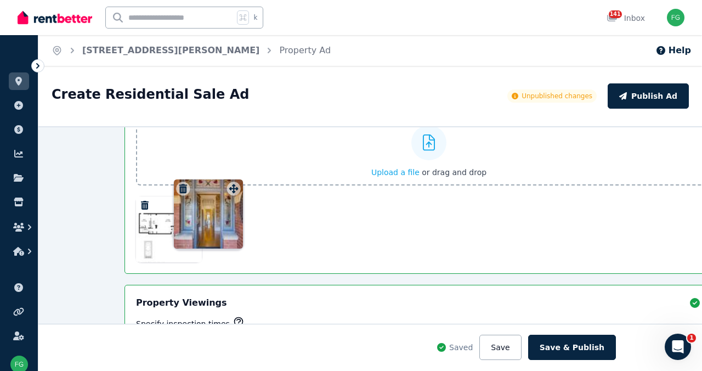
scroll to position [1364, 0]
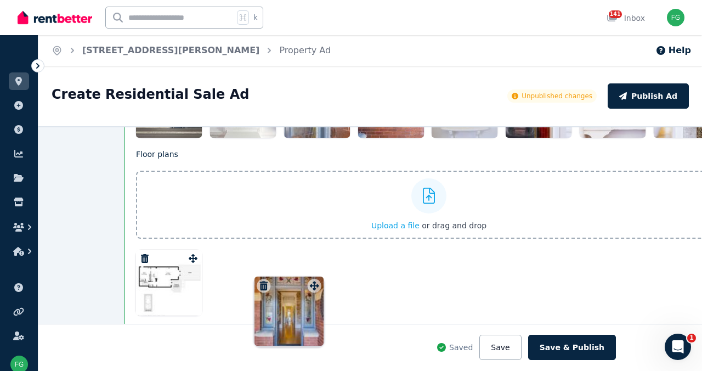
drag, startPoint x: 649, startPoint y: 263, endPoint x: 311, endPoint y: 280, distance: 339.0
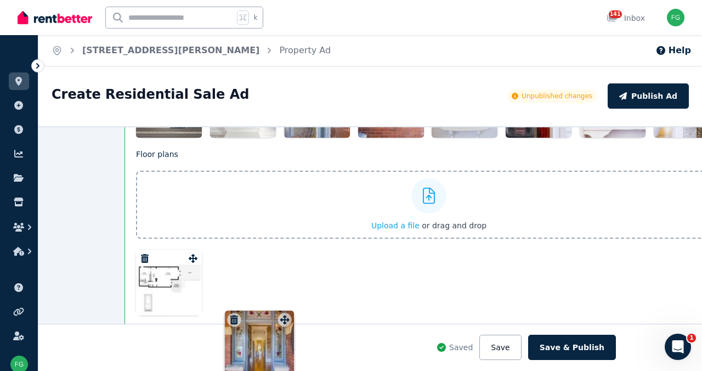
click at [311, 138] on div "Photos Upload a file or drag and drop Uploaded " Unit 1.jpg " Uploaded " Unit1C…" at bounding box center [429, 19] width 586 height 238
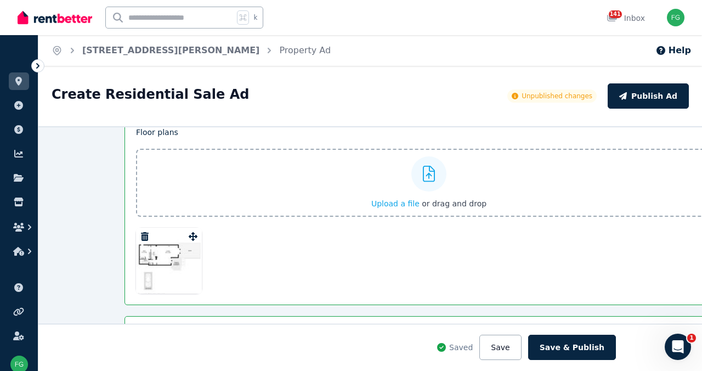
scroll to position [1385, 0]
click at [521, 338] on button "Save" at bounding box center [500, 347] width 42 height 25
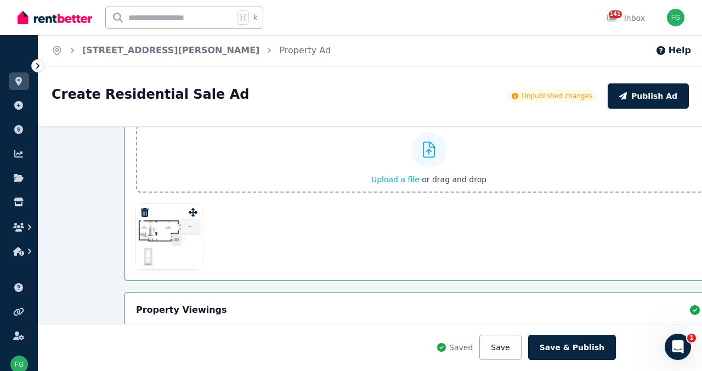
scroll to position [1412, 0]
click at [0, 0] on input "Upload a file or drag and drop" at bounding box center [0, 0] width 0 height 0
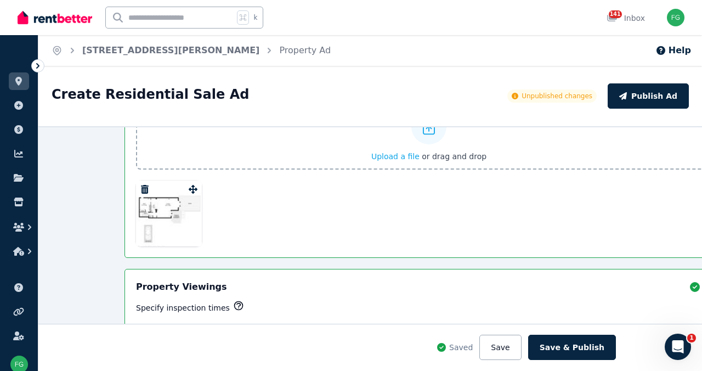
scroll to position [1531, 0]
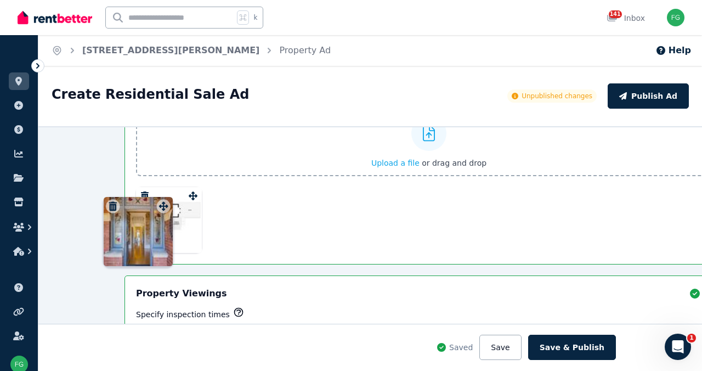
drag, startPoint x: 279, startPoint y: 200, endPoint x: 158, endPoint y: 199, distance: 120.7
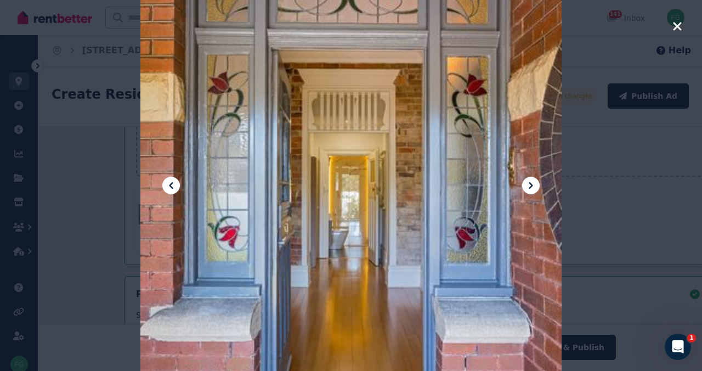
click at [673, 33] on icon "button" at bounding box center [678, 26] width 10 height 13
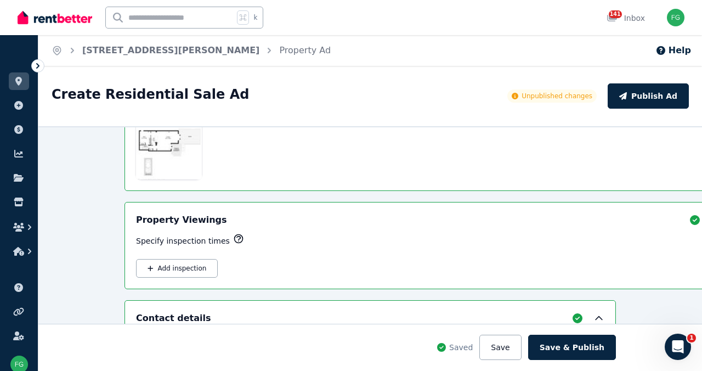
scroll to position [1607, 0]
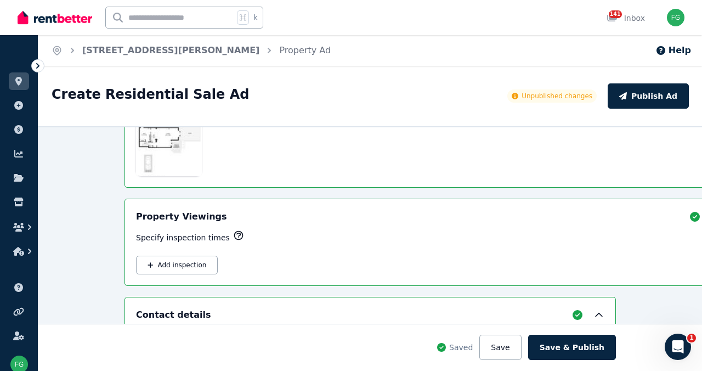
click at [521, 341] on button "Save" at bounding box center [500, 347] width 42 height 25
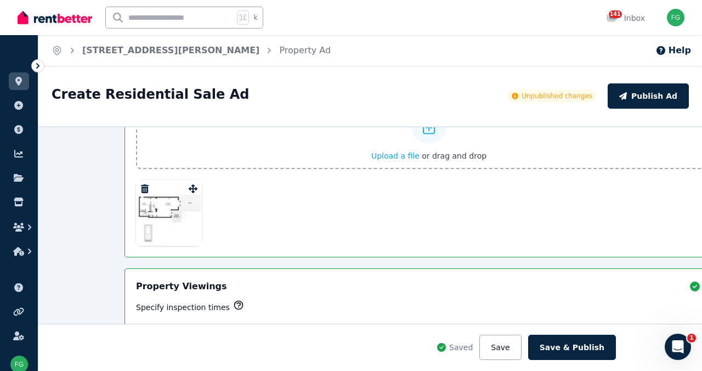
scroll to position [1551, 0]
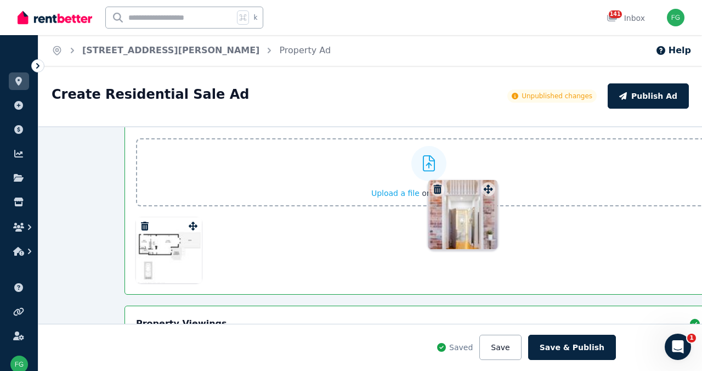
drag, startPoint x: 431, startPoint y: 179, endPoint x: 486, endPoint y: 182, distance: 55.5
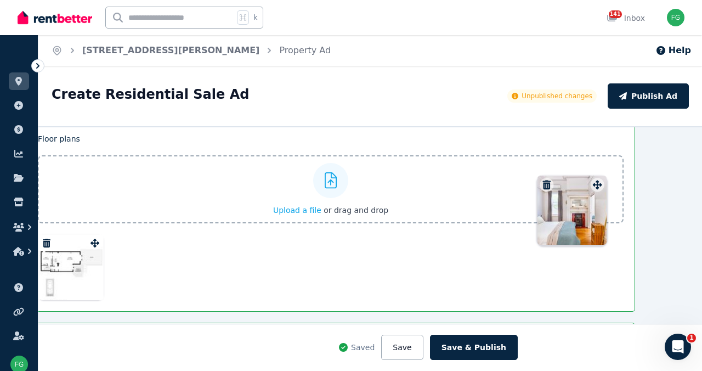
scroll to position [1462, 100]
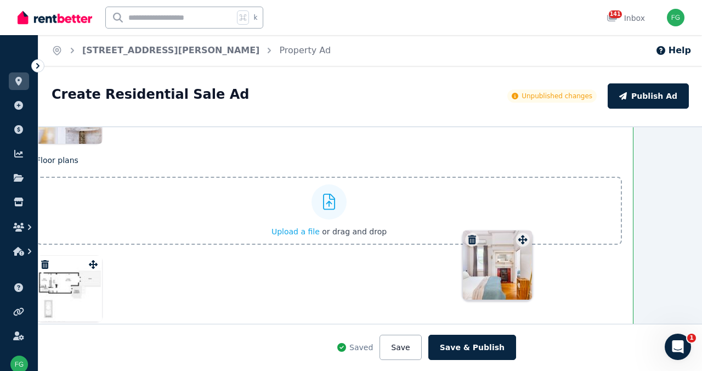
drag, startPoint x: 139, startPoint y: 295, endPoint x: 516, endPoint y: 234, distance: 382.3
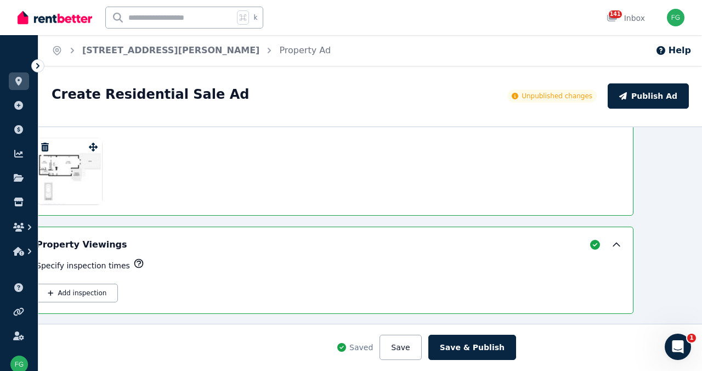
scroll to position [1580, 100]
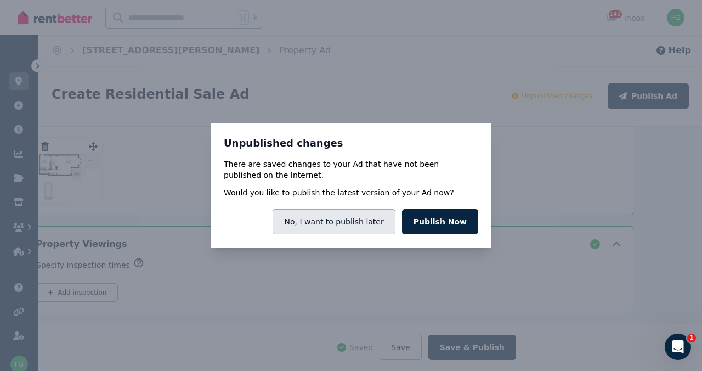
click at [395, 234] on button "No, I want to publish later" at bounding box center [334, 221] width 122 height 25
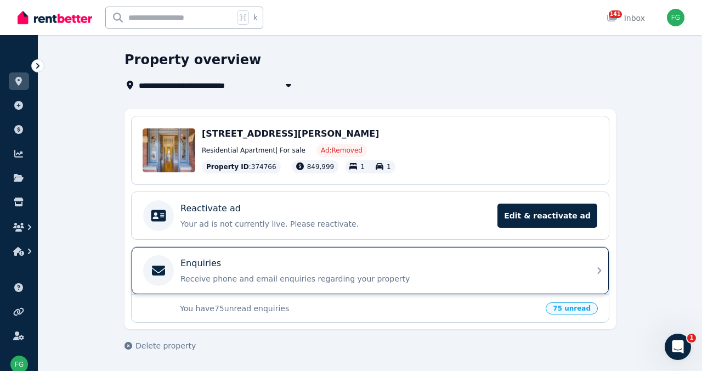
scroll to position [131, 0]
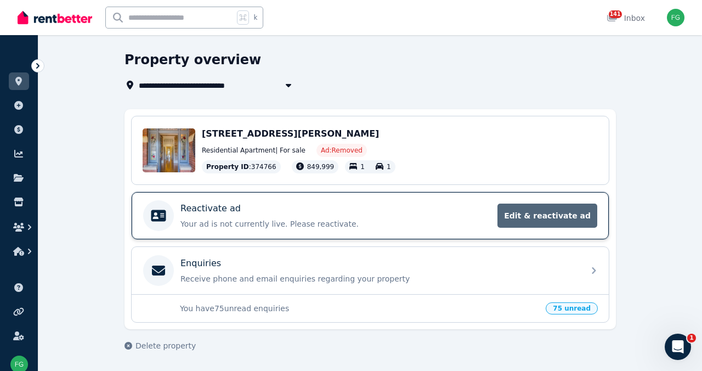
click at [597, 204] on span "Edit & reactivate ad" at bounding box center [548, 216] width 100 height 24
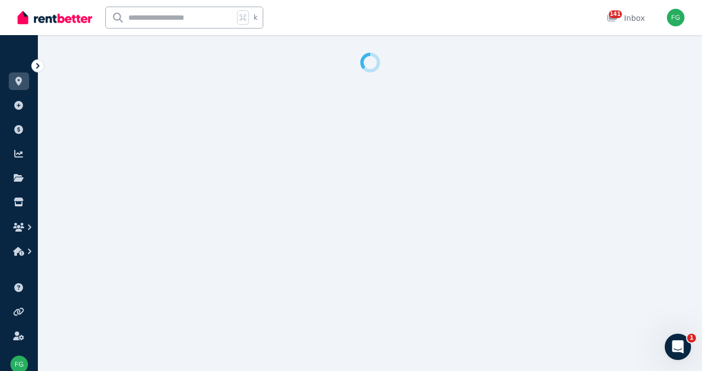
select select "**********"
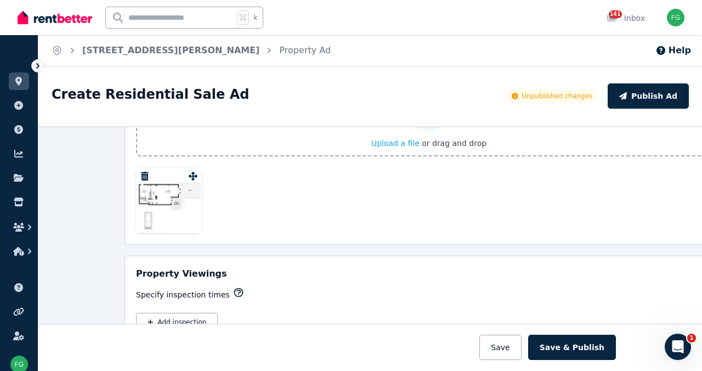
scroll to position [1510, 0]
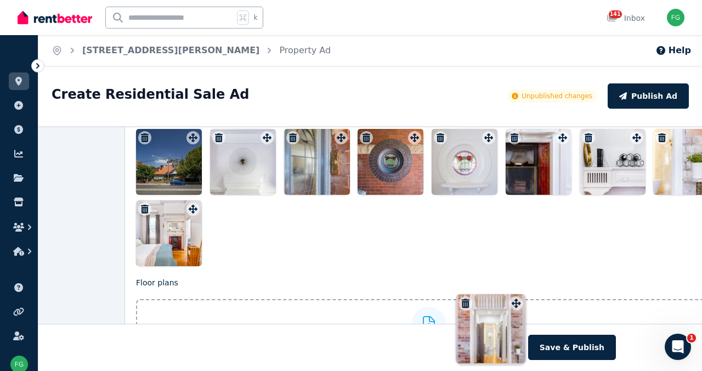
drag, startPoint x: 428, startPoint y: 179, endPoint x: 515, endPoint y: 296, distance: 145.6
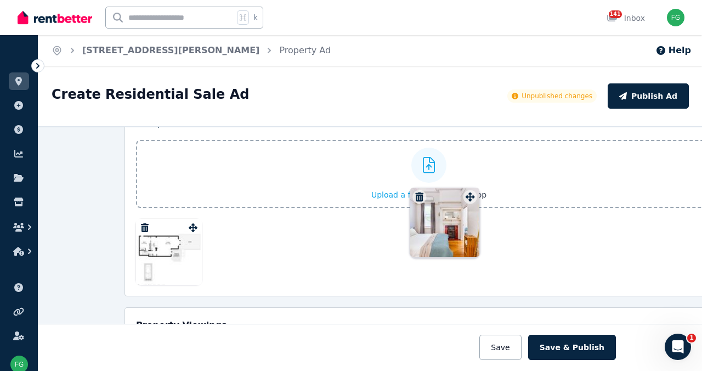
scroll to position [1461, 0]
drag, startPoint x: 130, startPoint y: 304, endPoint x: 463, endPoint y: 212, distance: 345.7
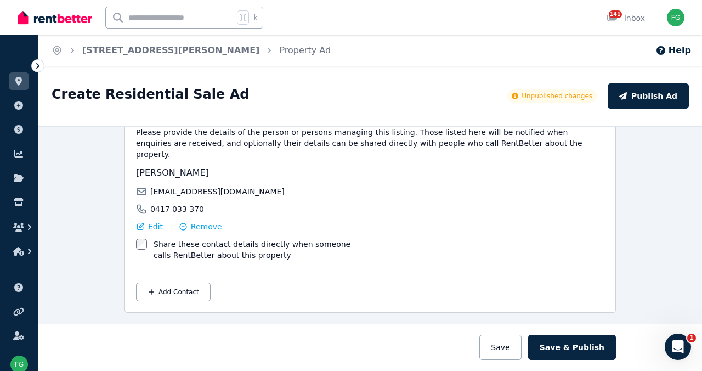
scroll to position [2199, 0]
click at [521, 342] on button "Save" at bounding box center [500, 347] width 42 height 25
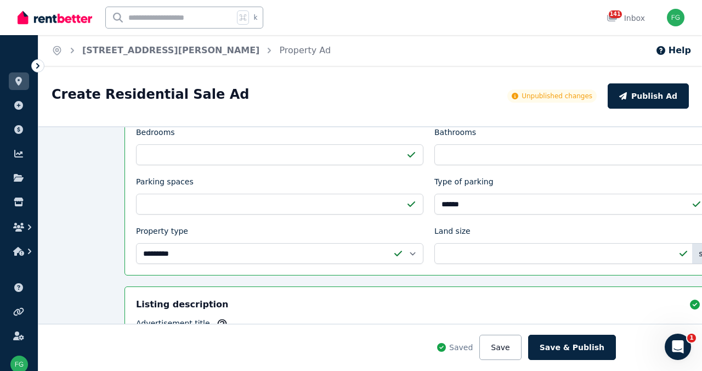
scroll to position [318, 0]
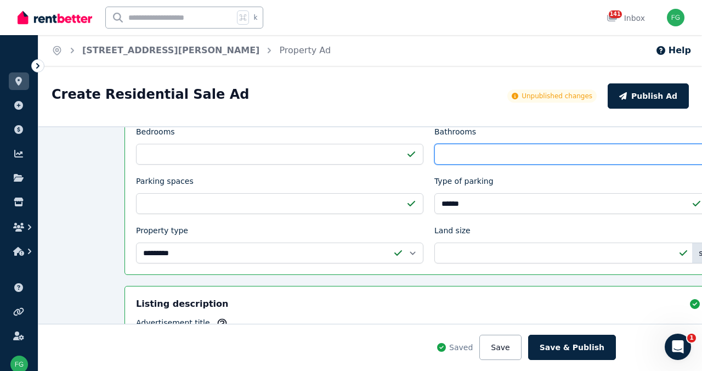
click at [435, 165] on input "Bathrooms" at bounding box center [578, 154] width 287 height 21
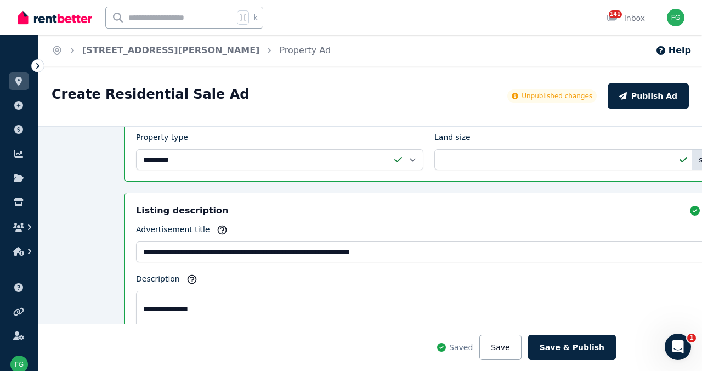
scroll to position [420, 0]
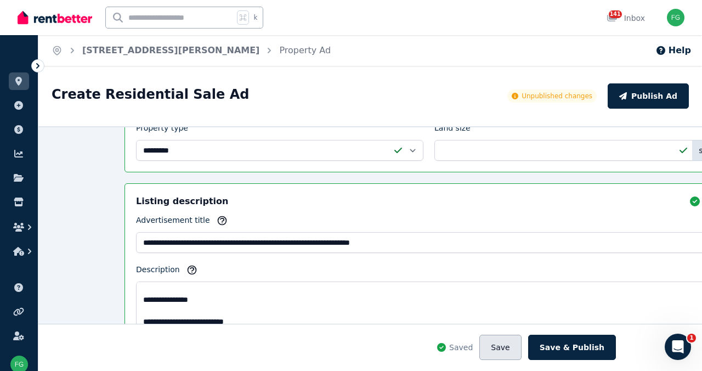
type input "*"
click at [521, 338] on button "Save" at bounding box center [500, 347] width 42 height 25
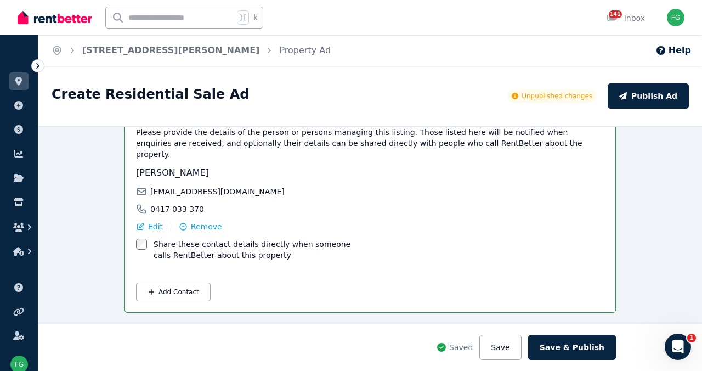
scroll to position [2199, 0]
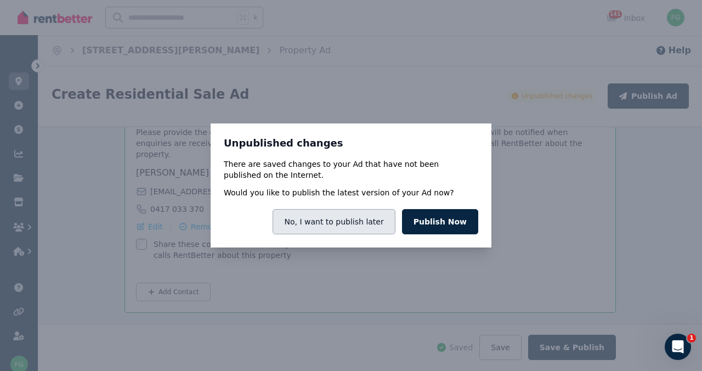
click at [379, 228] on button "No, I want to publish later" at bounding box center [334, 221] width 122 height 25
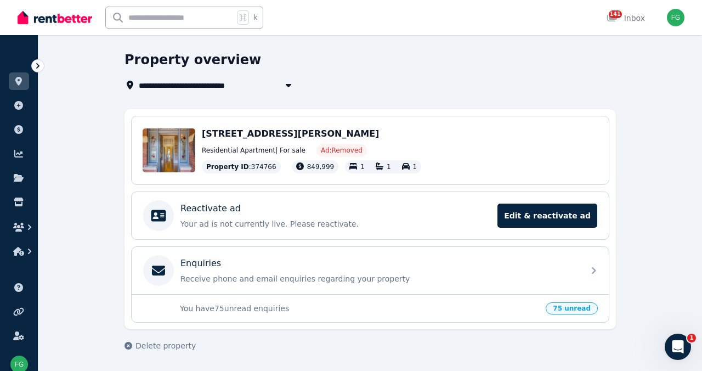
scroll to position [98, 0]
